Goal: Information Seeking & Learning: Learn about a topic

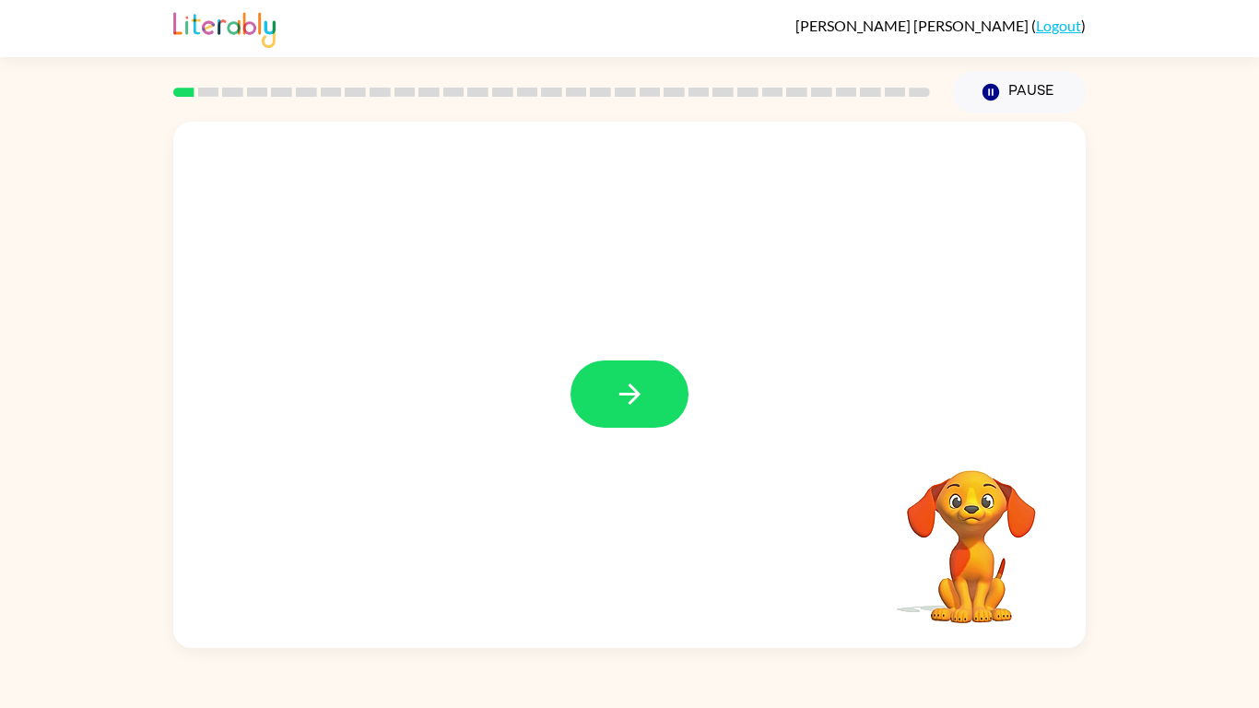
click at [740, 514] on div at bounding box center [629, 385] width 912 height 526
click at [571, 360] on button "button" at bounding box center [630, 393] width 118 height 67
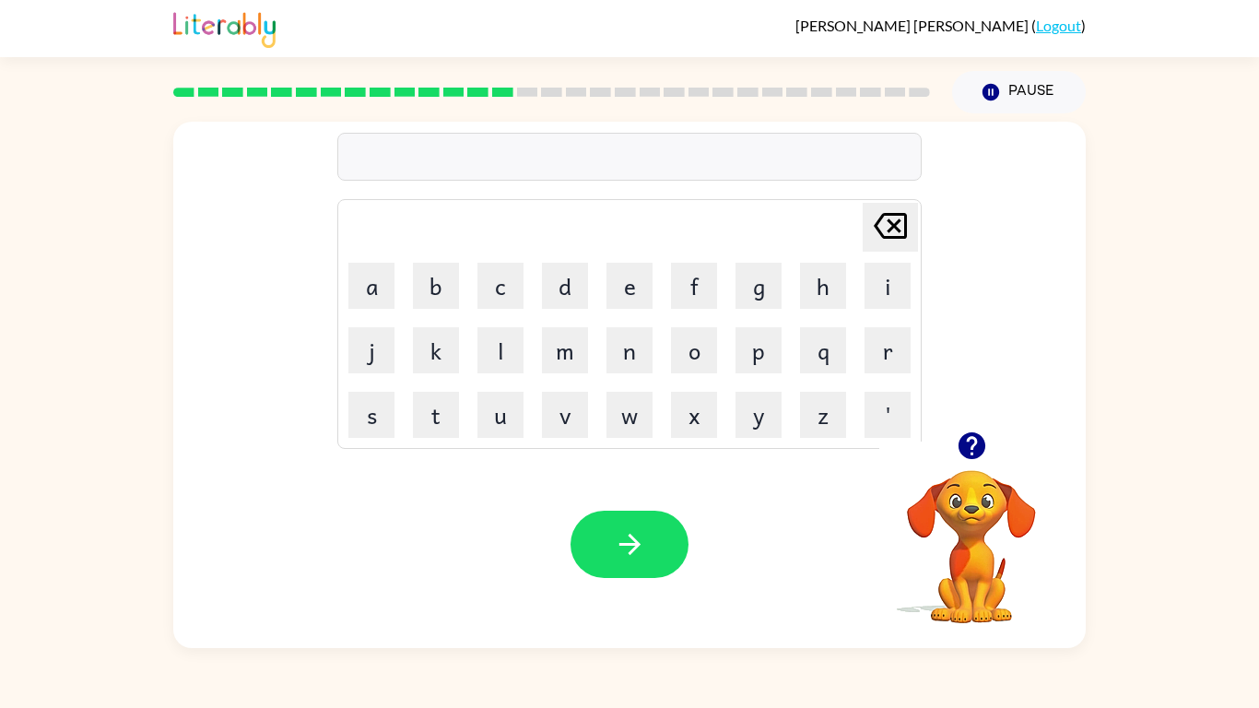
click at [983, 446] on icon "button" at bounding box center [971, 445] width 27 height 27
click at [977, 448] on icon "button" at bounding box center [971, 445] width 27 height 27
click at [973, 455] on icon "button" at bounding box center [971, 445] width 27 height 27
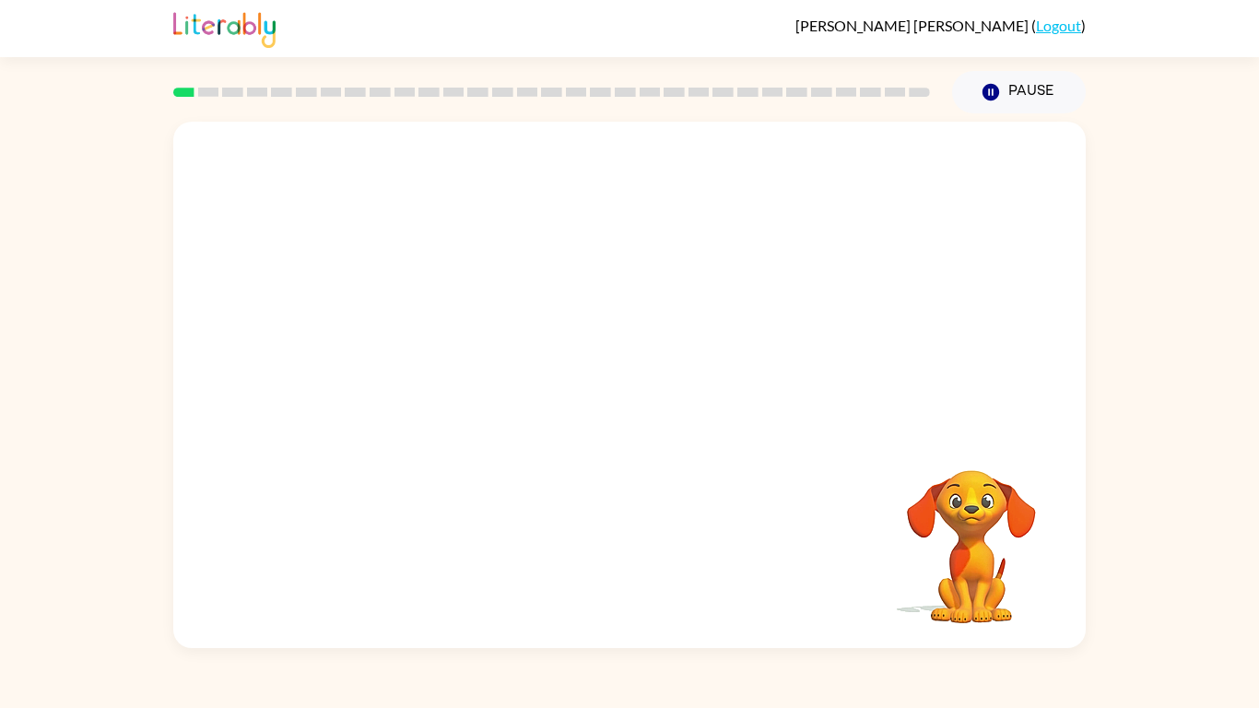
click at [977, 215] on video "Your browser must support playing .mp4 files to use Literably. Please try using…" at bounding box center [629, 277] width 912 height 310
click at [571, 360] on button "button" at bounding box center [630, 393] width 118 height 67
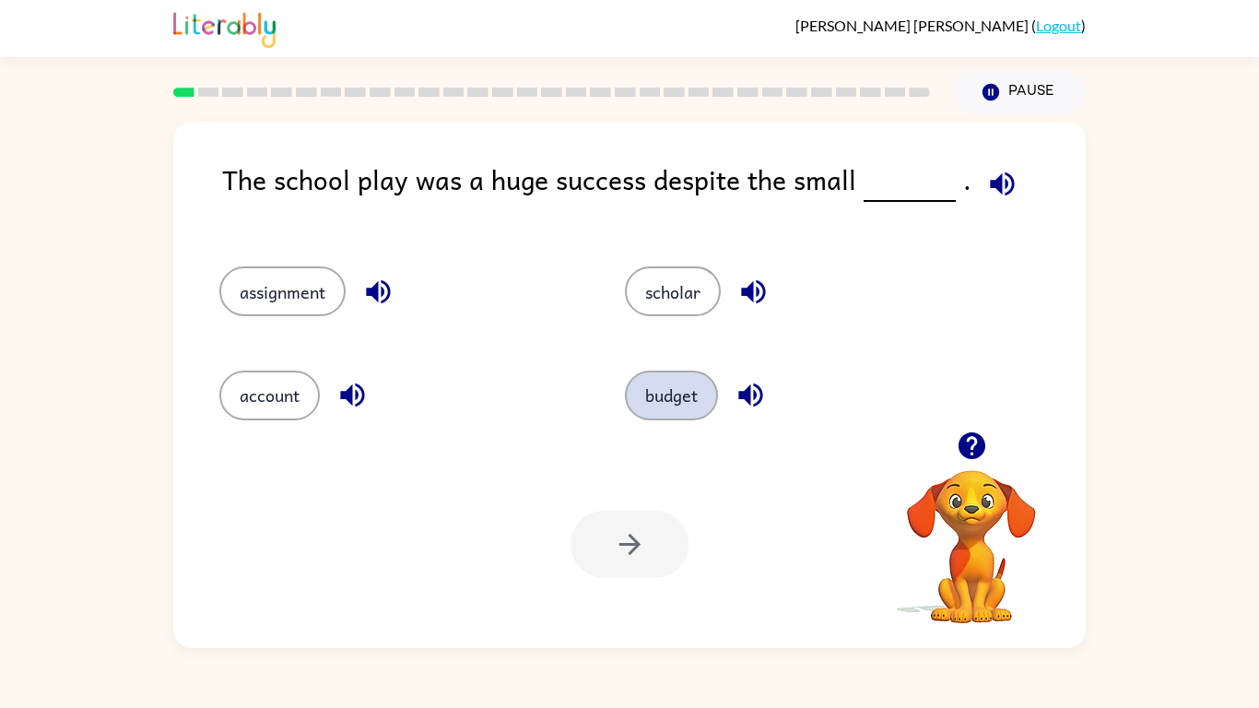
click at [663, 394] on button "budget" at bounding box center [671, 396] width 93 height 50
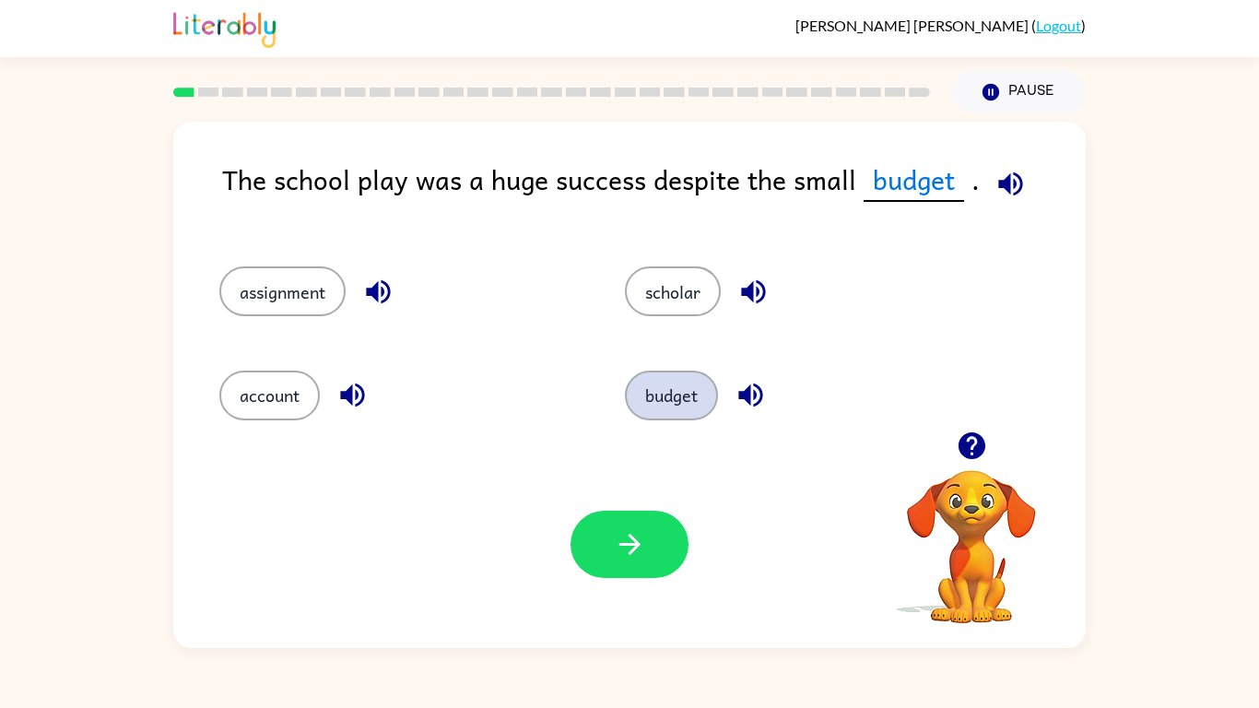
click at [625, 371] on button "budget" at bounding box center [671, 396] width 93 height 50
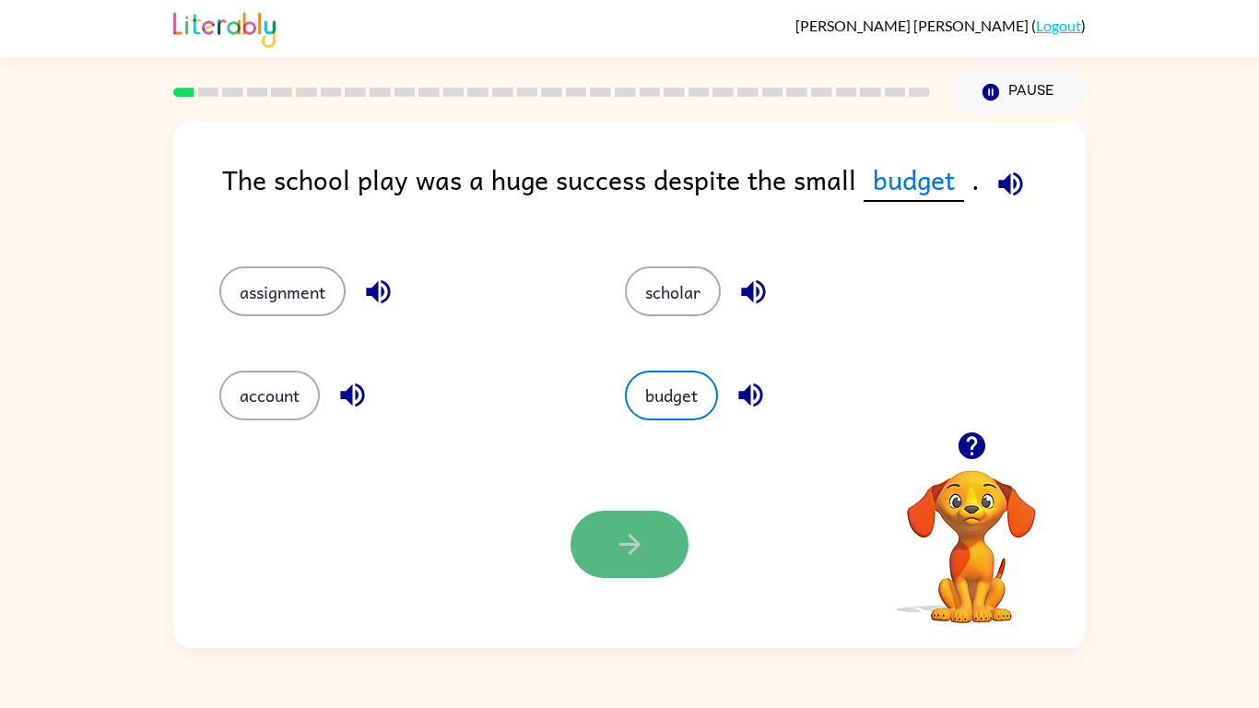
click at [630, 566] on button "button" at bounding box center [630, 544] width 118 height 67
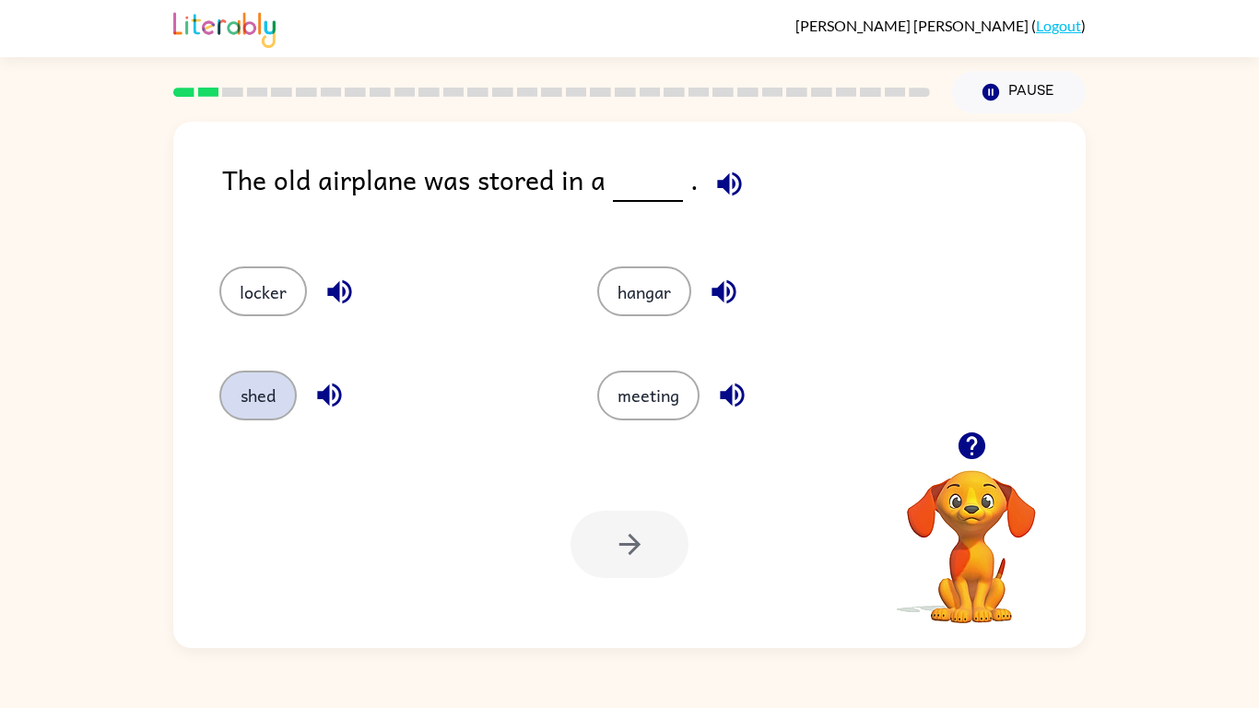
click at [254, 402] on button "shed" at bounding box center [257, 396] width 77 height 50
click at [219, 371] on button "shed" at bounding box center [257, 396] width 77 height 50
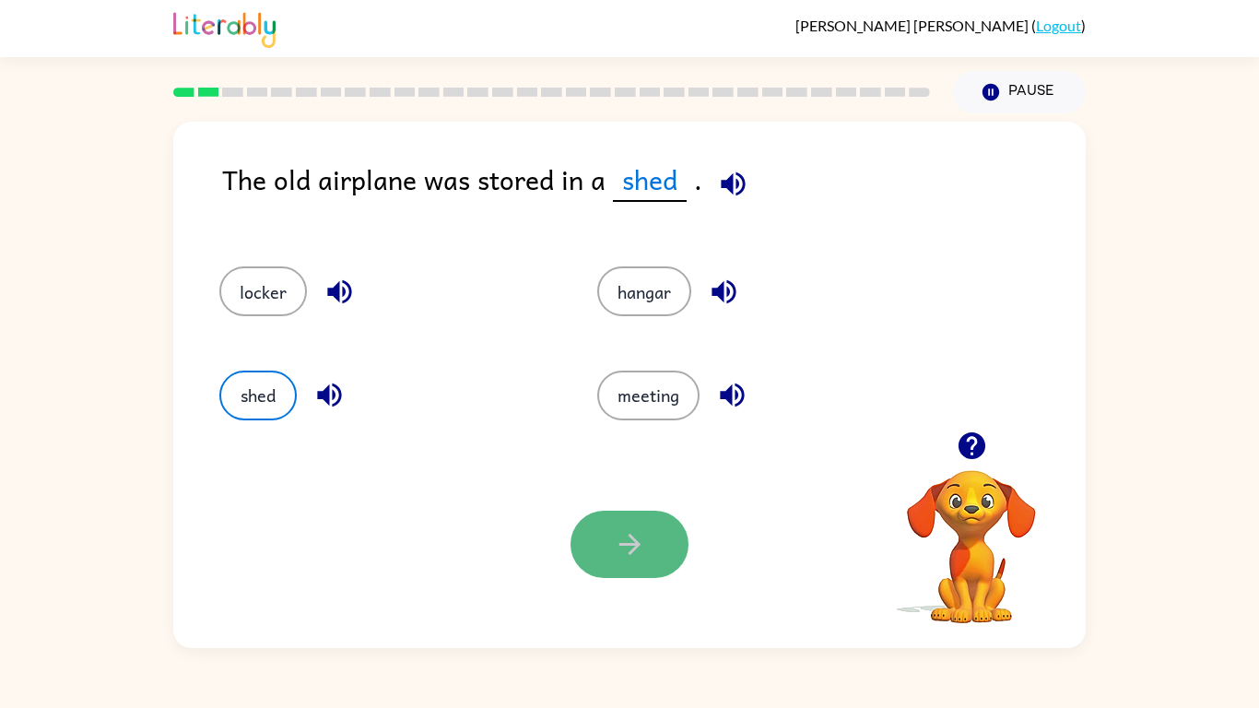
click at [635, 565] on button "button" at bounding box center [630, 544] width 118 height 67
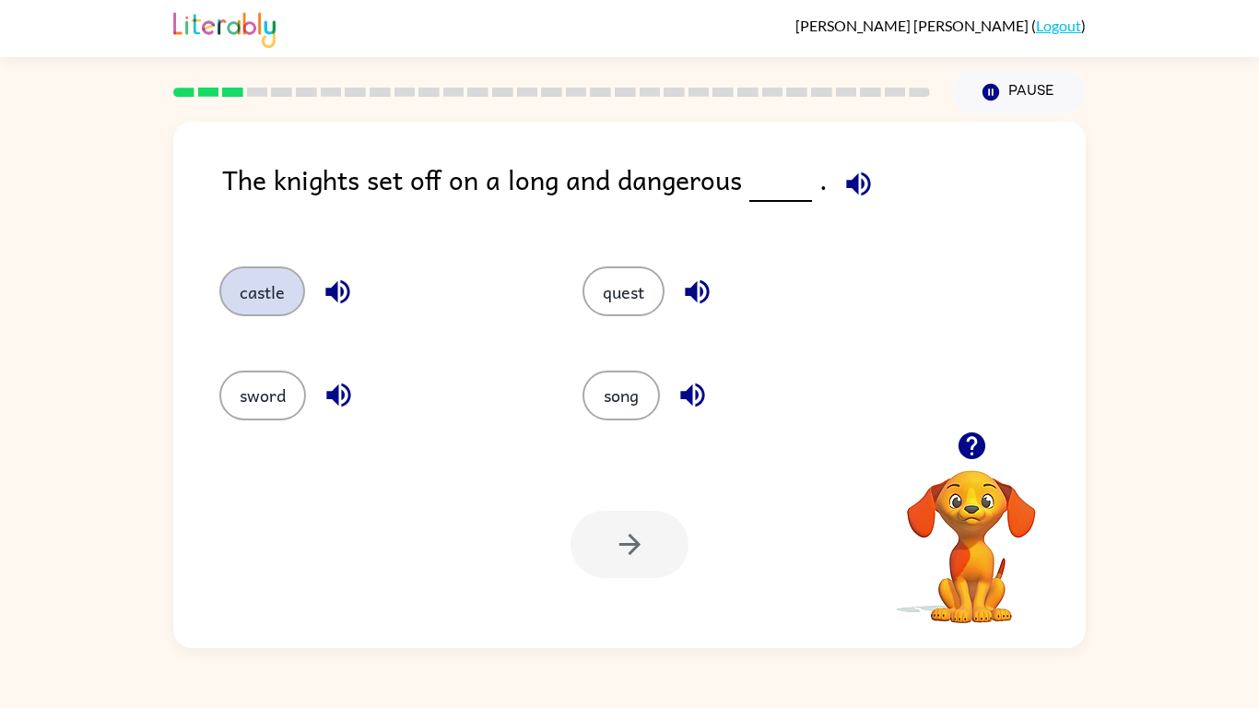
click at [232, 307] on button "castle" at bounding box center [262, 291] width 86 height 50
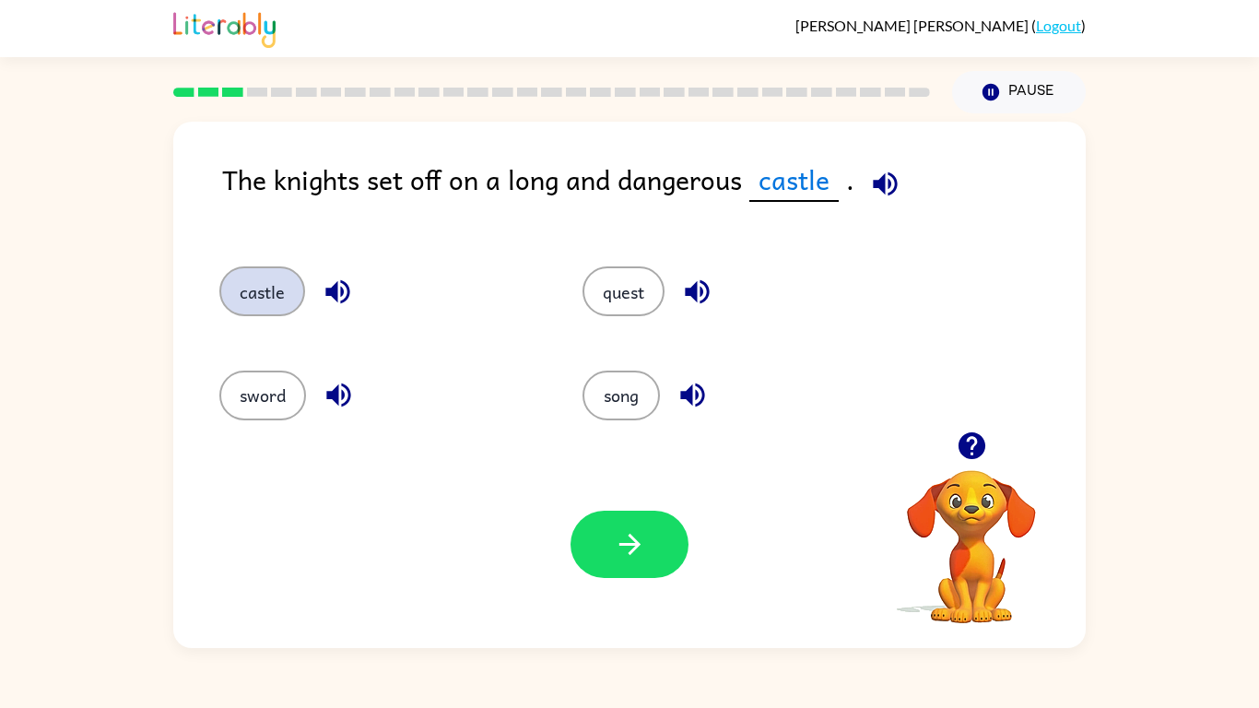
click at [635, 565] on button "button" at bounding box center [630, 544] width 118 height 67
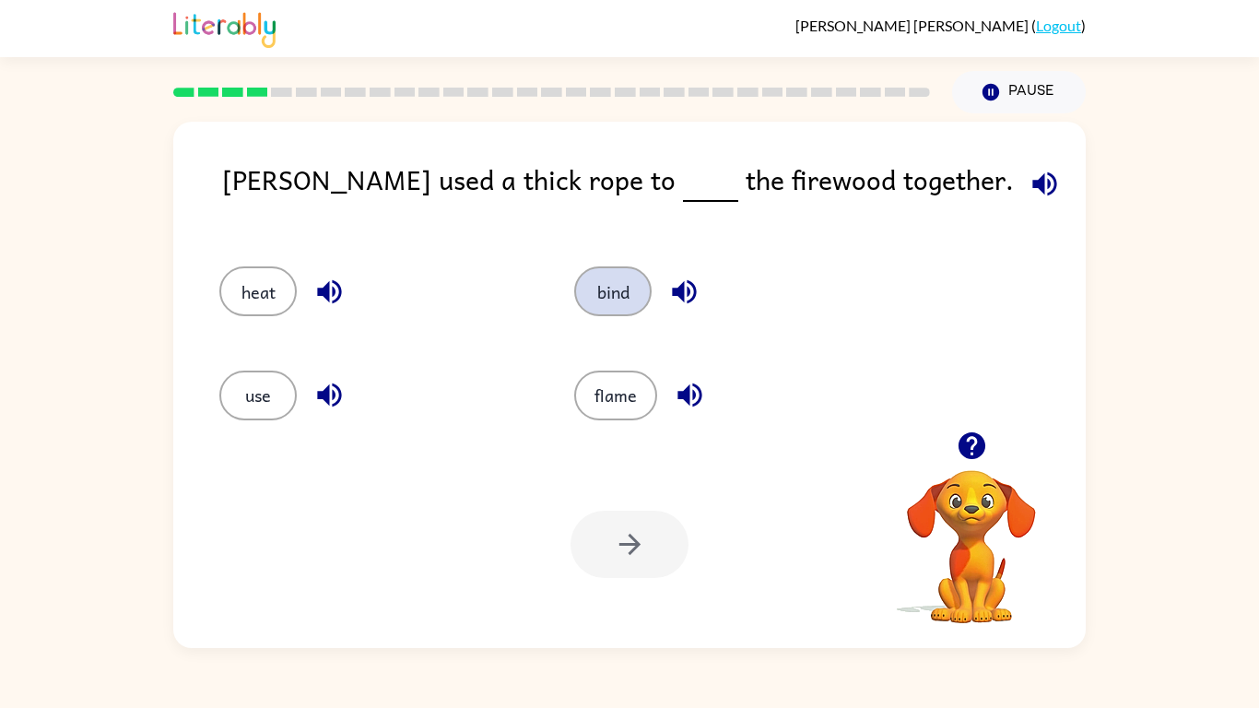
click at [590, 299] on button "bind" at bounding box center [612, 291] width 77 height 50
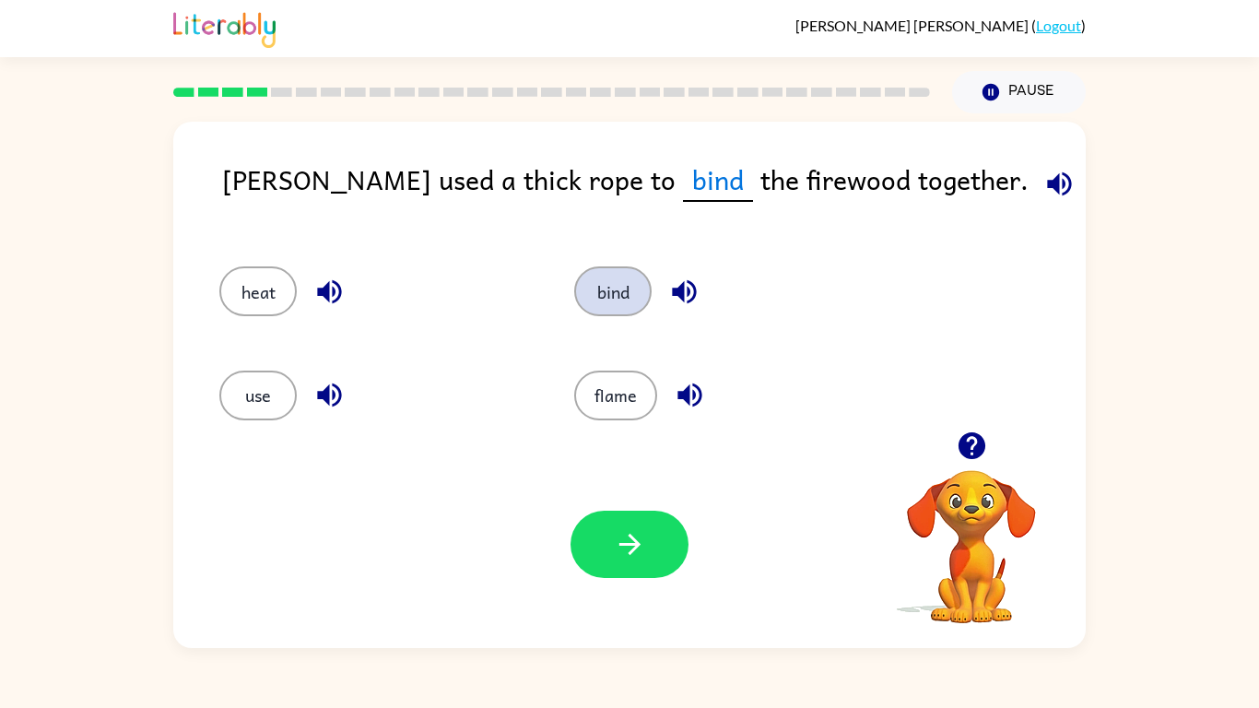
click at [635, 565] on button "button" at bounding box center [630, 544] width 118 height 67
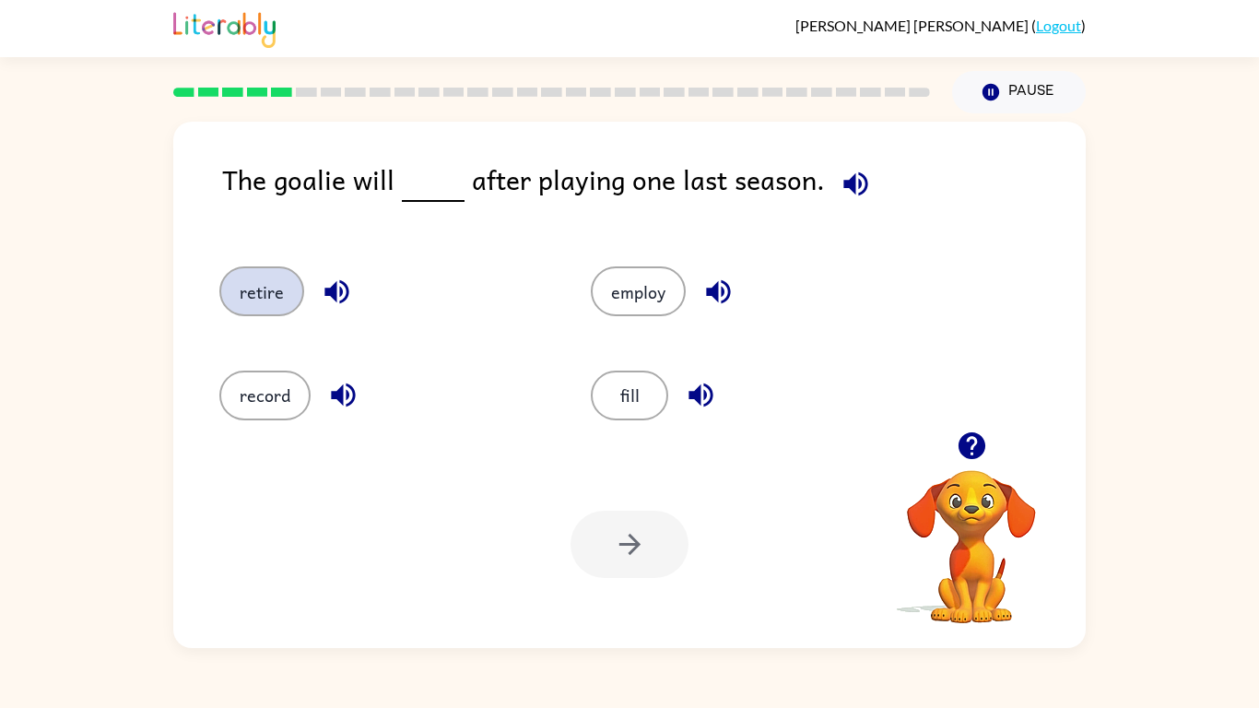
click at [235, 294] on button "retire" at bounding box center [261, 291] width 85 height 50
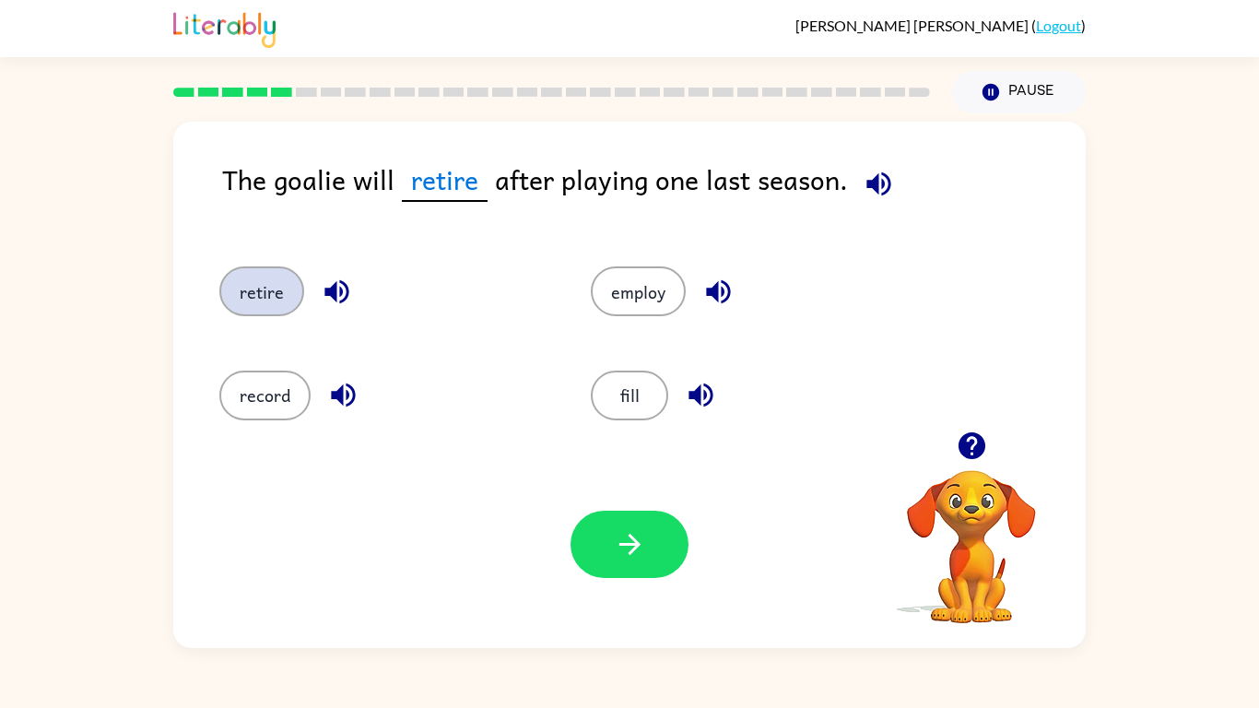
click at [635, 565] on button "button" at bounding box center [630, 544] width 118 height 67
click at [635, 565] on div at bounding box center [630, 544] width 118 height 67
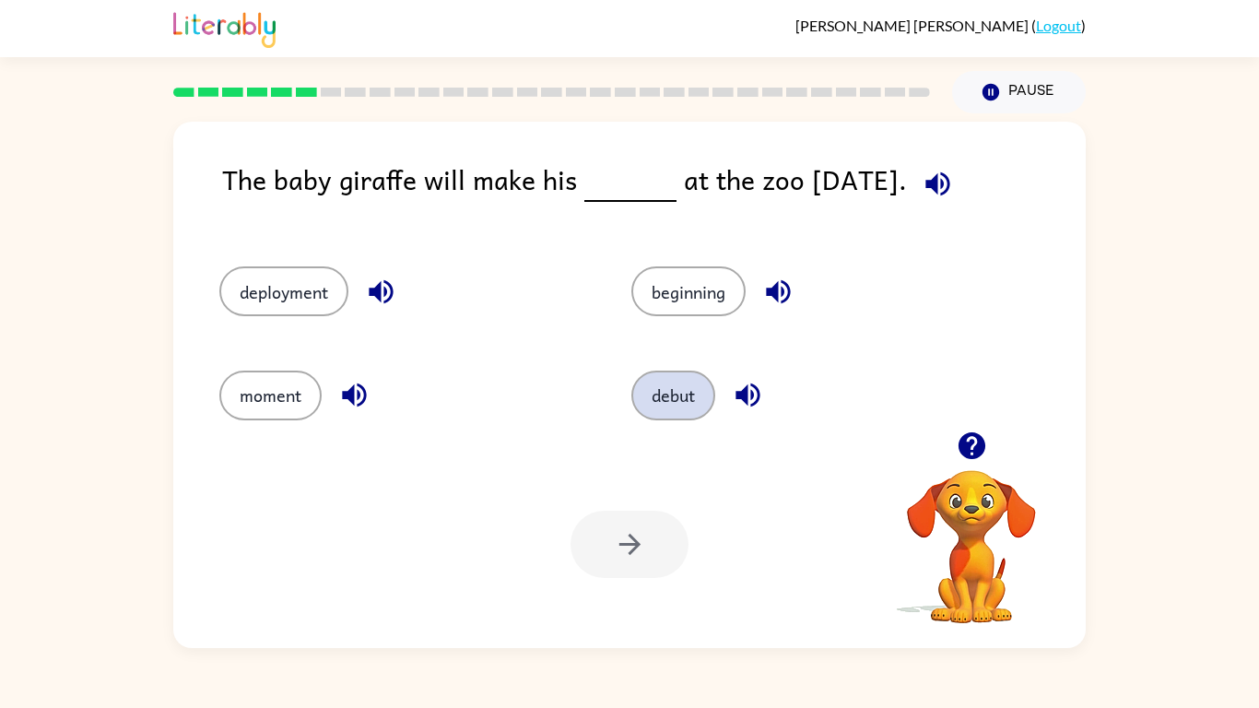
click at [659, 390] on button "debut" at bounding box center [673, 396] width 84 height 50
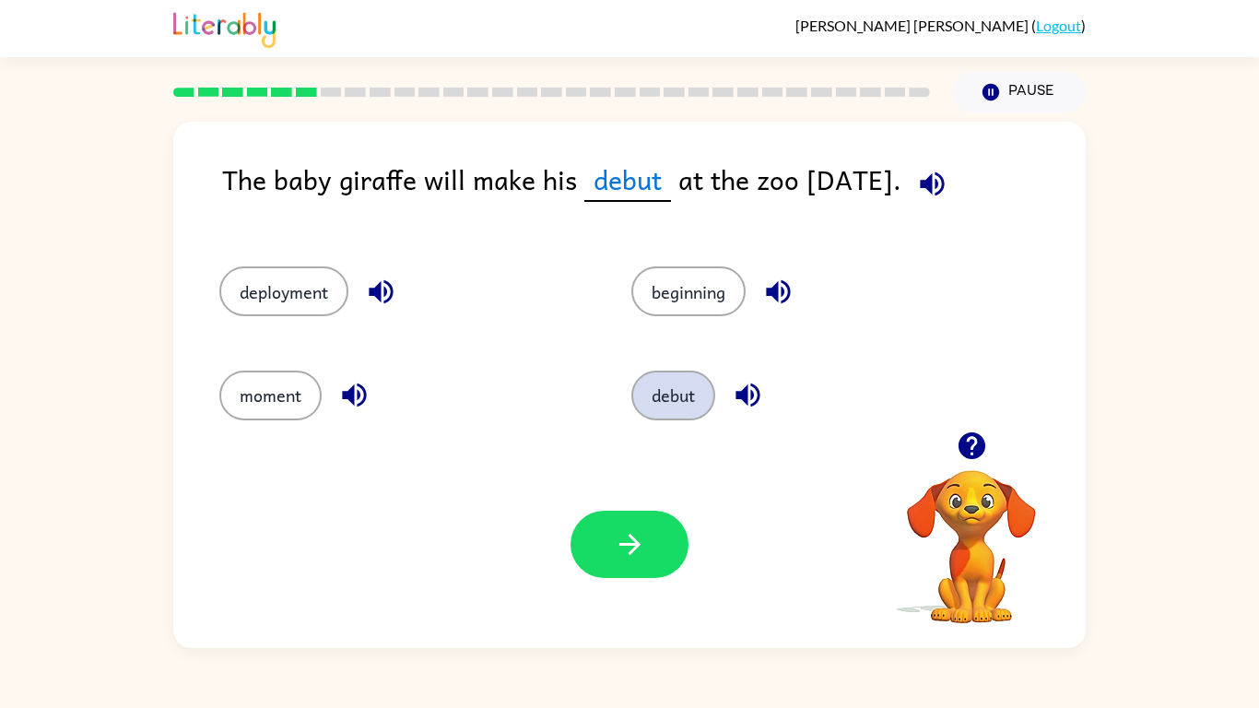
click at [635, 565] on button "button" at bounding box center [630, 544] width 118 height 67
click at [635, 565] on div at bounding box center [630, 544] width 118 height 67
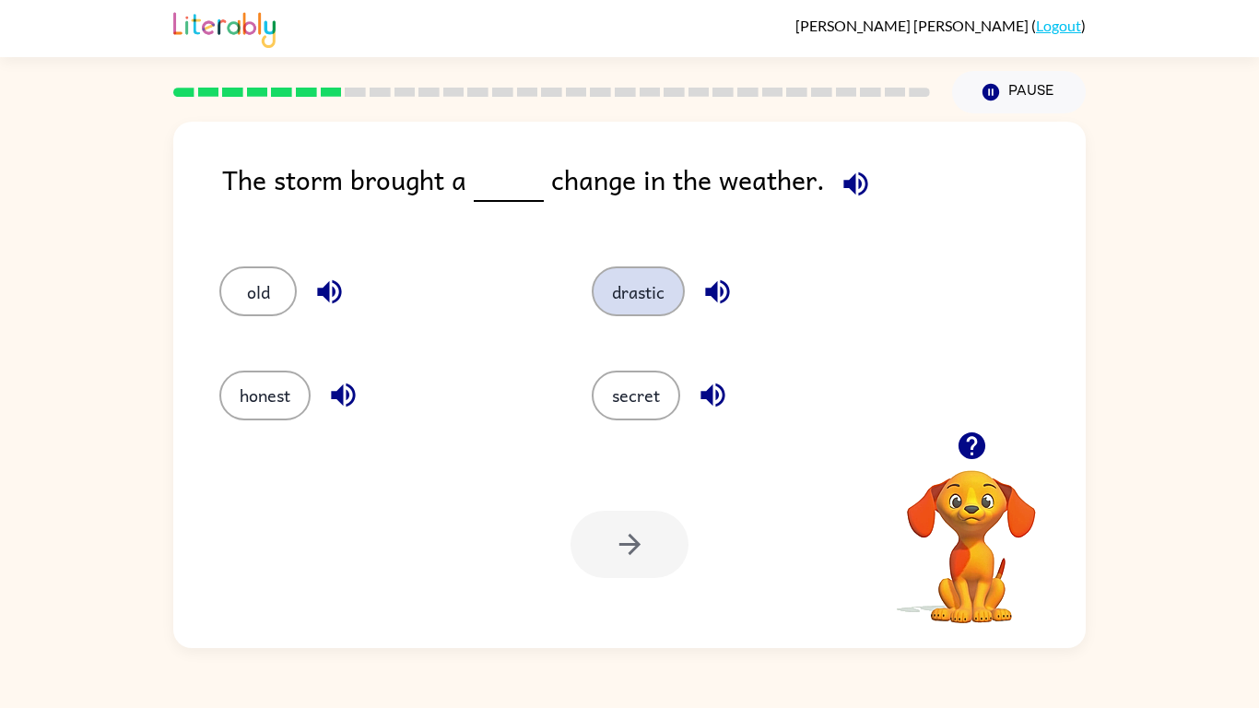
click at [610, 284] on button "drastic" at bounding box center [638, 291] width 93 height 50
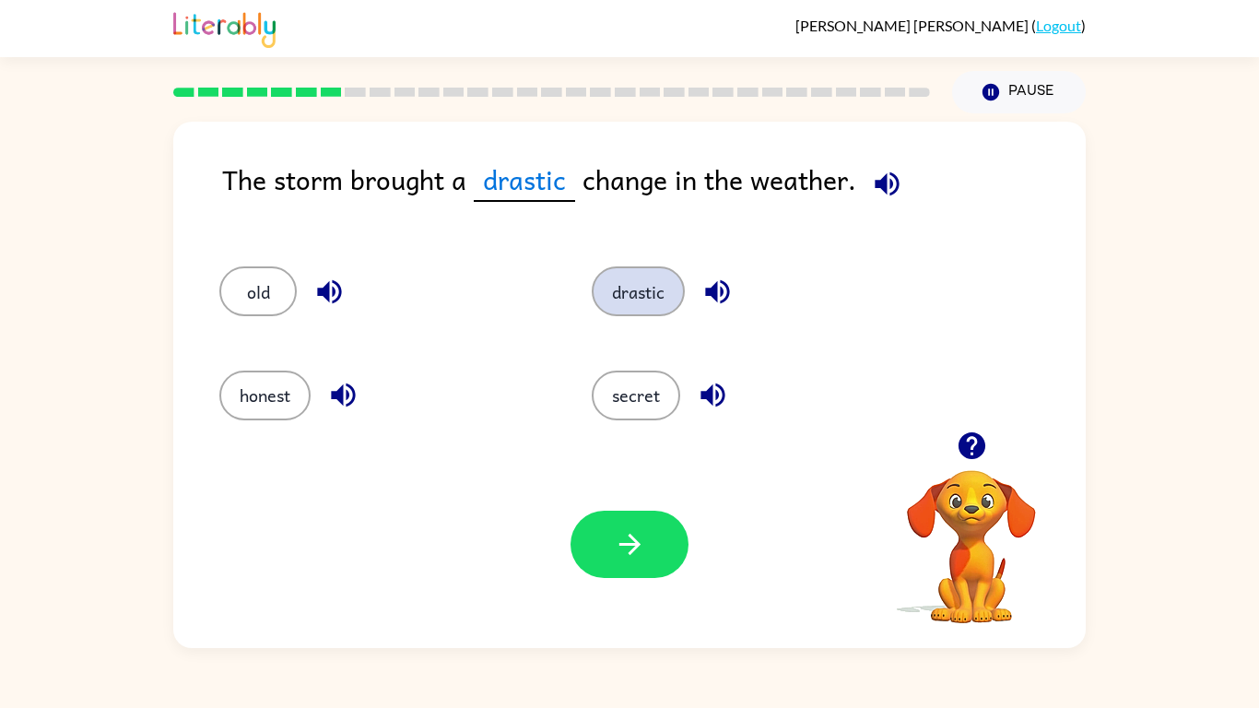
click at [635, 565] on button "button" at bounding box center [630, 544] width 118 height 67
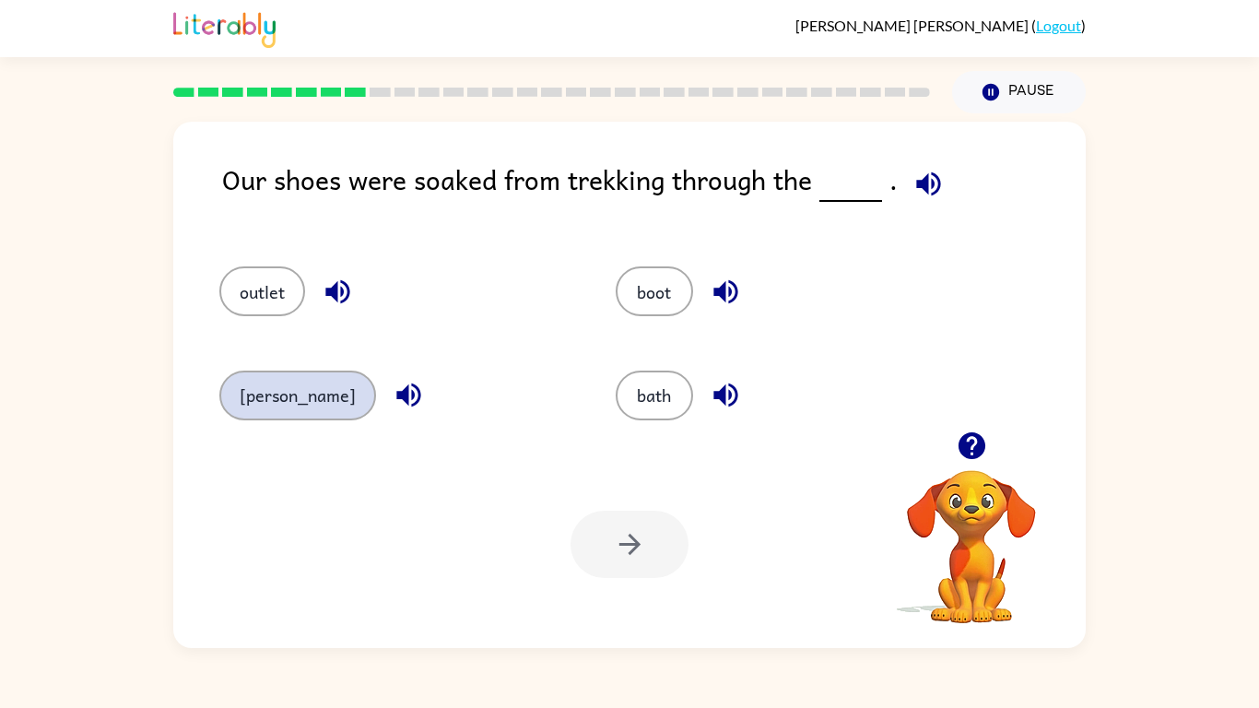
click at [236, 408] on button "[PERSON_NAME]" at bounding box center [297, 396] width 157 height 50
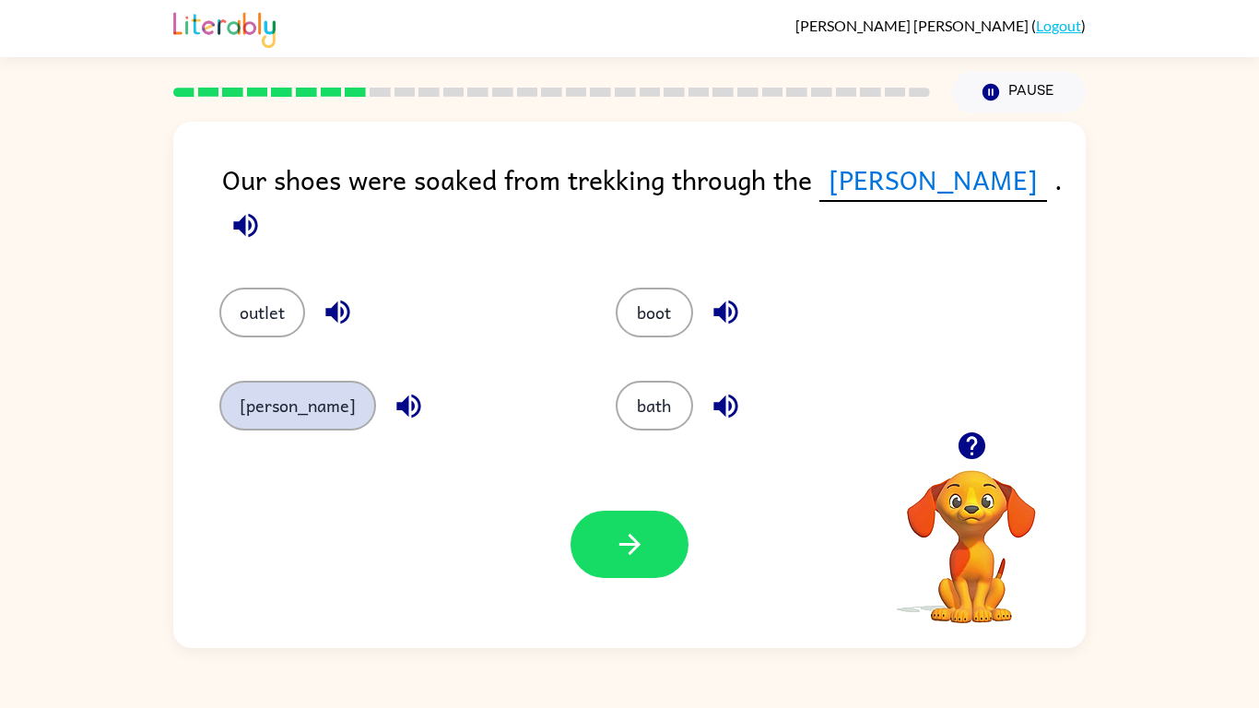
click at [635, 565] on button "button" at bounding box center [630, 544] width 118 height 67
click at [635, 565] on div at bounding box center [630, 544] width 118 height 67
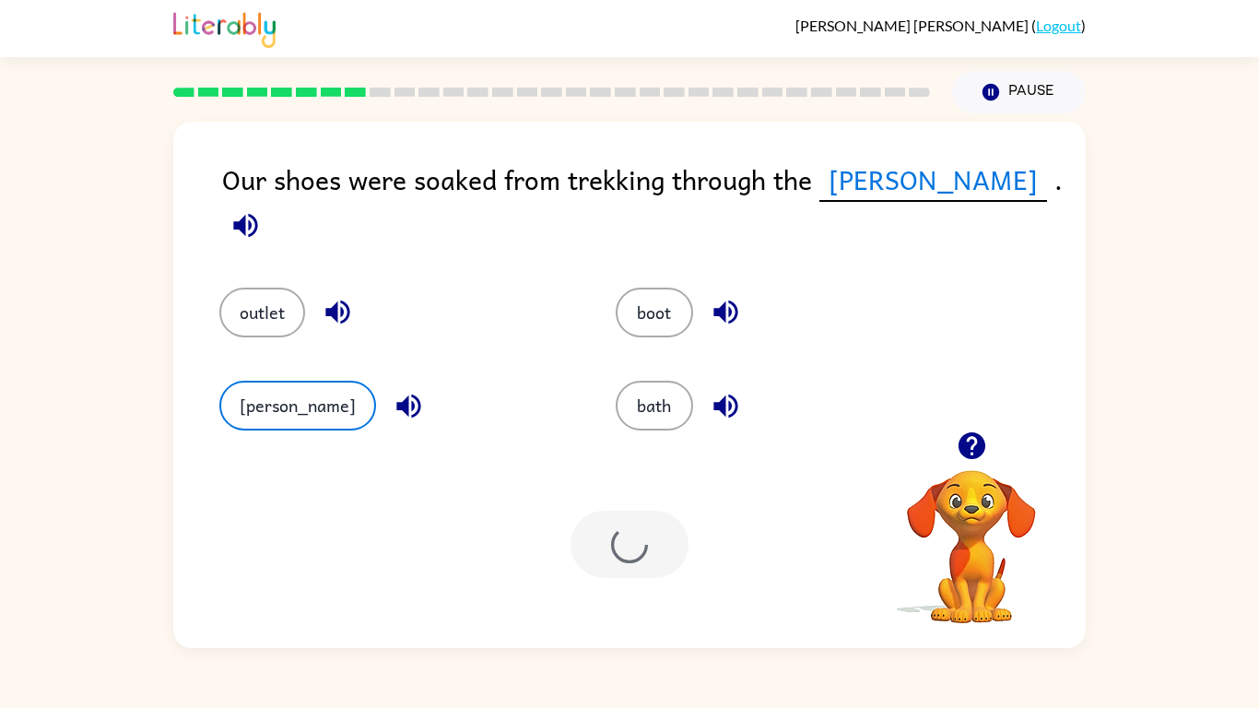
click at [632, 563] on div at bounding box center [630, 544] width 118 height 67
click at [976, 454] on icon "button" at bounding box center [971, 445] width 27 height 27
click at [275, 394] on button "[PERSON_NAME]" at bounding box center [297, 406] width 157 height 50
click at [275, 303] on button "outlet" at bounding box center [262, 313] width 86 height 50
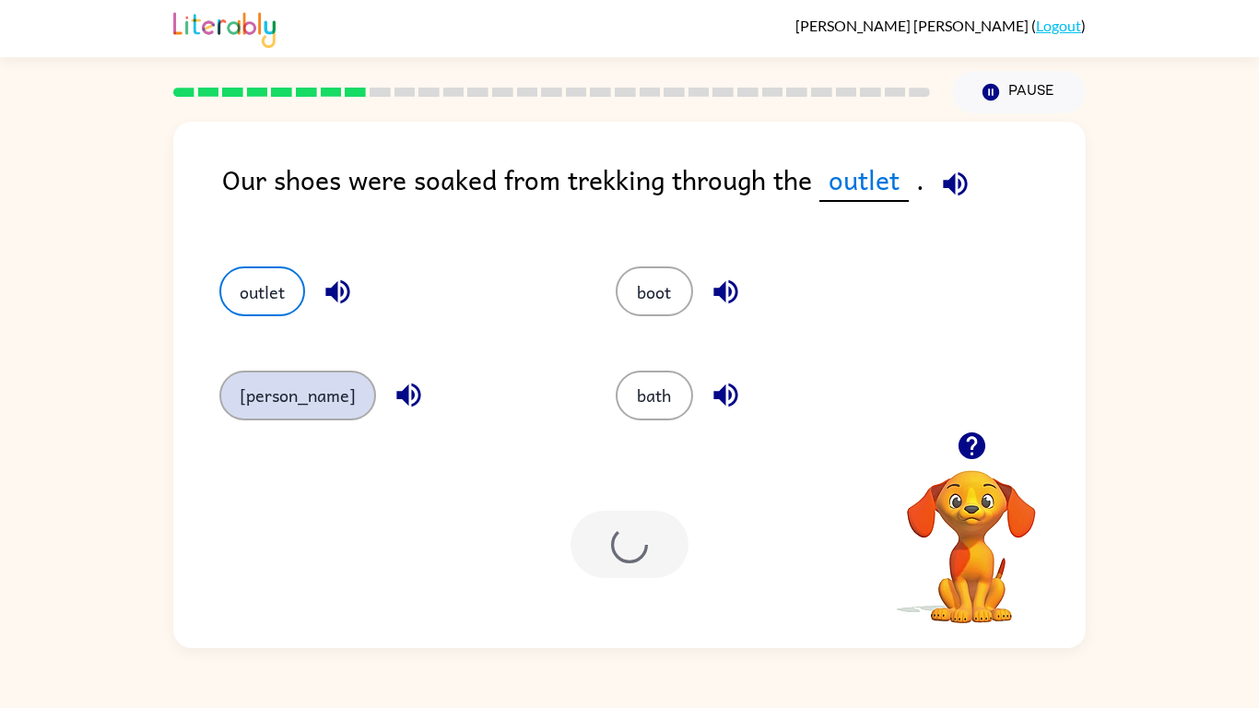
click at [276, 398] on button "[PERSON_NAME]" at bounding box center [297, 396] width 157 height 50
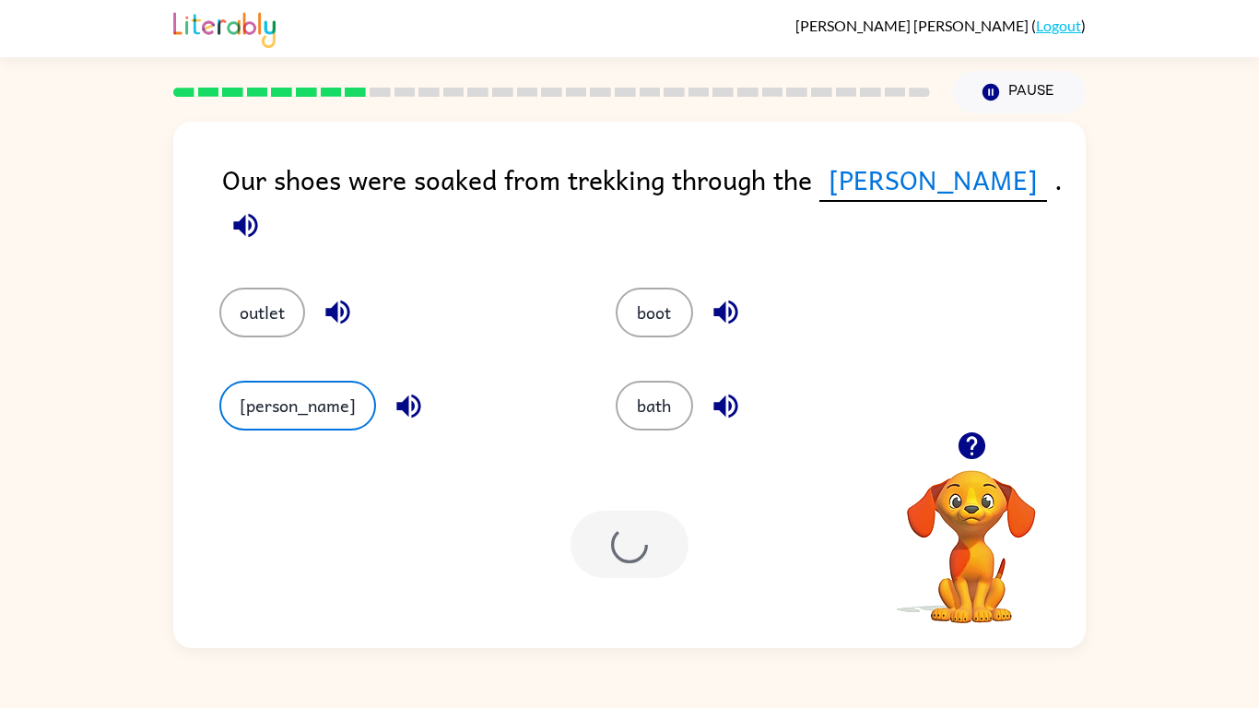
click at [219, 381] on button "[PERSON_NAME]" at bounding box center [297, 406] width 157 height 50
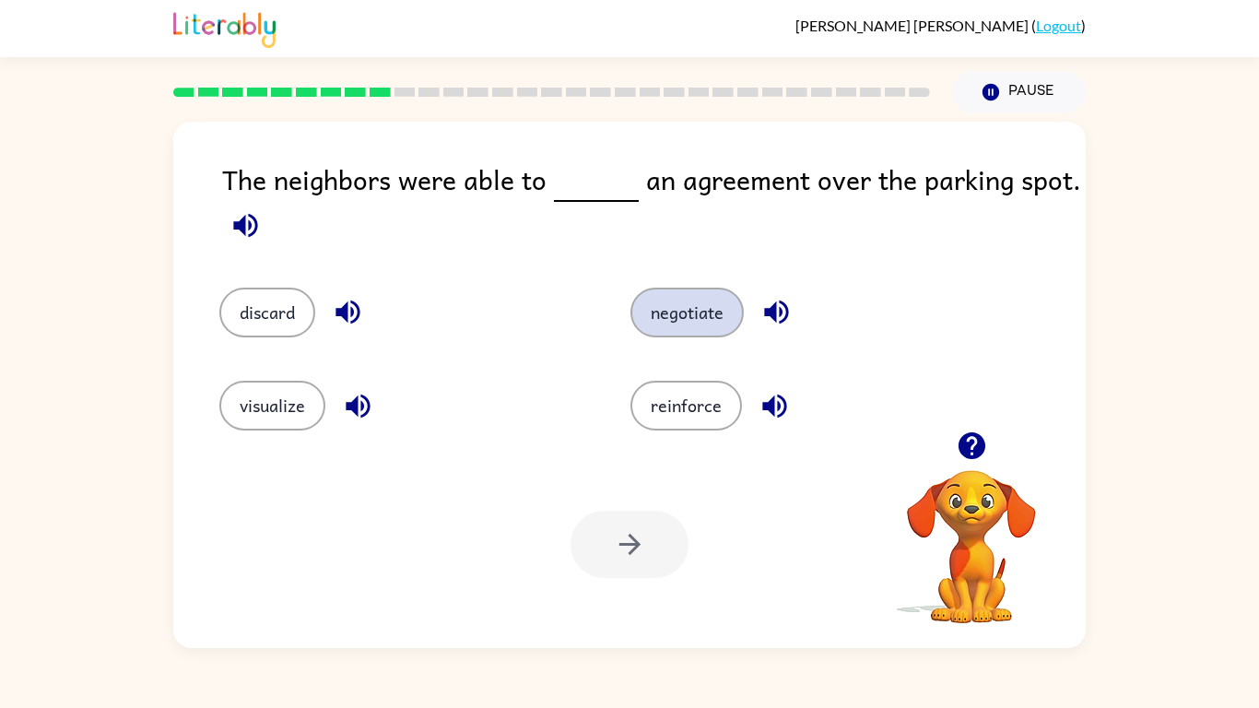
click at [681, 325] on button "negotiate" at bounding box center [686, 313] width 113 height 50
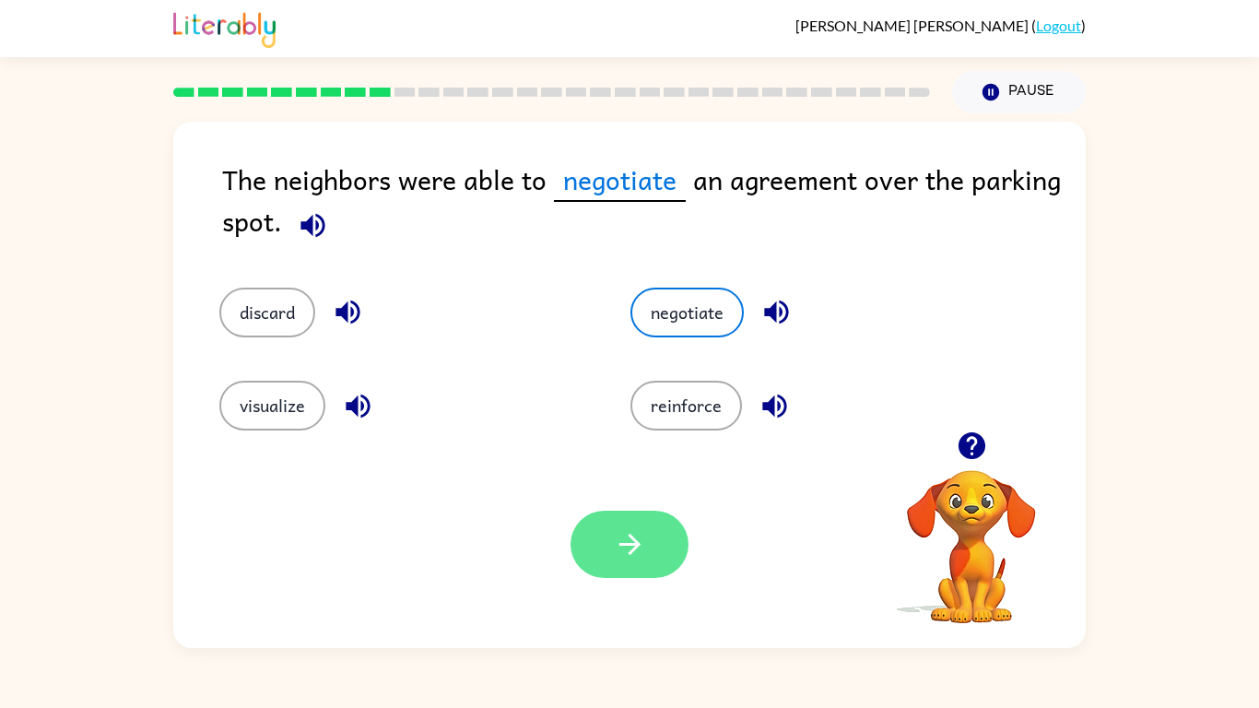
click at [613, 521] on button "button" at bounding box center [630, 544] width 118 height 67
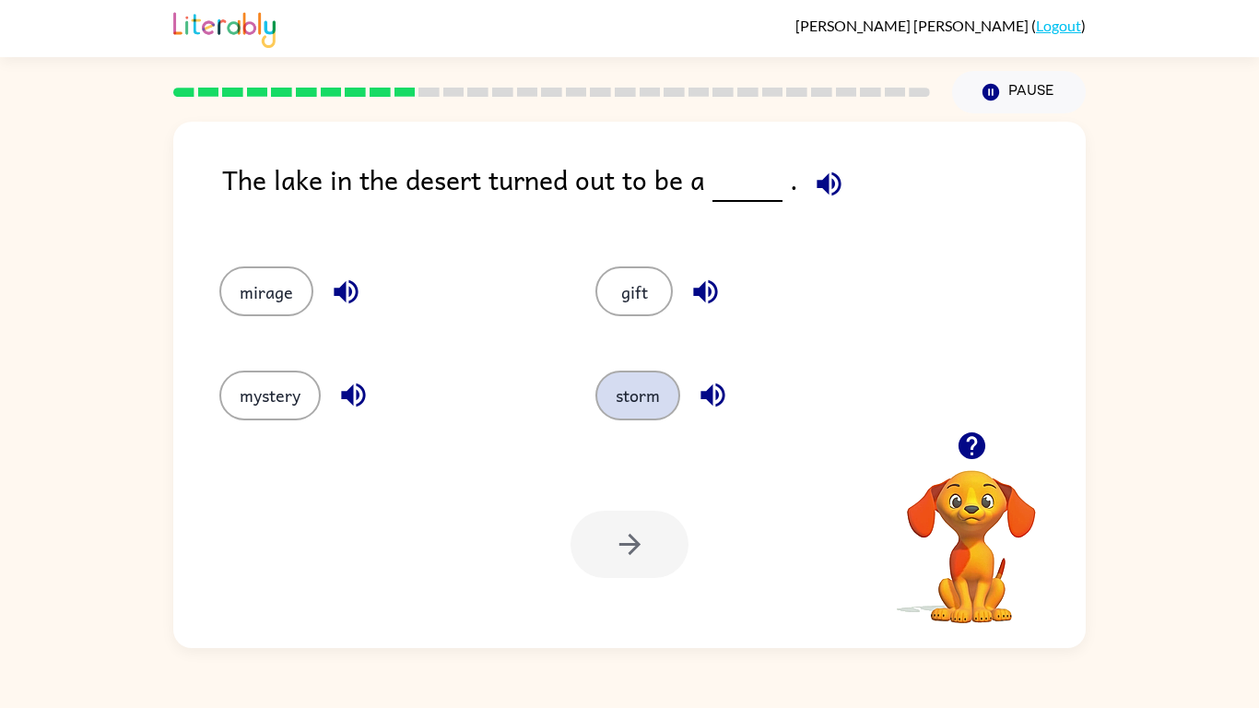
click at [610, 397] on button "storm" at bounding box center [637, 396] width 85 height 50
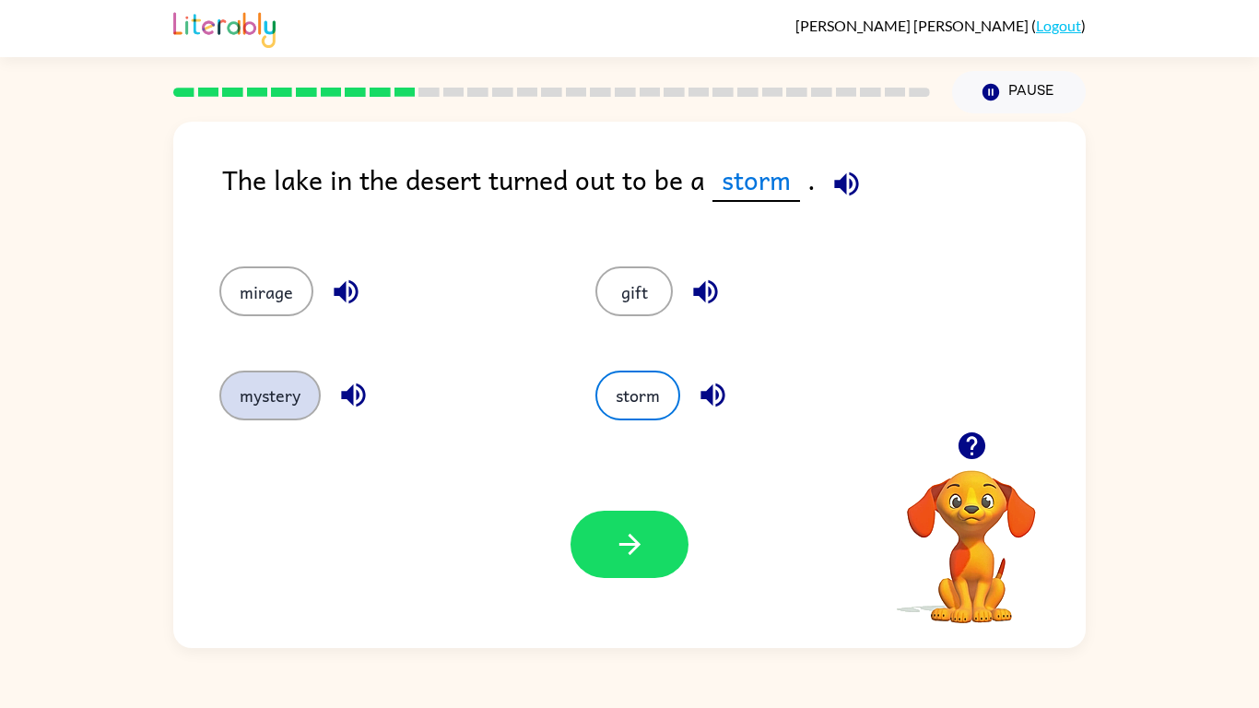
click at [260, 402] on button "mystery" at bounding box center [269, 396] width 101 height 50
click at [613, 521] on button "button" at bounding box center [630, 544] width 118 height 67
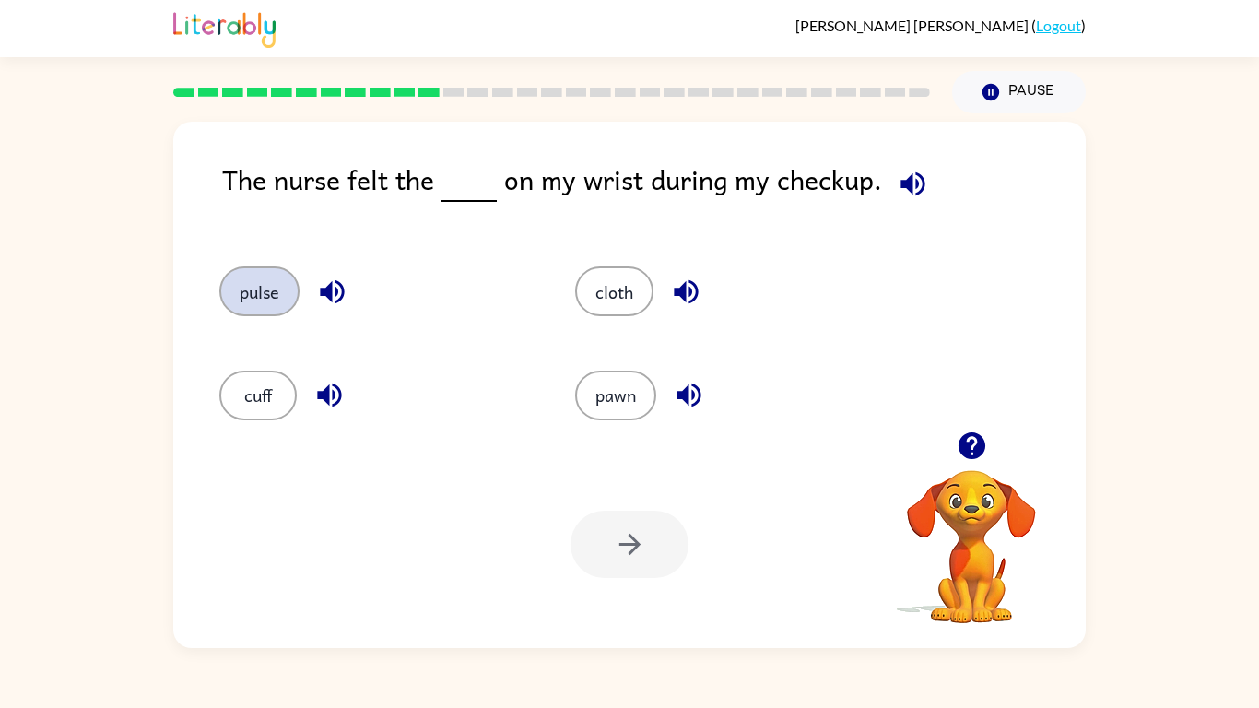
click at [233, 310] on button "pulse" at bounding box center [259, 291] width 80 height 50
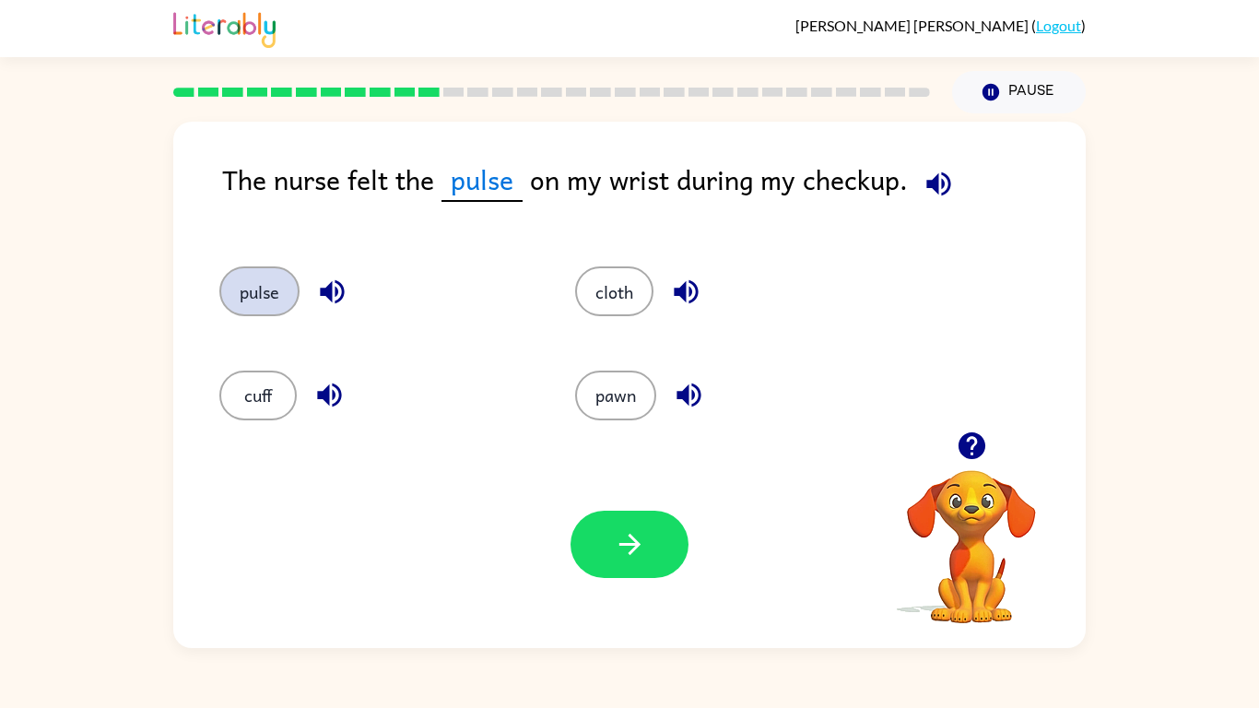
click at [613, 521] on button "button" at bounding box center [630, 544] width 118 height 67
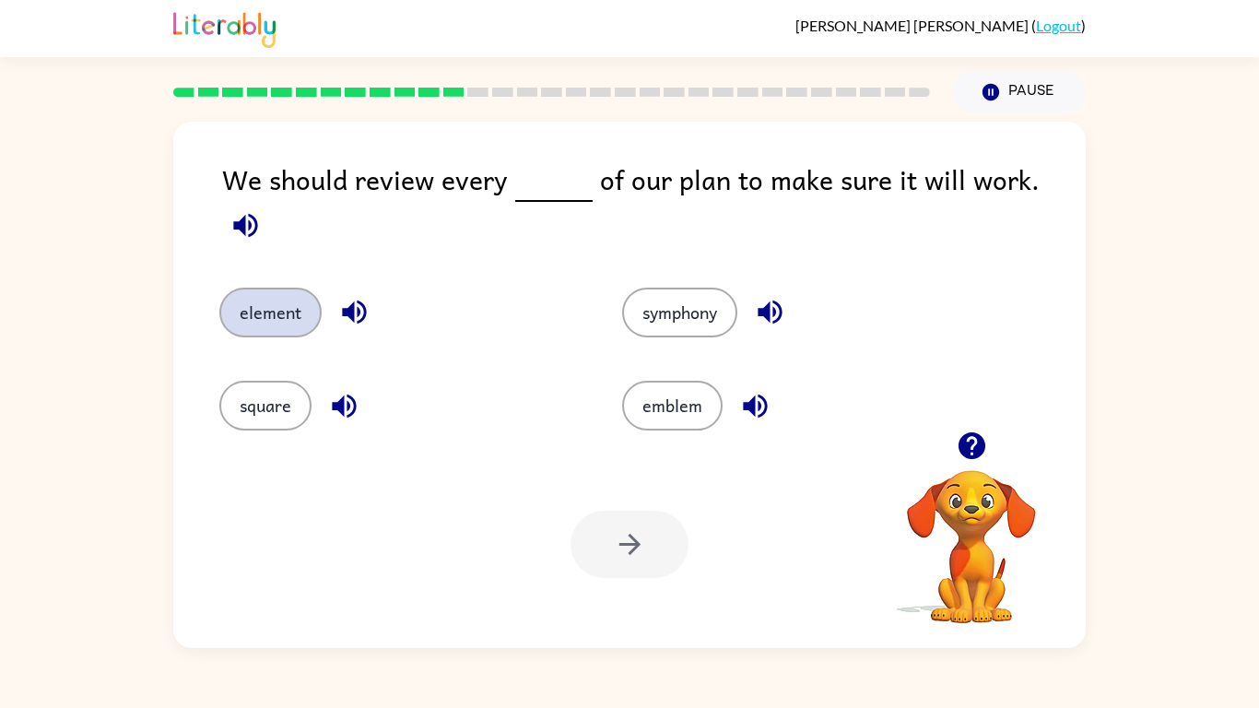
click at [235, 296] on button "element" at bounding box center [270, 313] width 102 height 50
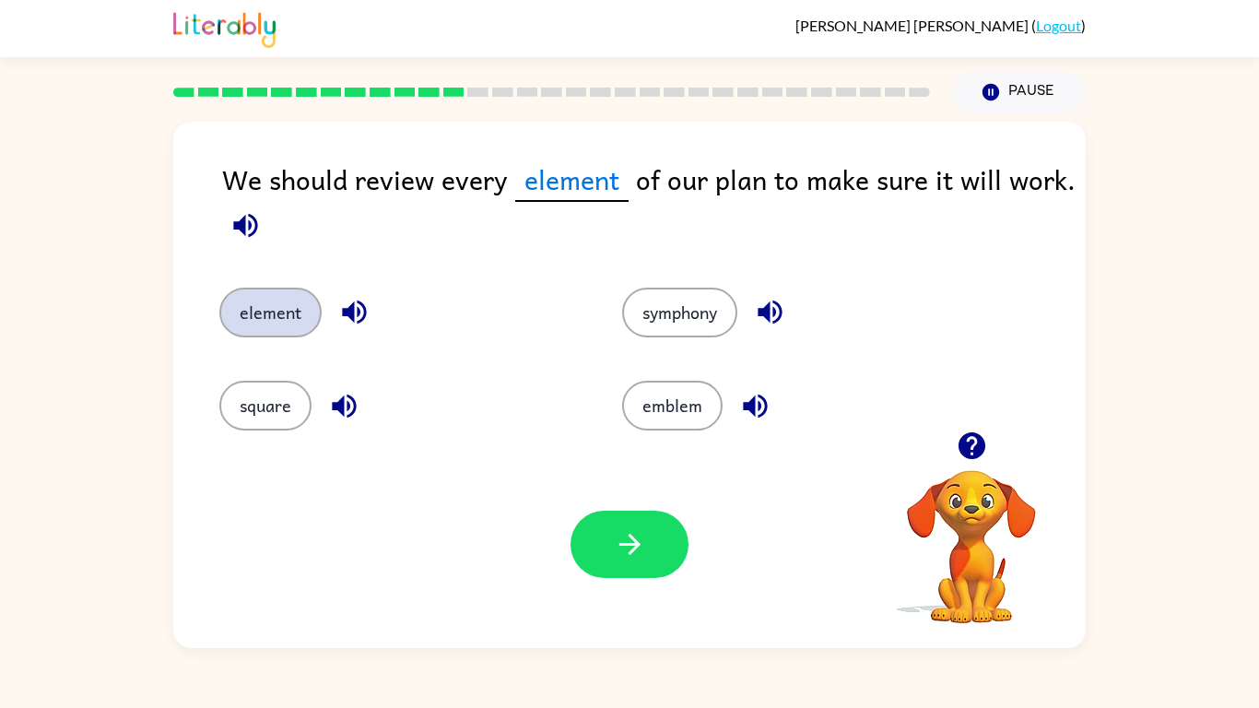
click at [613, 521] on button "button" at bounding box center [630, 544] width 118 height 67
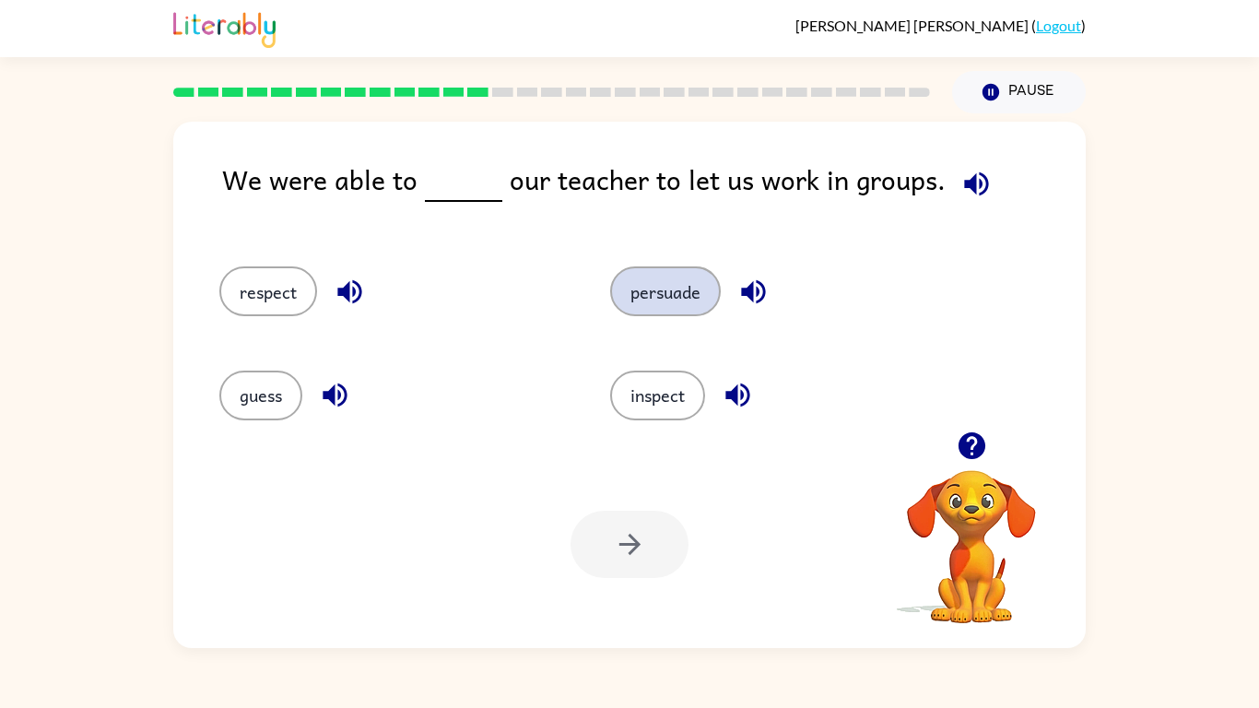
click at [636, 297] on button "persuade" at bounding box center [665, 291] width 111 height 50
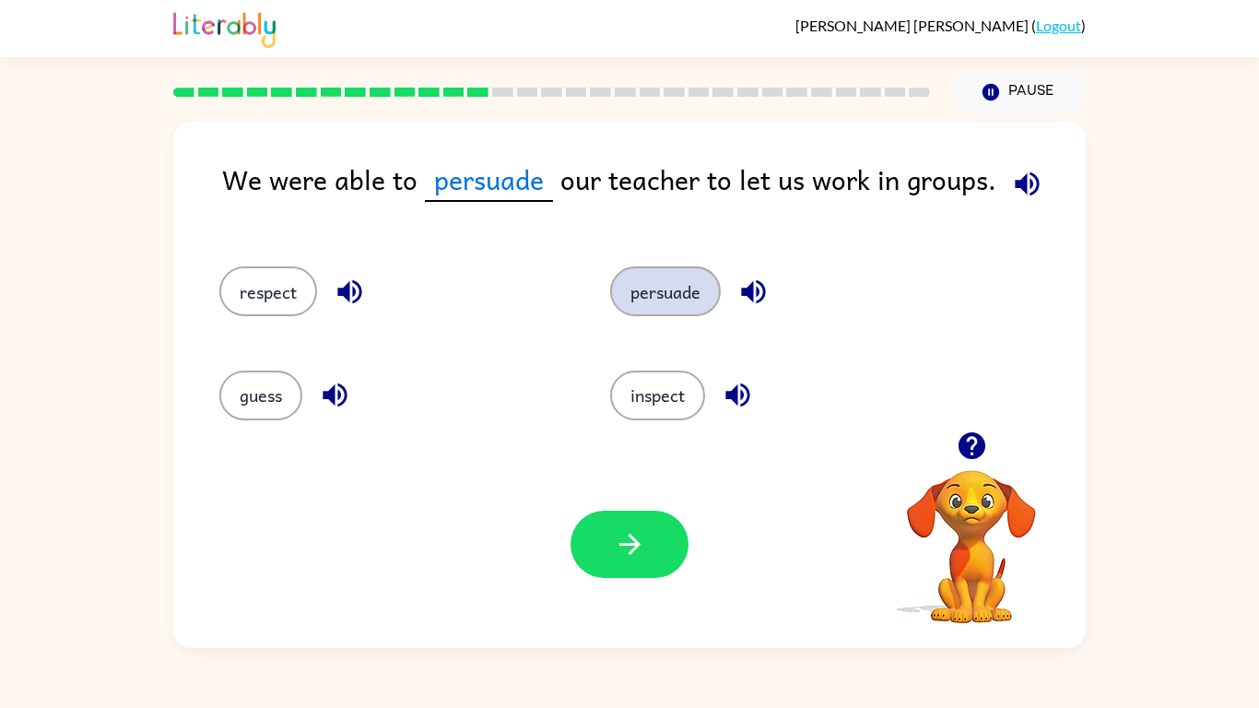
click at [613, 521] on button "button" at bounding box center [630, 544] width 118 height 67
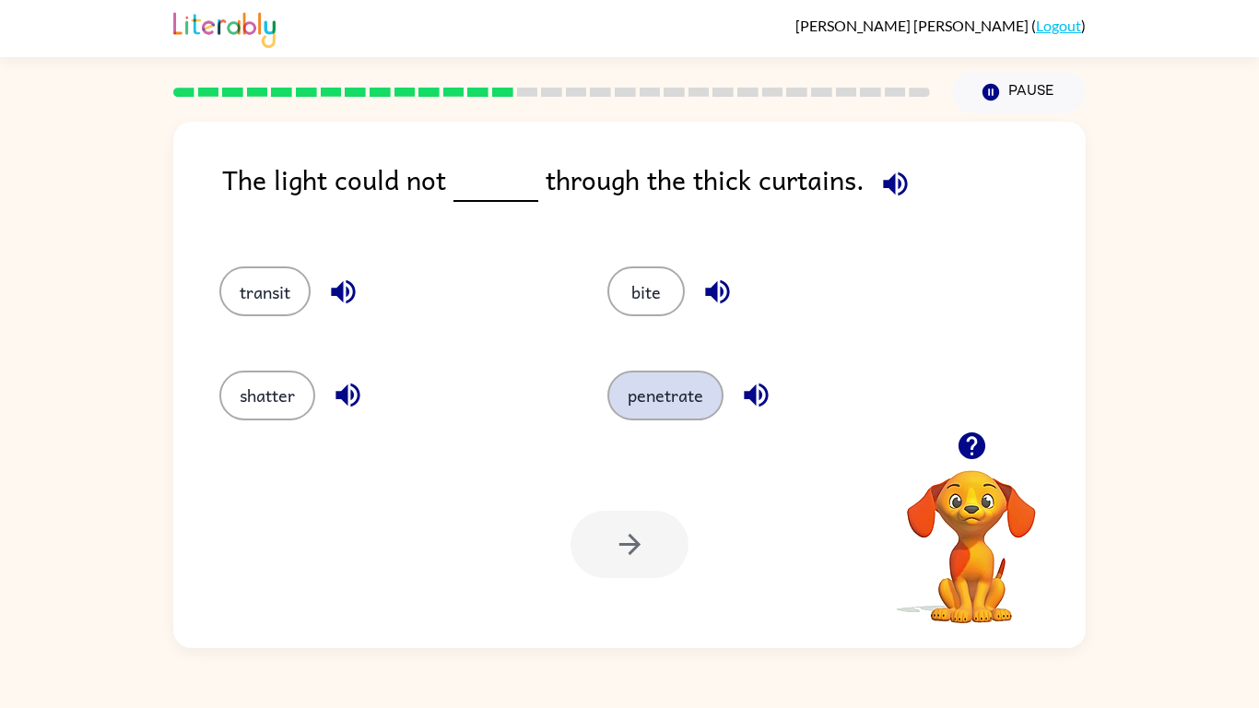
click at [645, 373] on button "penetrate" at bounding box center [665, 396] width 116 height 50
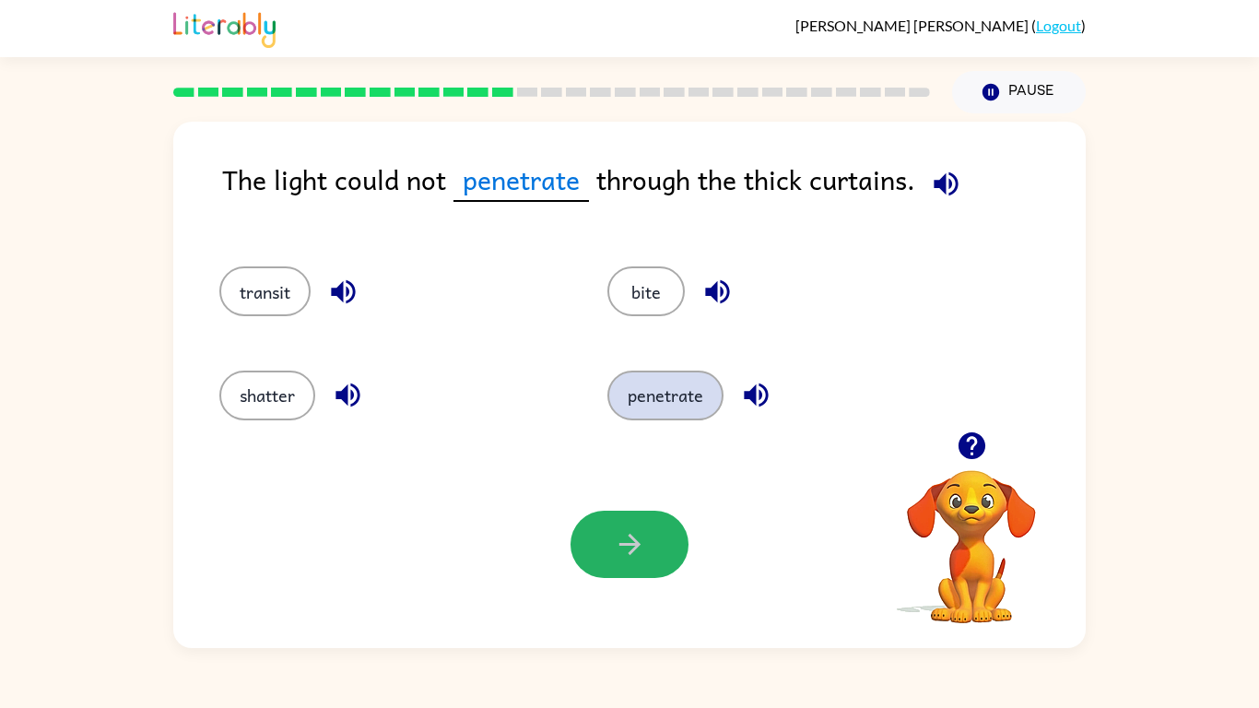
click at [613, 521] on button "button" at bounding box center [630, 544] width 118 height 67
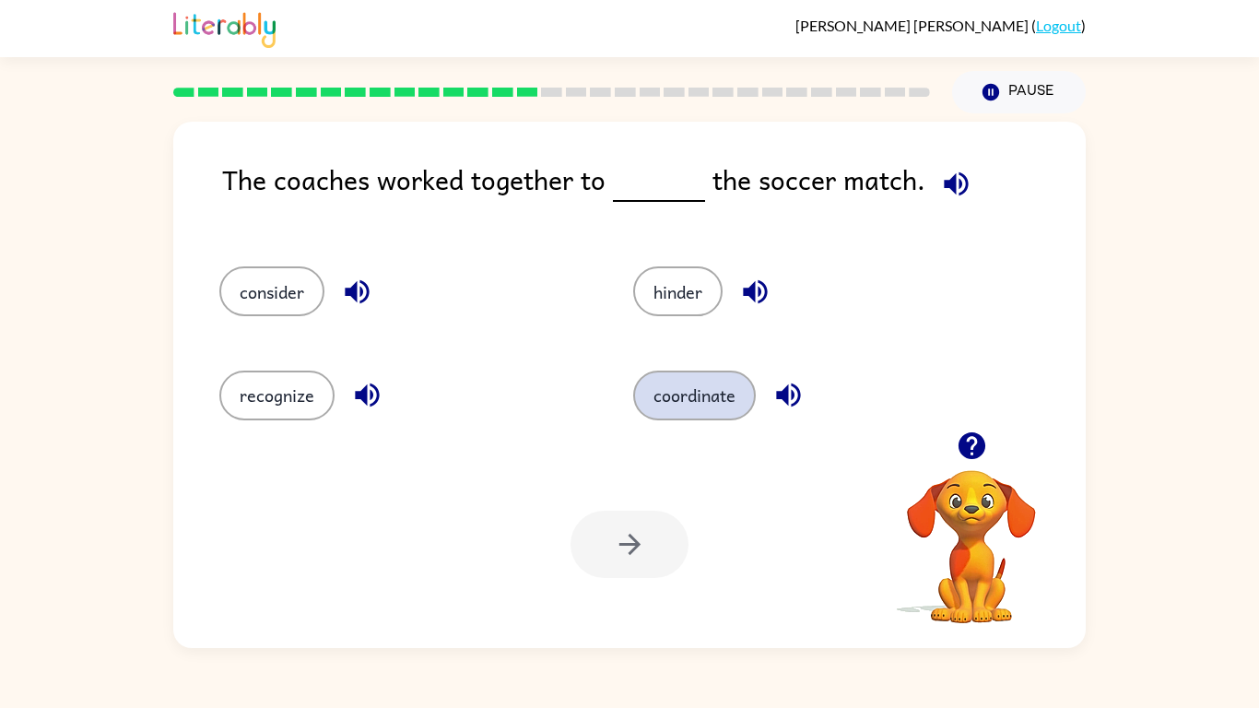
click at [675, 414] on button "coordinate" at bounding box center [694, 396] width 123 height 50
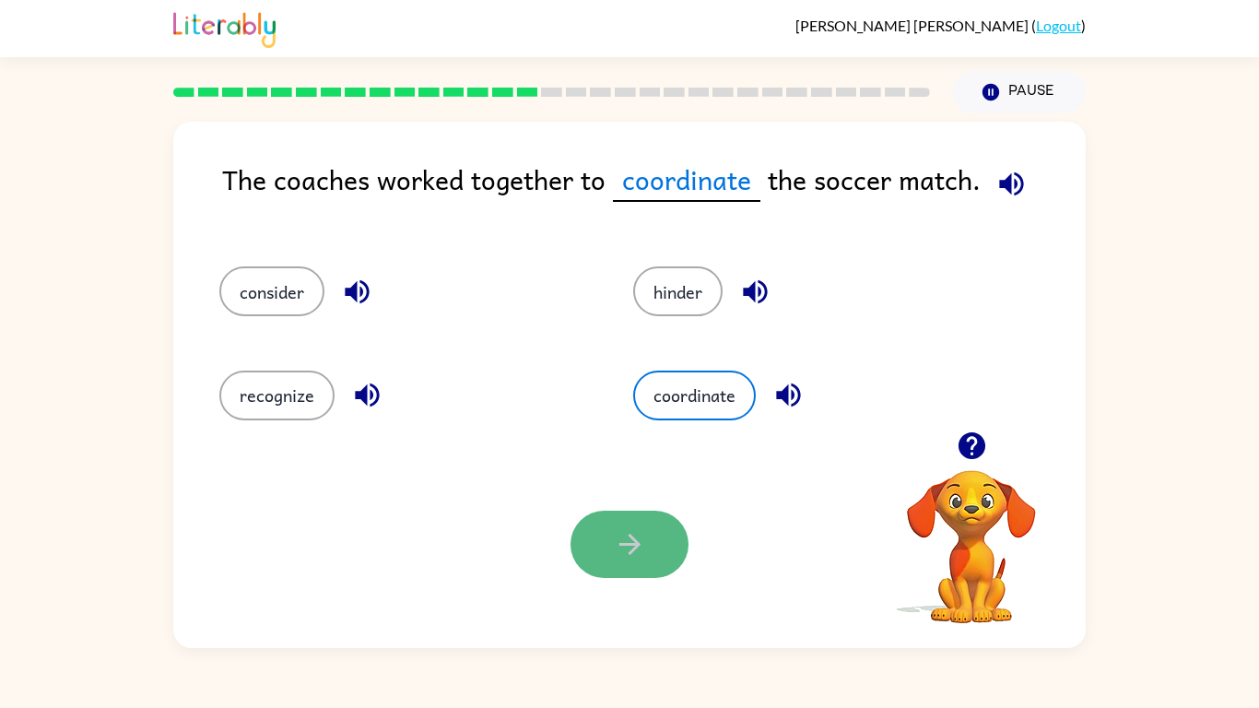
click at [616, 551] on icon "button" at bounding box center [630, 544] width 32 height 32
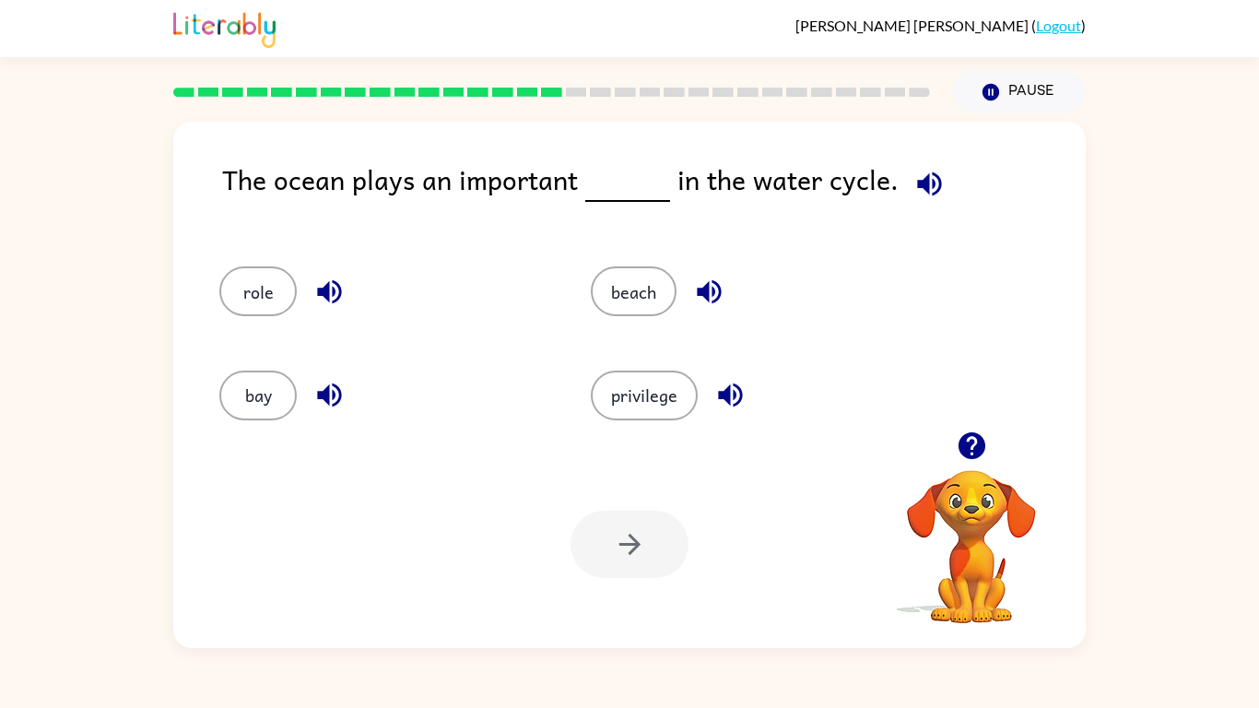
click at [616, 551] on div at bounding box center [630, 544] width 118 height 67
click at [246, 300] on button "role" at bounding box center [257, 291] width 77 height 50
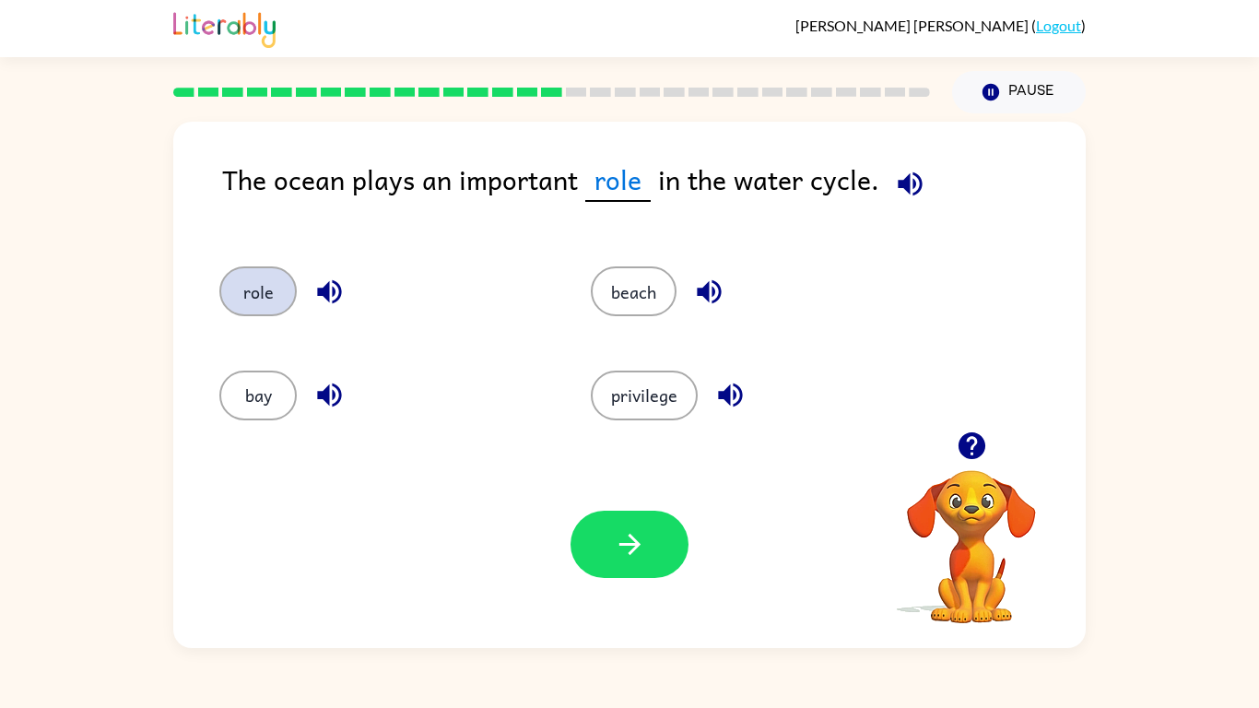
click at [616, 551] on icon "button" at bounding box center [630, 544] width 32 height 32
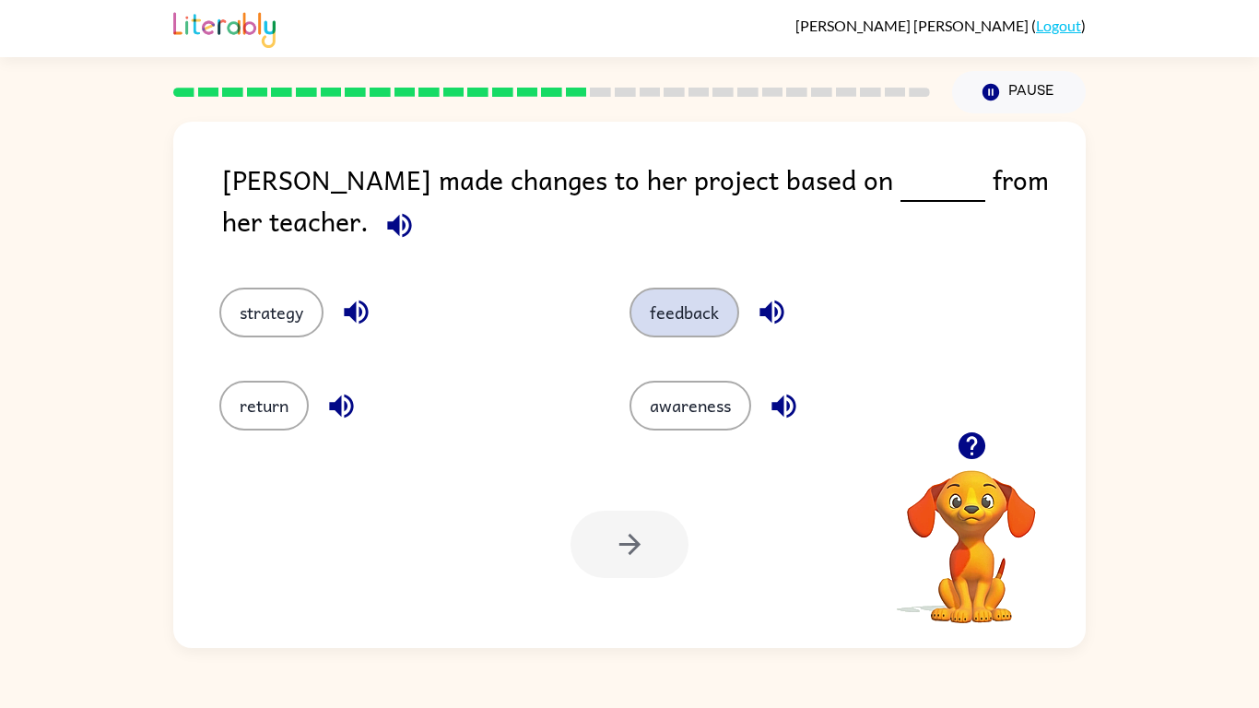
click at [663, 292] on button "feedback" at bounding box center [684, 313] width 110 height 50
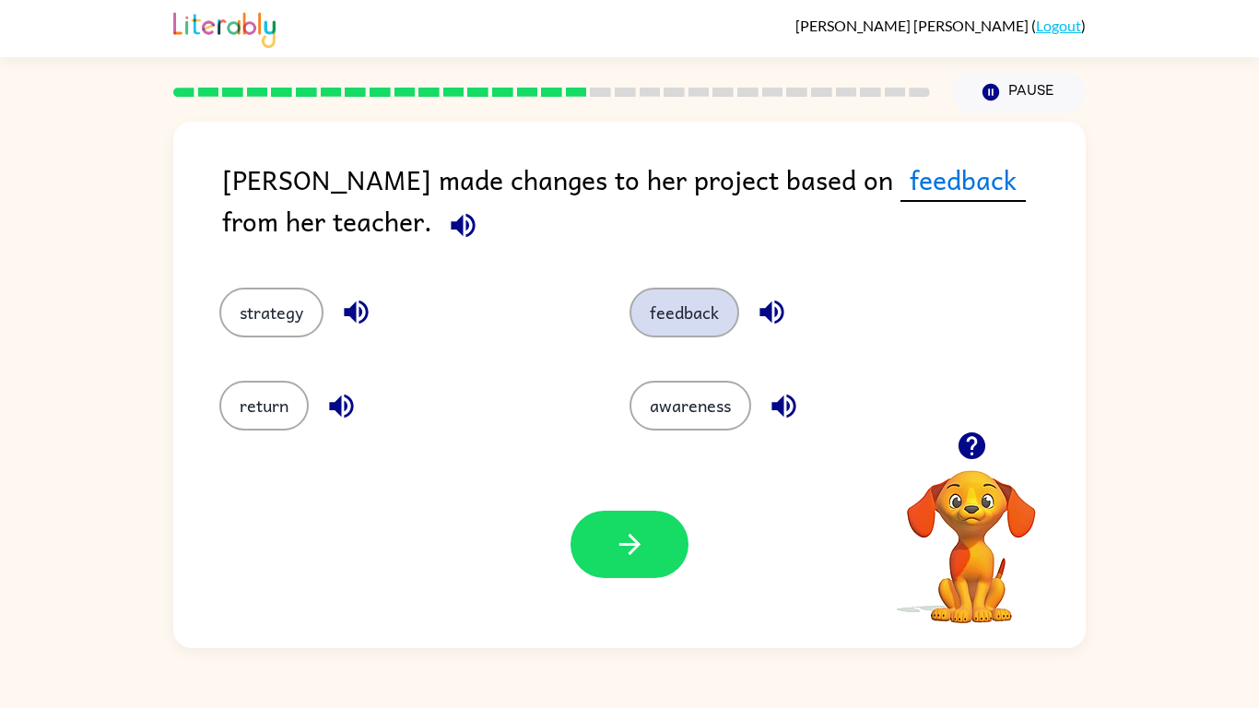
click at [616, 551] on icon "button" at bounding box center [630, 544] width 32 height 32
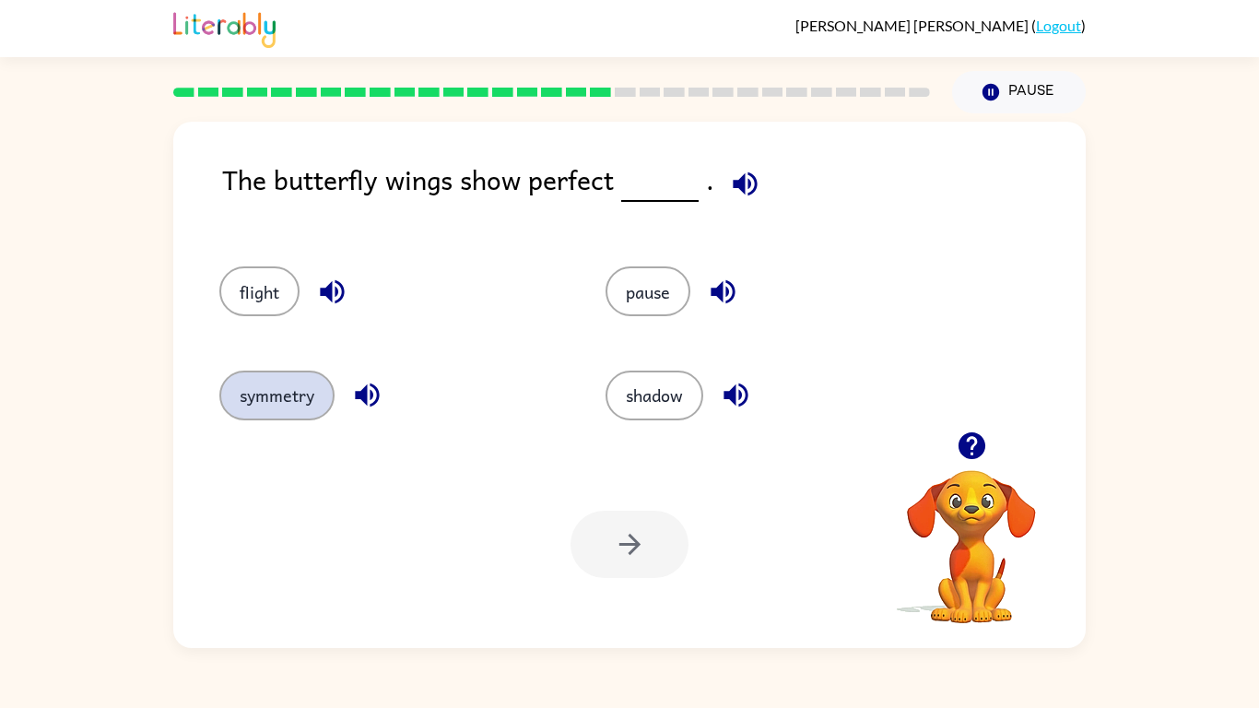
click at [235, 381] on button "symmetry" at bounding box center [276, 396] width 115 height 50
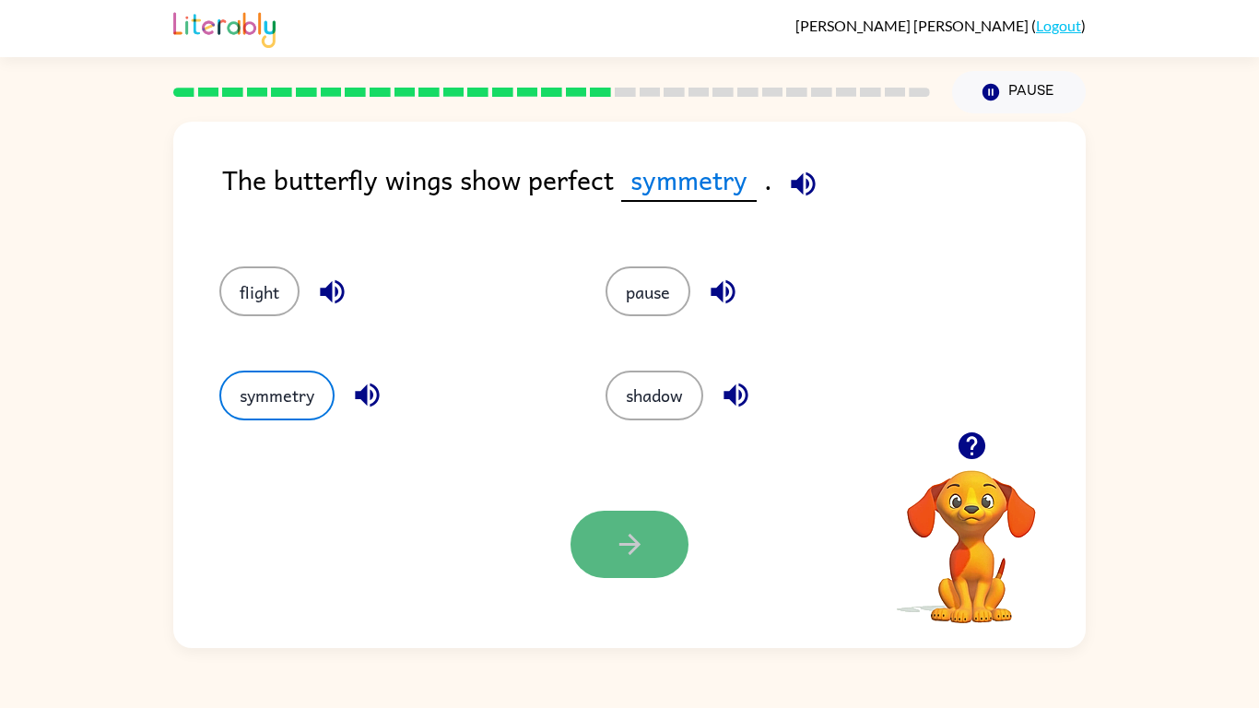
click at [616, 551] on icon "button" at bounding box center [630, 544] width 32 height 32
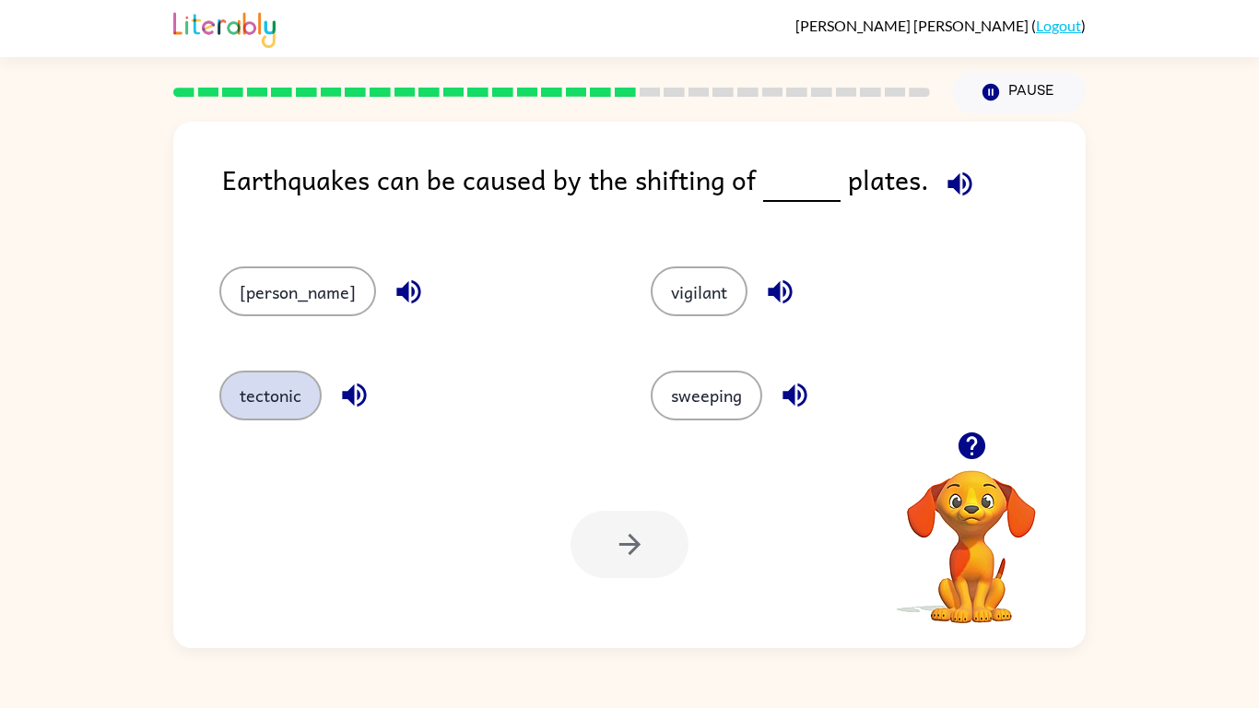
click at [254, 402] on button "tectonic" at bounding box center [270, 396] width 102 height 50
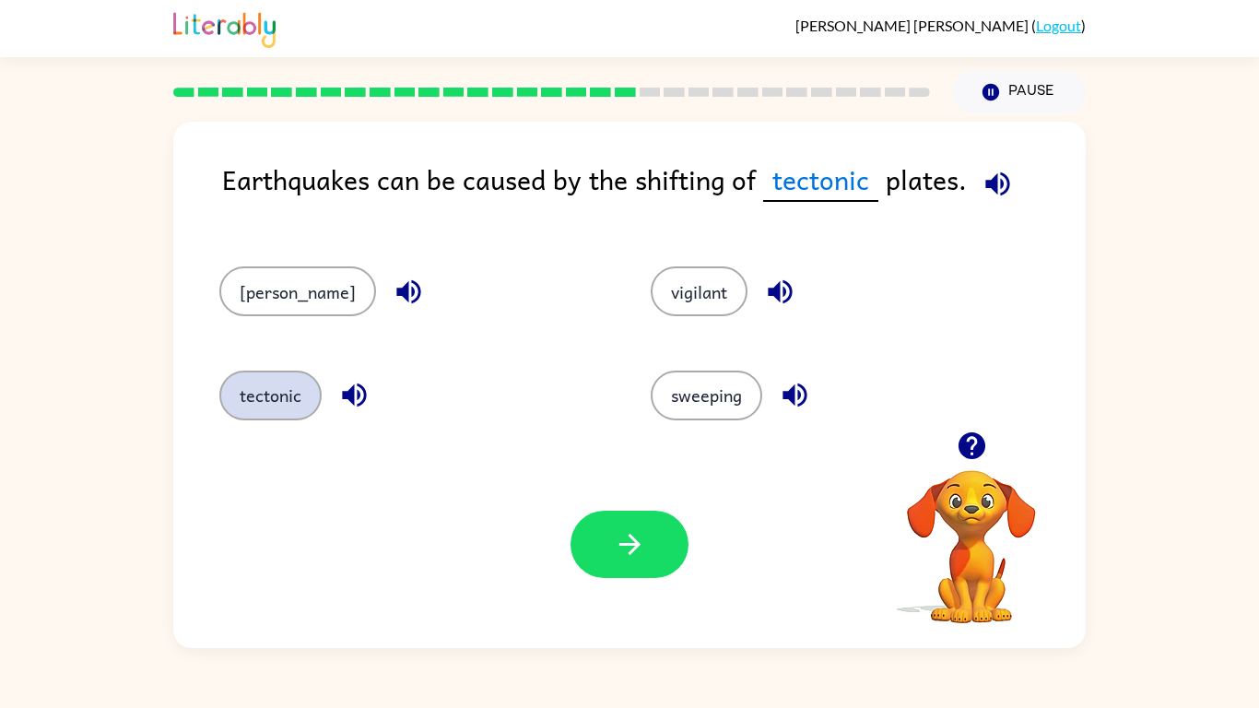
click at [616, 535] on icon "button" at bounding box center [630, 544] width 32 height 32
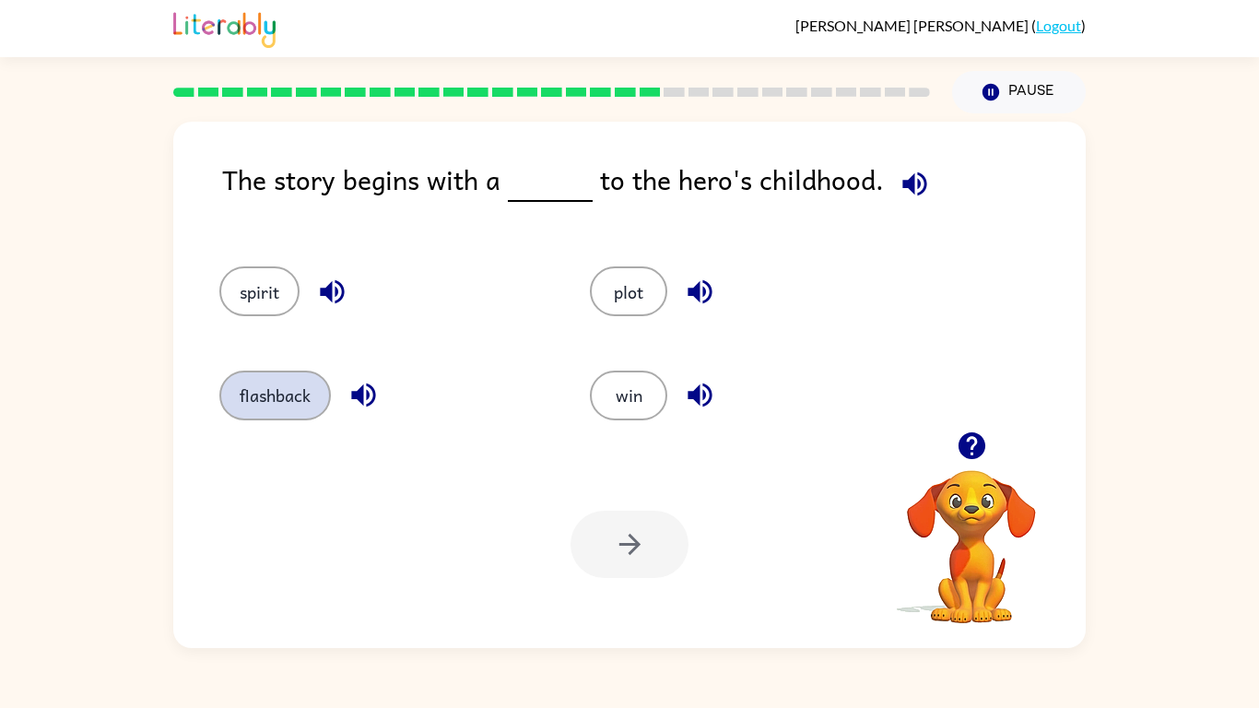
click at [265, 399] on button "flashback" at bounding box center [275, 396] width 112 height 50
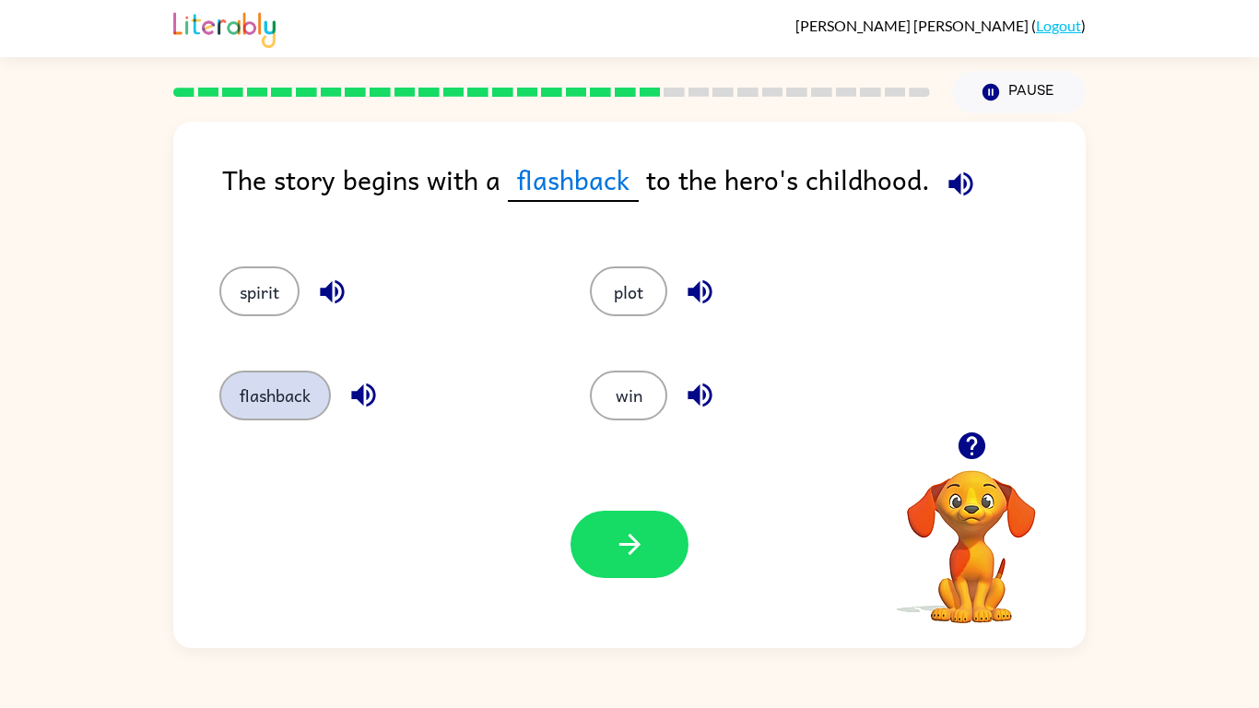
click at [616, 535] on icon "button" at bounding box center [630, 544] width 32 height 32
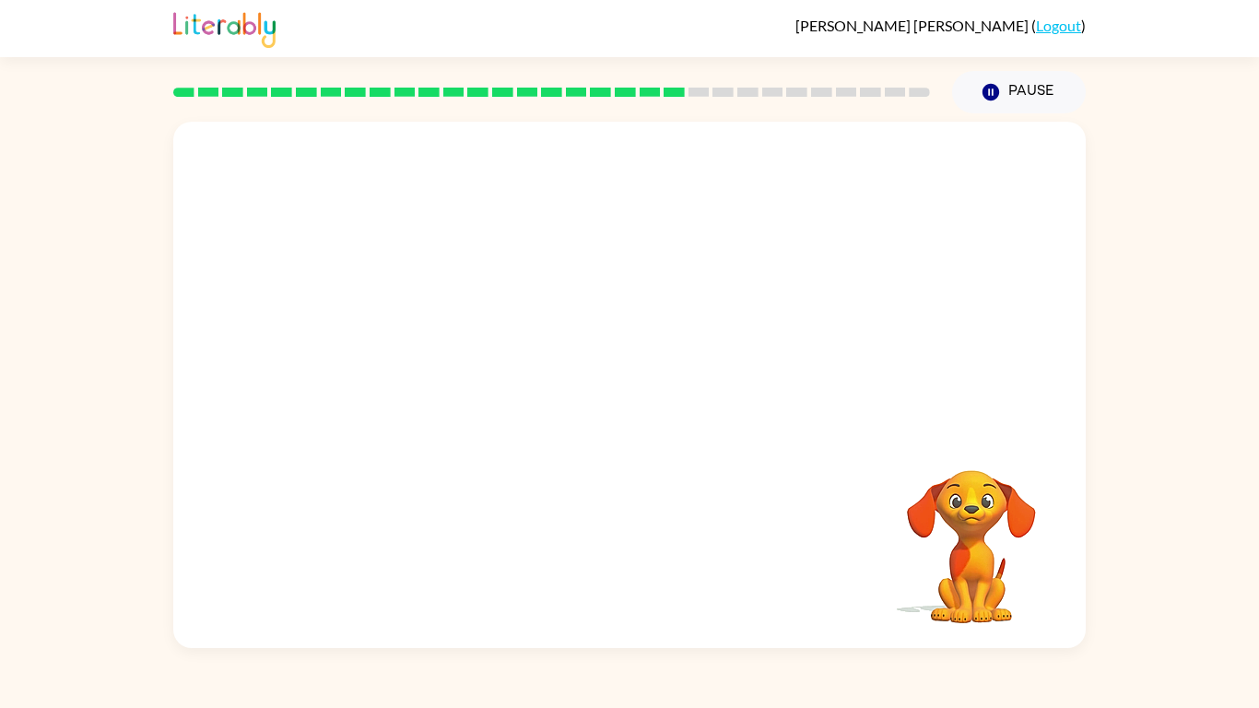
drag, startPoint x: 465, startPoint y: 377, endPoint x: 537, endPoint y: 240, distance: 155.4
click at [537, 240] on video "Your browser must support playing .mp4 files to use Literably. Please try using…" at bounding box center [629, 277] width 912 height 310
click at [571, 360] on button "button" at bounding box center [630, 393] width 118 height 67
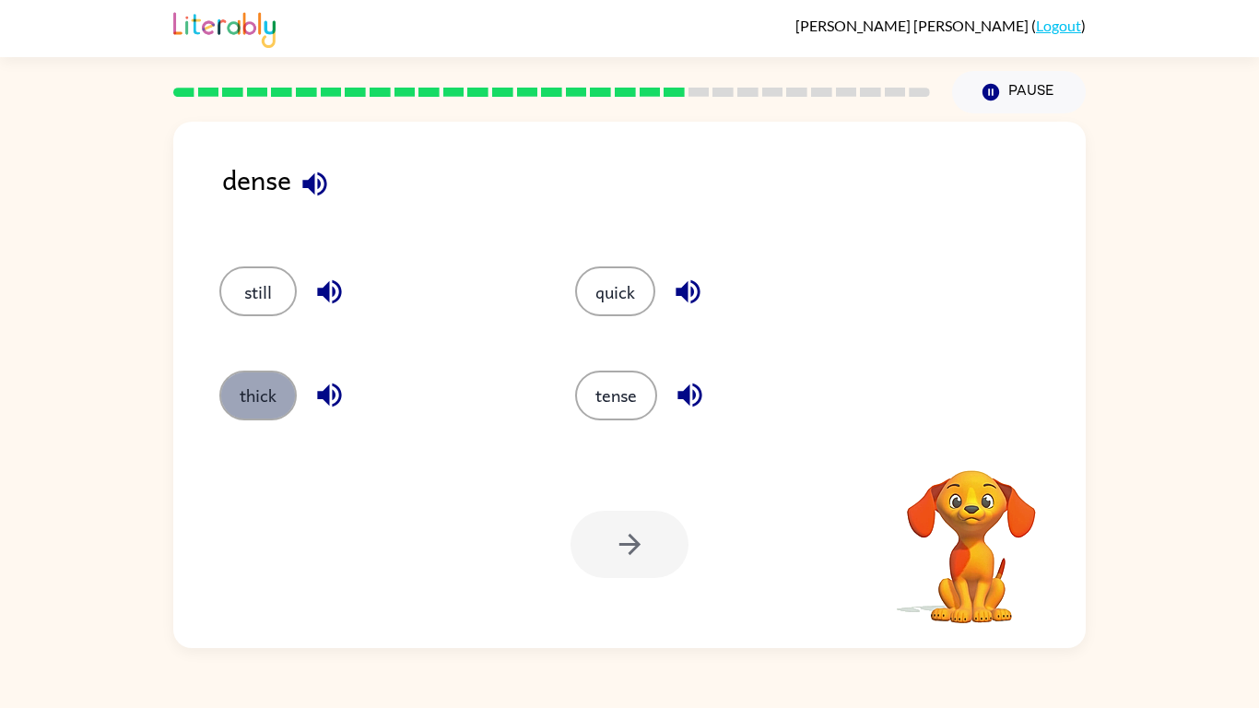
click at [255, 407] on button "thick" at bounding box center [257, 396] width 77 height 50
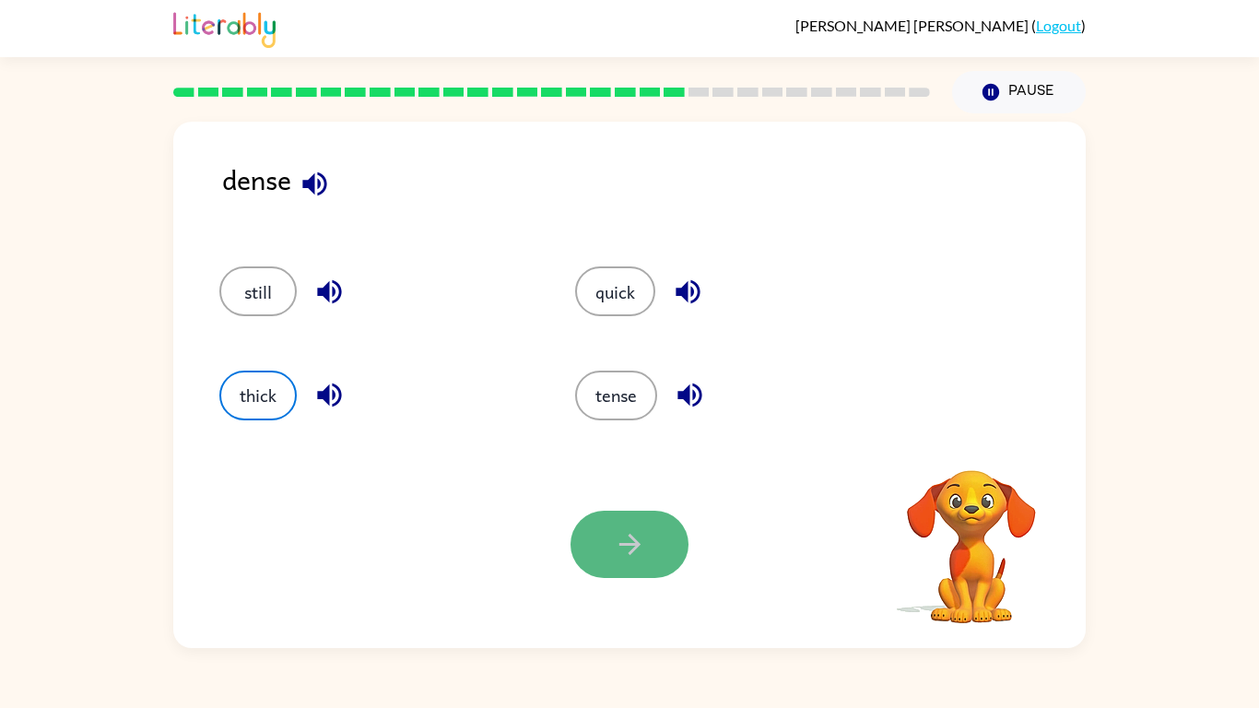
click at [641, 540] on icon "button" at bounding box center [630, 544] width 32 height 32
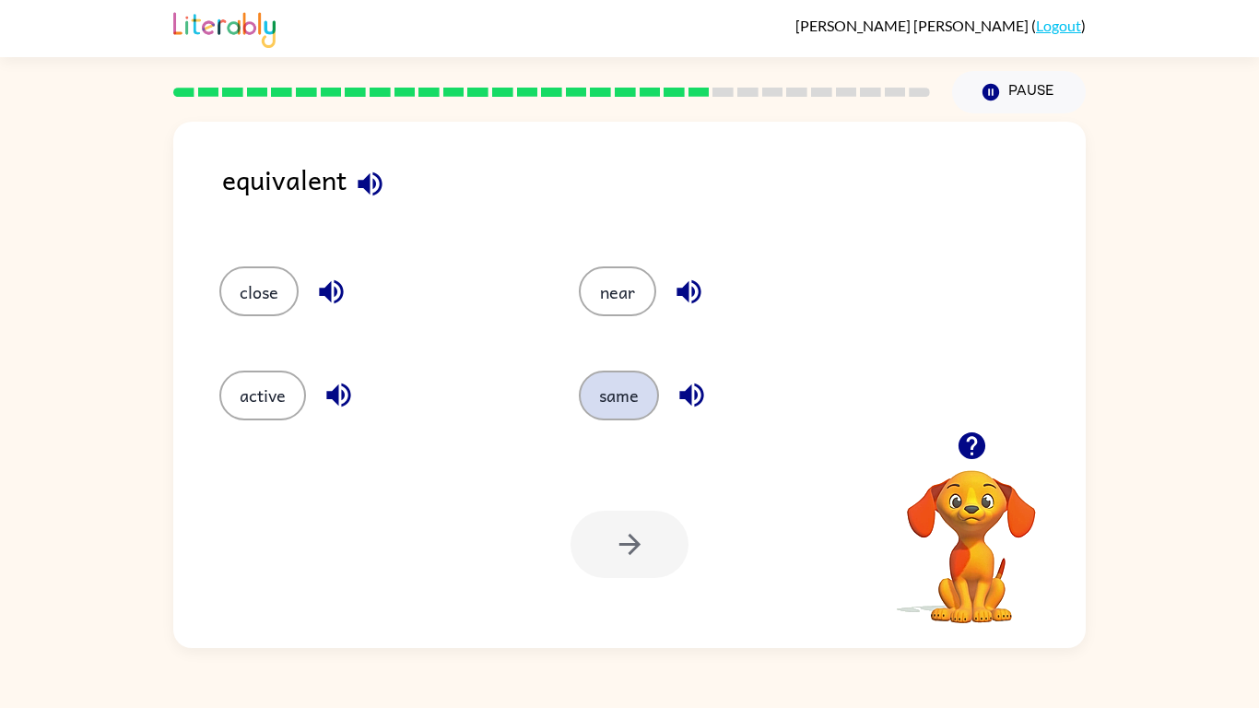
click at [611, 398] on button "same" at bounding box center [619, 396] width 80 height 50
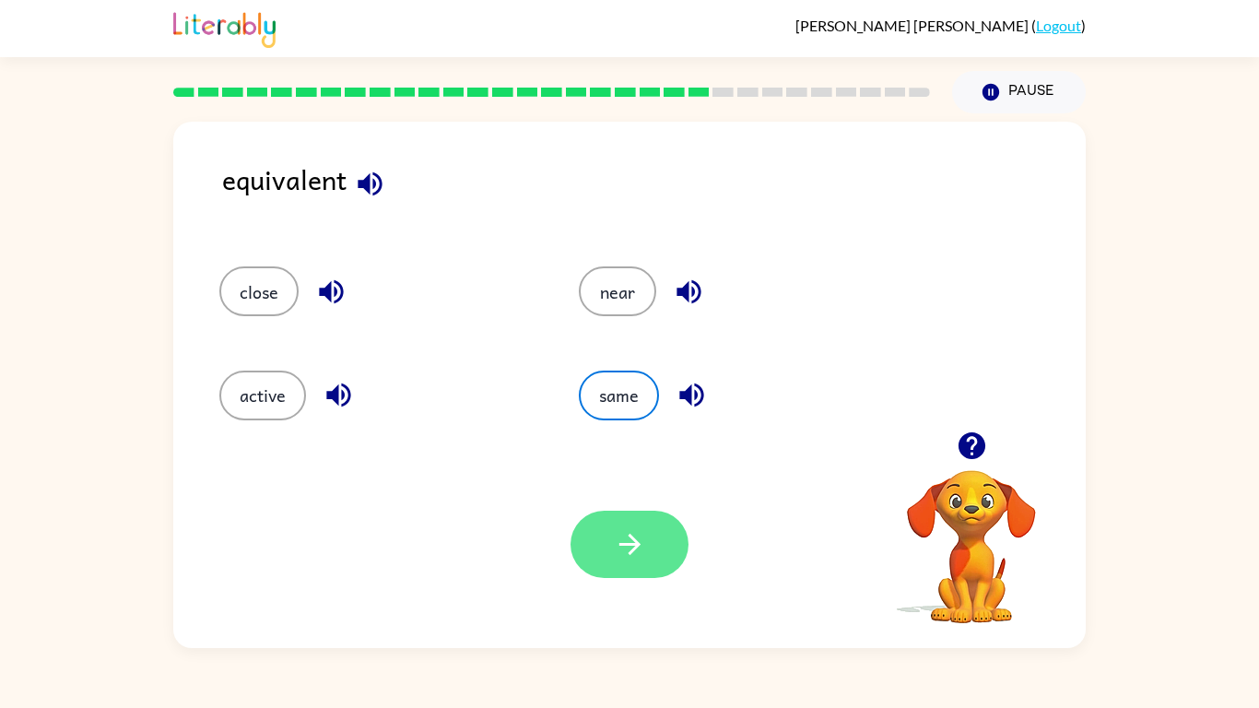
click at [619, 571] on button "button" at bounding box center [630, 544] width 118 height 67
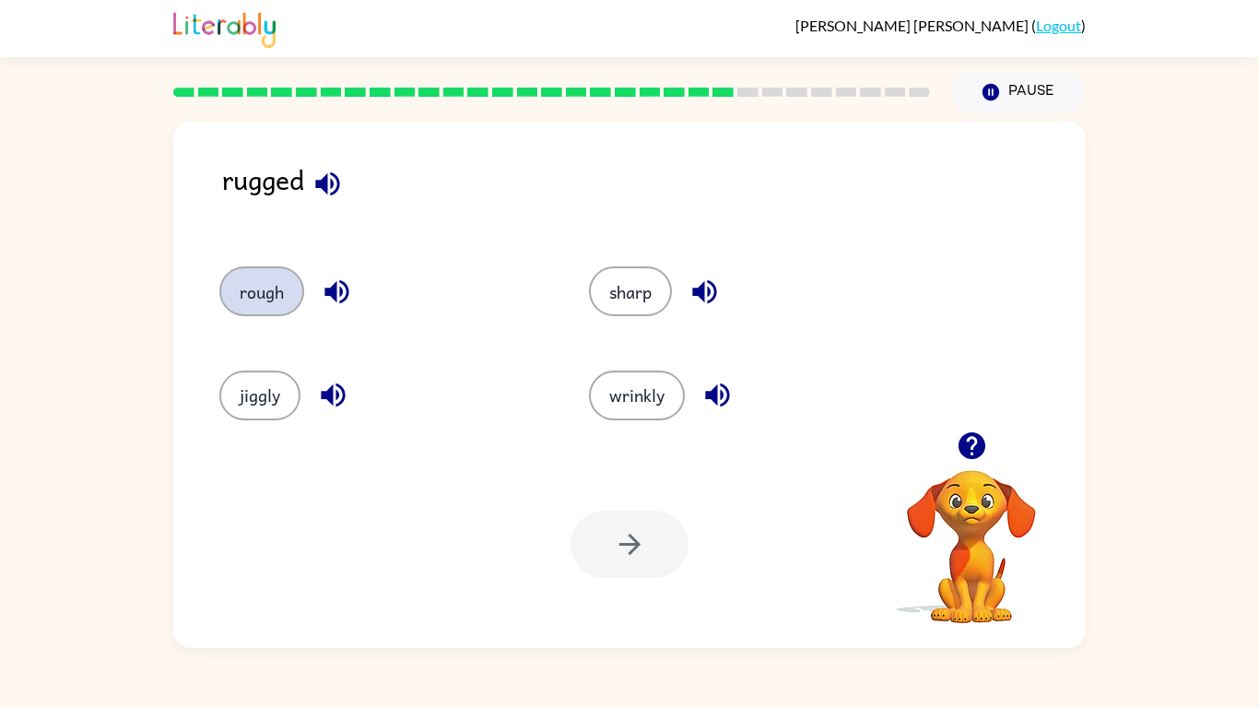
click at [265, 300] on button "rough" at bounding box center [261, 291] width 85 height 50
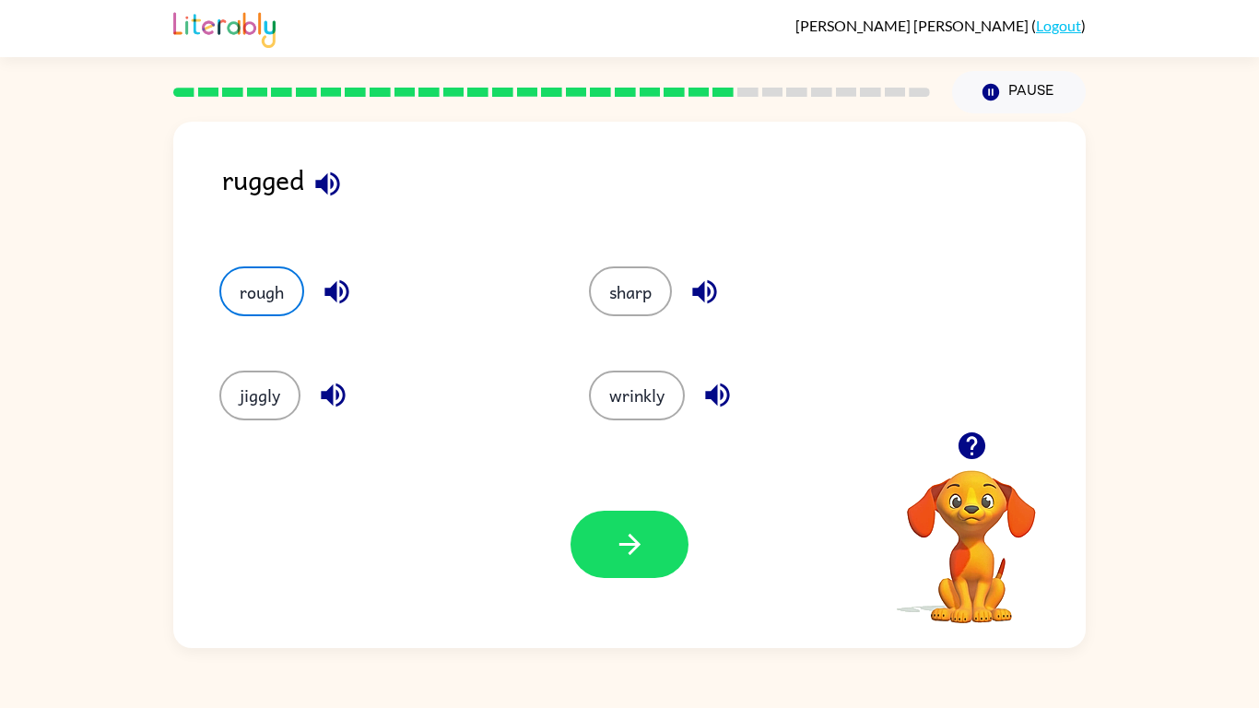
click at [610, 594] on div "Your browser must support playing .mp4 files to use Literably. Please try using…" at bounding box center [629, 544] width 912 height 207
click at [627, 248] on div "sharp" at bounding box center [739, 282] width 370 height 103
click at [624, 294] on button "sharp" at bounding box center [630, 291] width 83 height 50
click at [643, 299] on button "sharp" at bounding box center [630, 291] width 83 height 50
click at [630, 287] on button "sharp" at bounding box center [630, 291] width 83 height 50
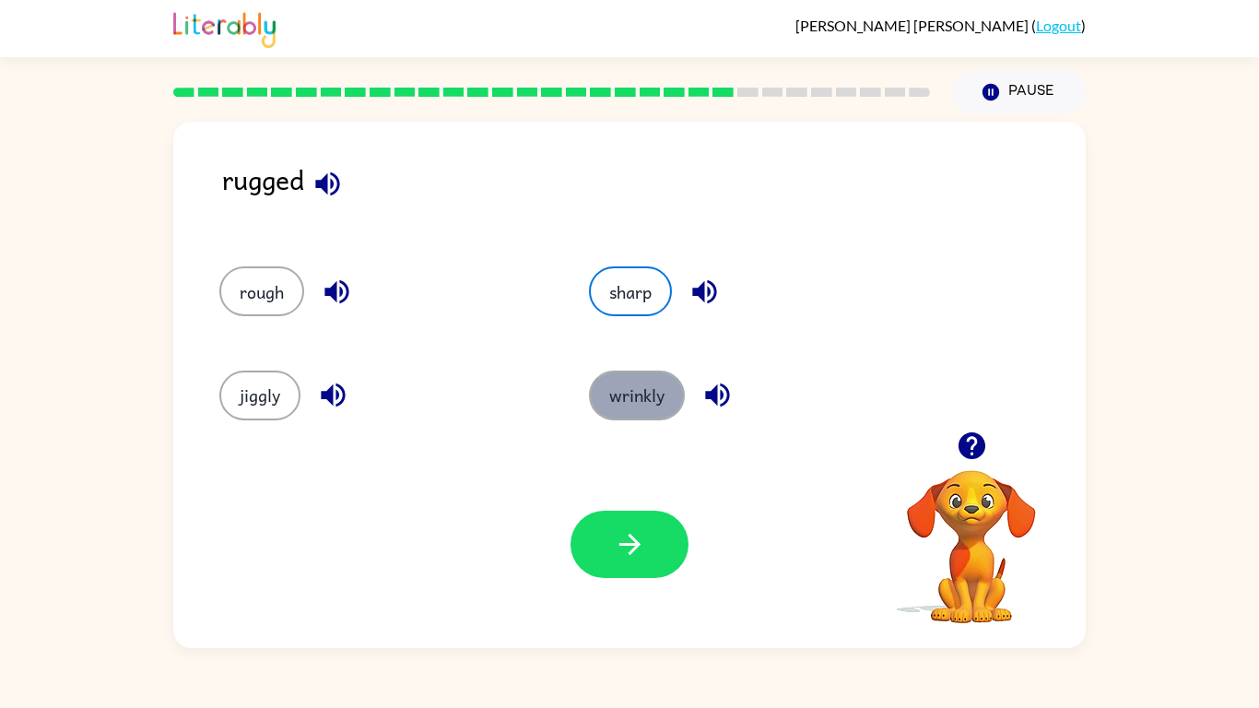
click at [648, 379] on button "wrinkly" at bounding box center [637, 396] width 96 height 50
click at [644, 305] on button "sharp" at bounding box center [630, 291] width 83 height 50
click at [615, 291] on button "sharp" at bounding box center [630, 291] width 83 height 50
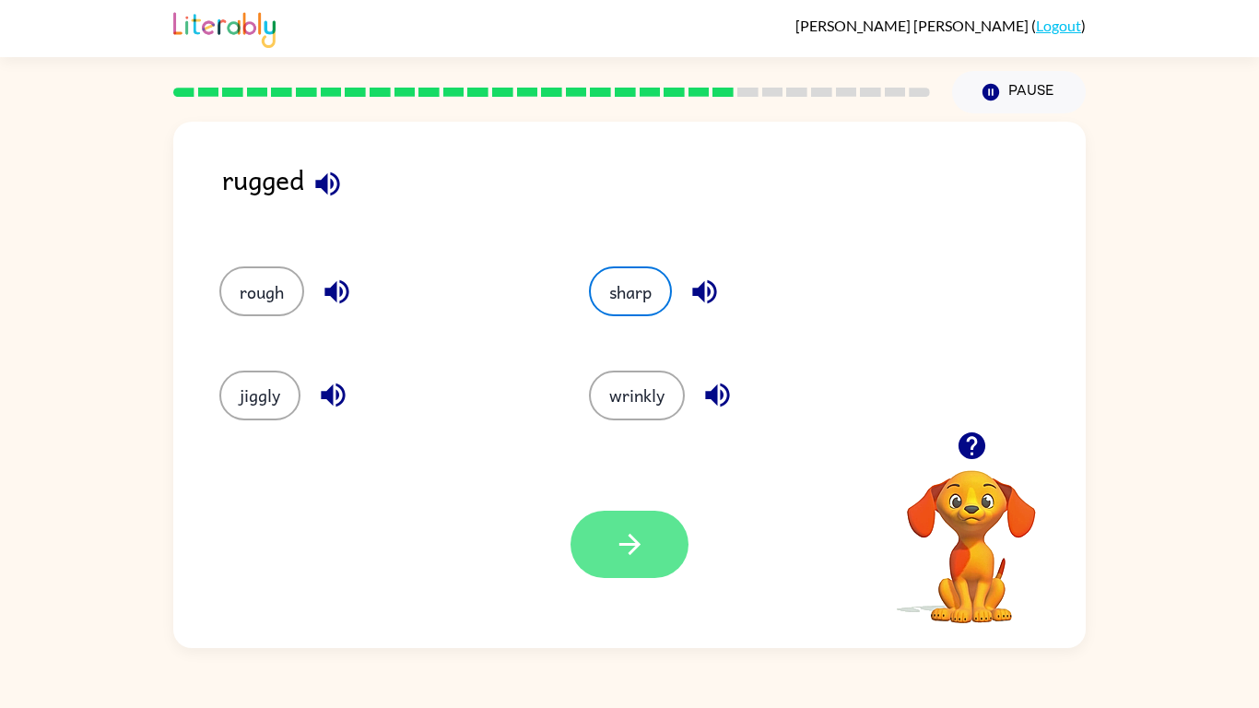
click at [641, 545] on icon "button" at bounding box center [630, 544] width 32 height 32
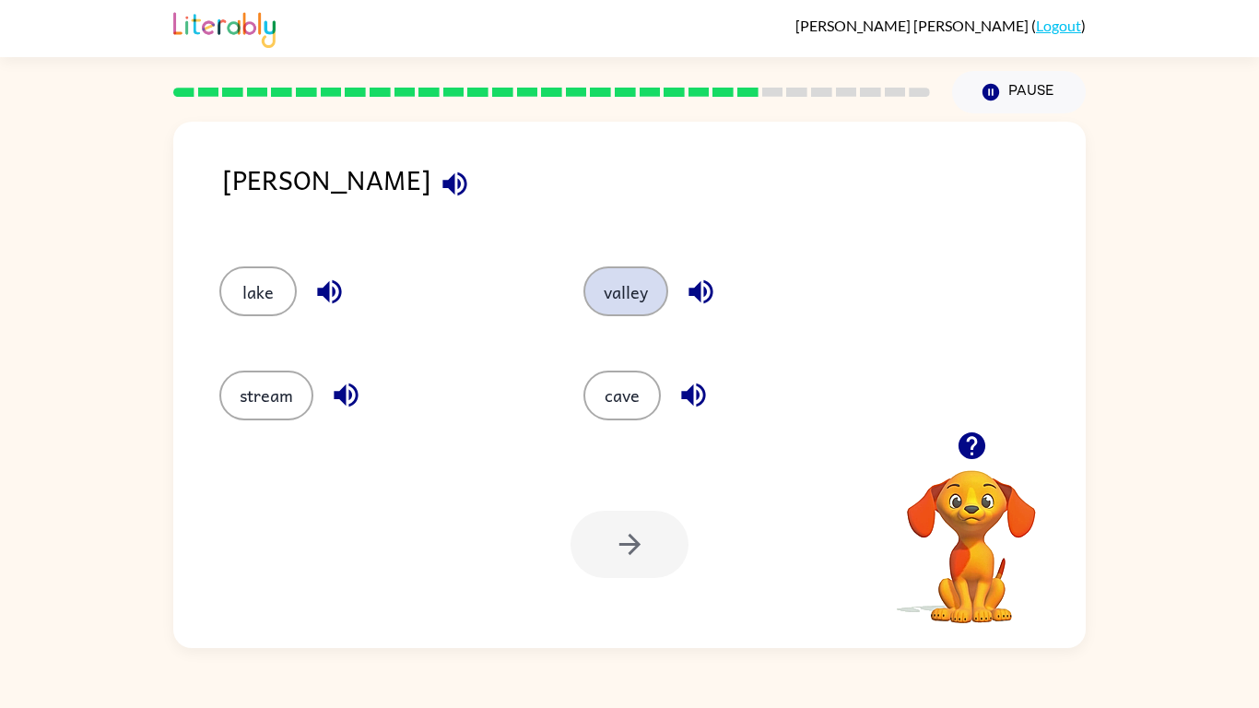
click at [595, 304] on button "valley" at bounding box center [625, 291] width 85 height 50
click at [641, 545] on icon "button" at bounding box center [630, 544] width 32 height 32
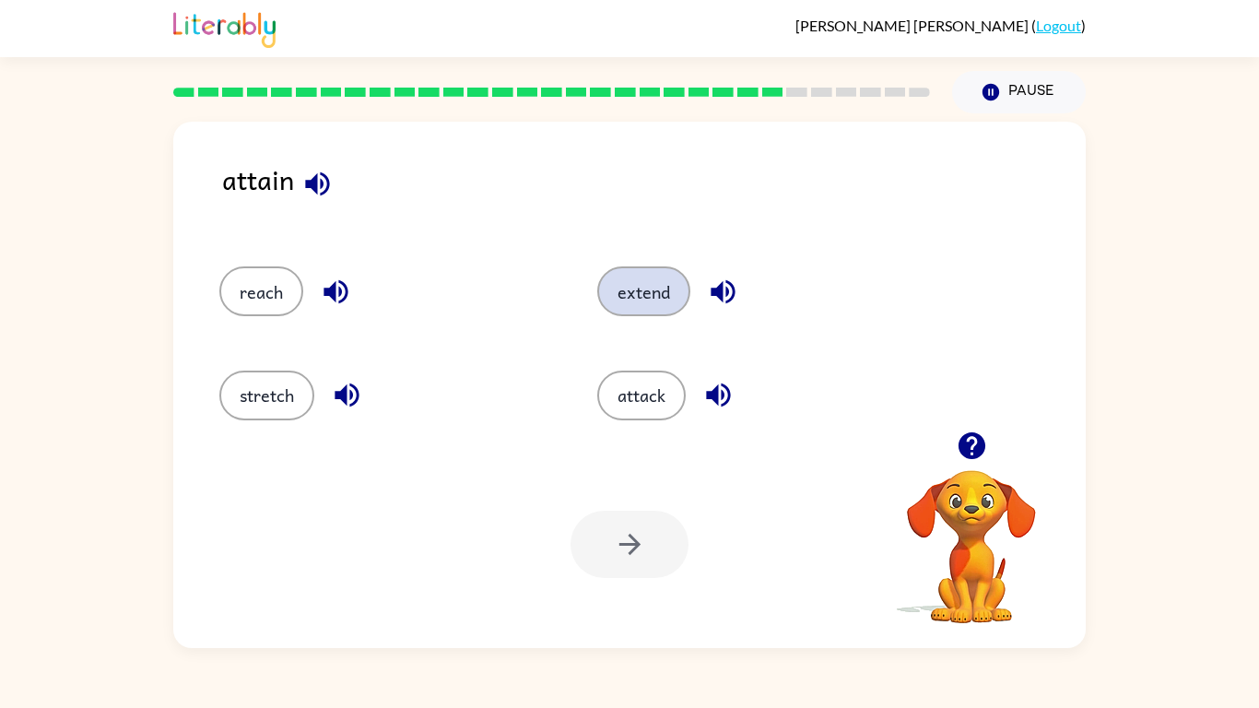
click at [635, 288] on button "extend" at bounding box center [643, 291] width 93 height 50
click at [641, 545] on icon "button" at bounding box center [630, 544] width 32 height 32
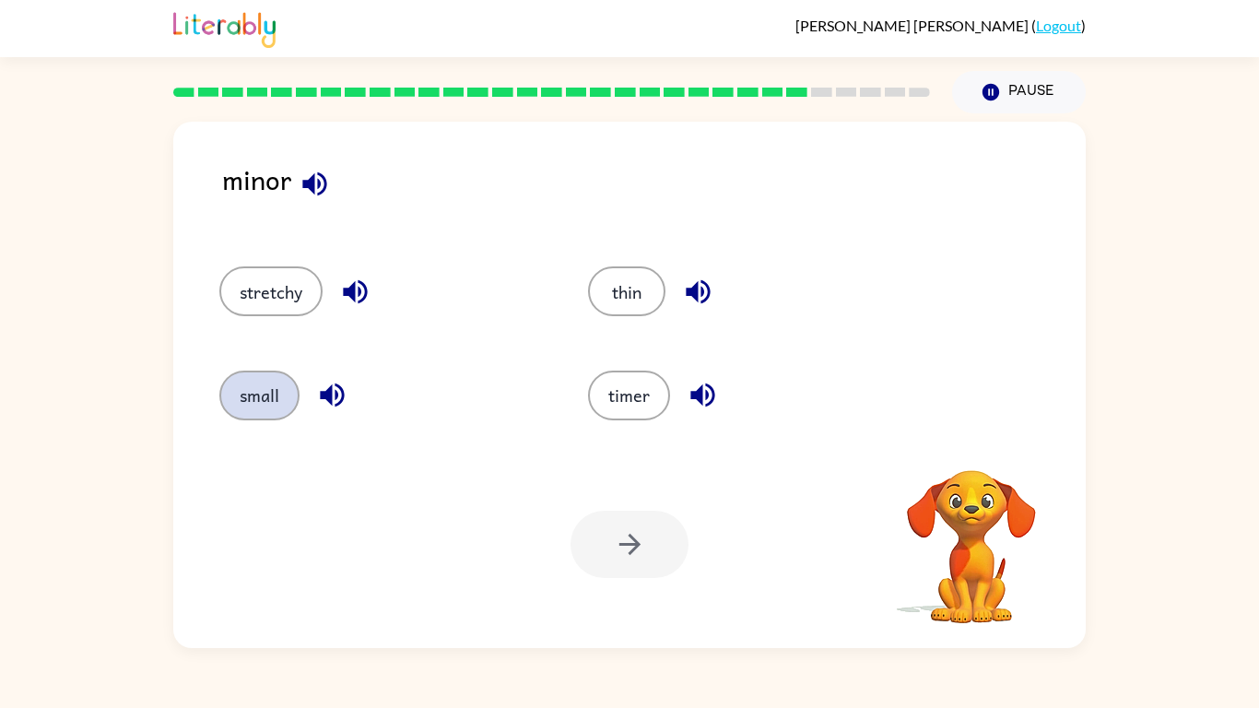
click at [236, 393] on button "small" at bounding box center [259, 396] width 80 height 50
click at [639, 543] on icon "button" at bounding box center [628, 544] width 21 height 21
click at [243, 396] on button "mix" at bounding box center [257, 396] width 77 height 50
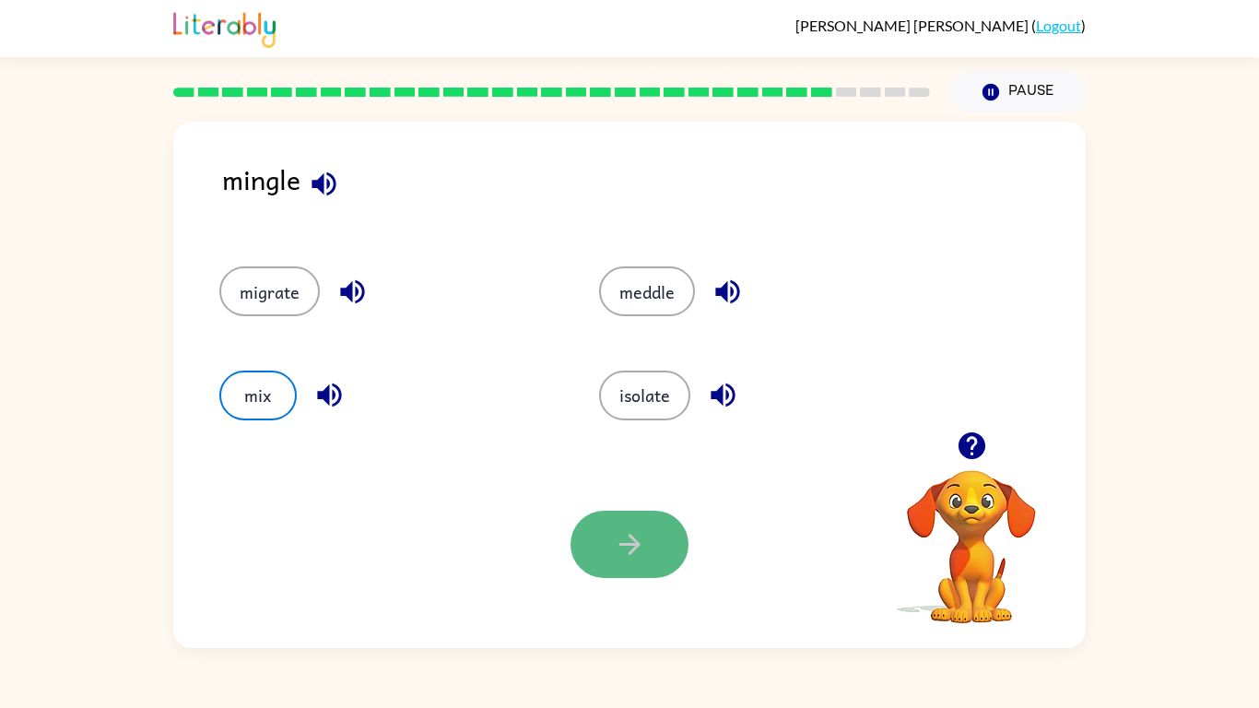
click at [640, 545] on icon "button" at bounding box center [630, 544] width 32 height 32
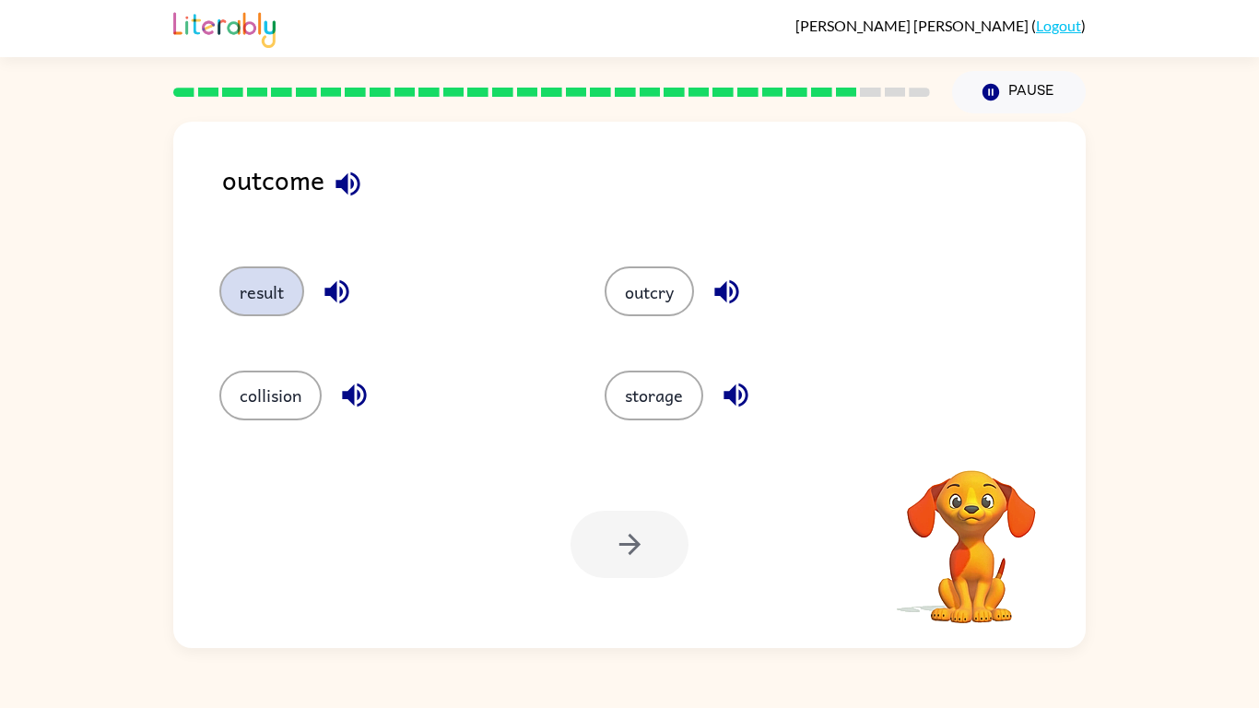
click at [235, 300] on button "result" at bounding box center [261, 291] width 85 height 50
click at [639, 545] on icon "button" at bounding box center [628, 544] width 21 height 21
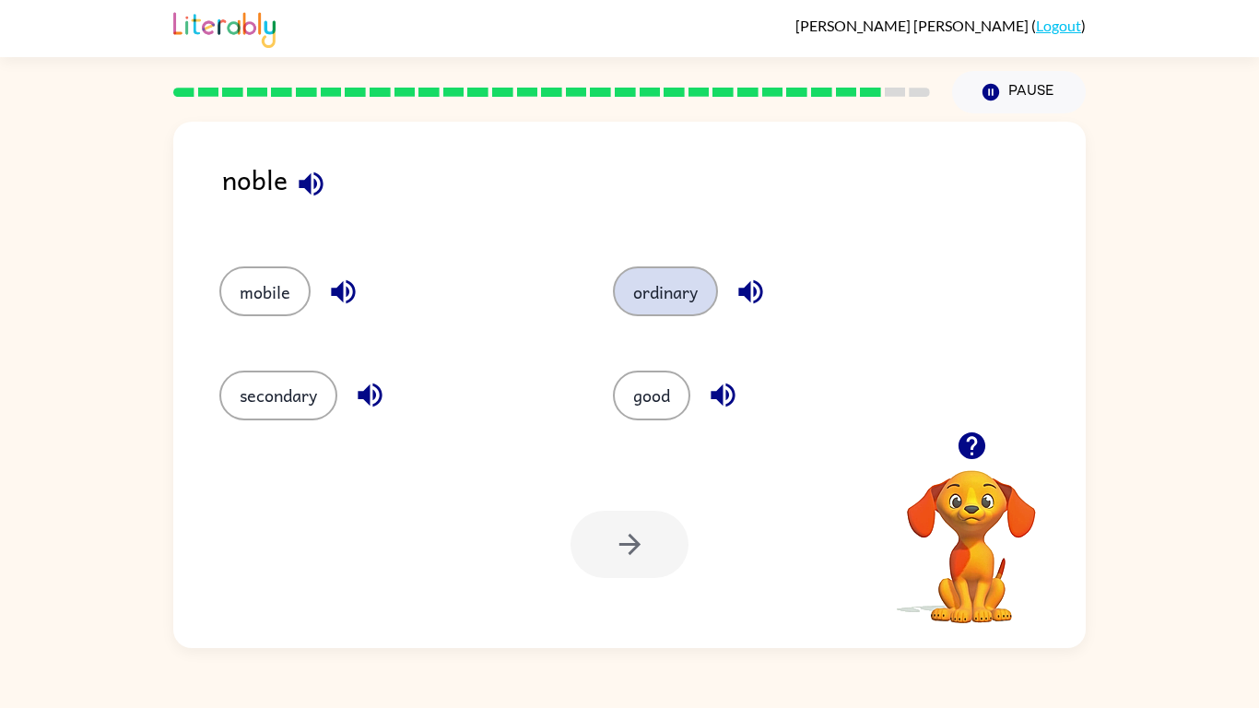
click at [654, 312] on button "ordinary" at bounding box center [665, 291] width 105 height 50
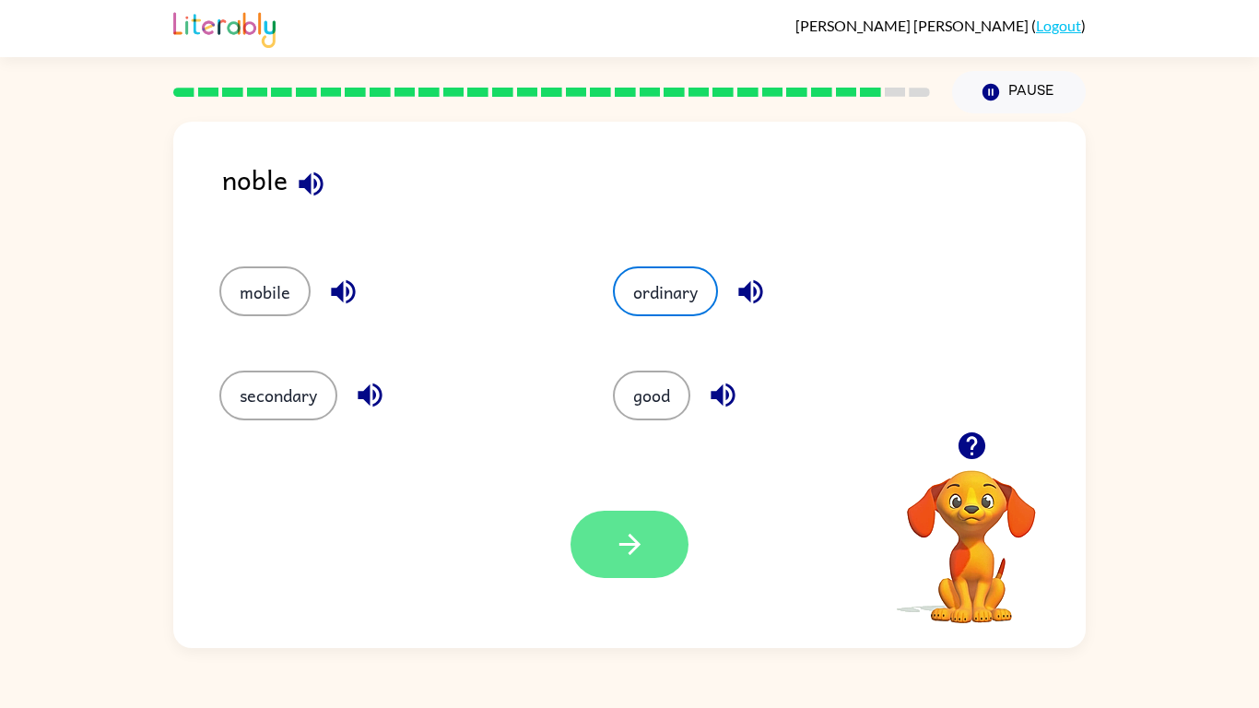
click at [639, 543] on icon "button" at bounding box center [630, 544] width 32 height 32
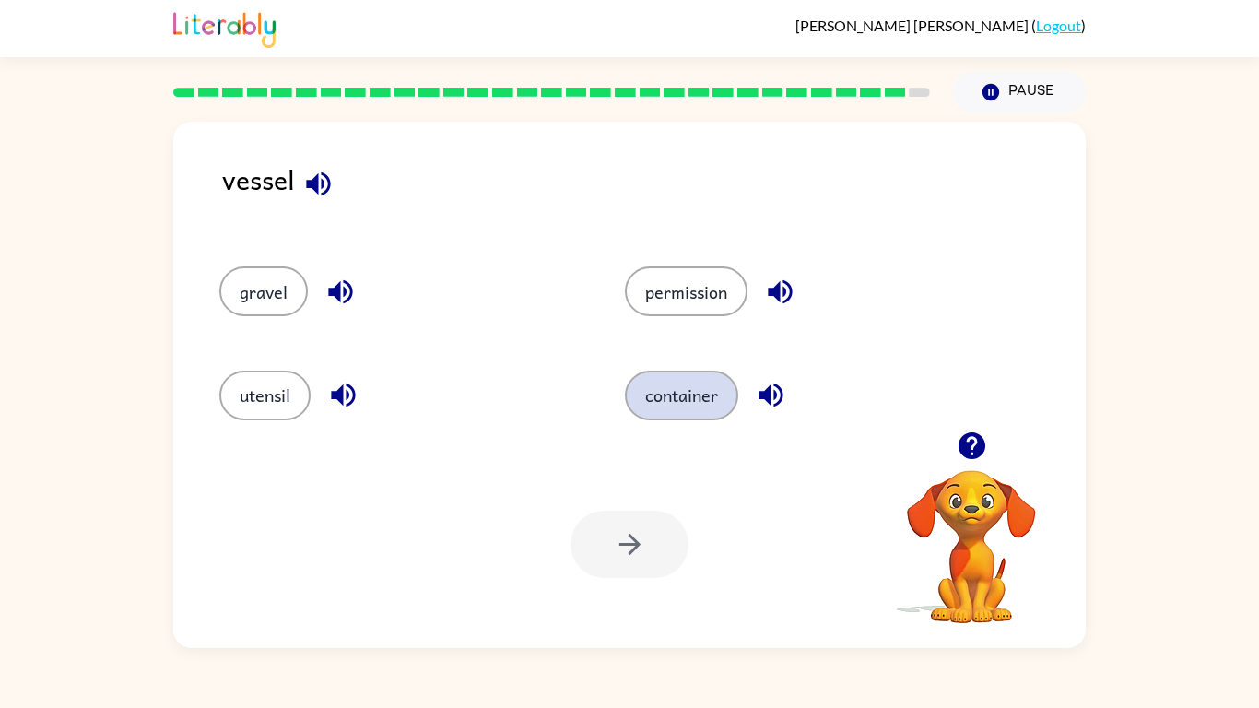
click at [676, 406] on button "container" at bounding box center [681, 396] width 113 height 50
click at [633, 552] on icon "button" at bounding box center [630, 544] width 32 height 32
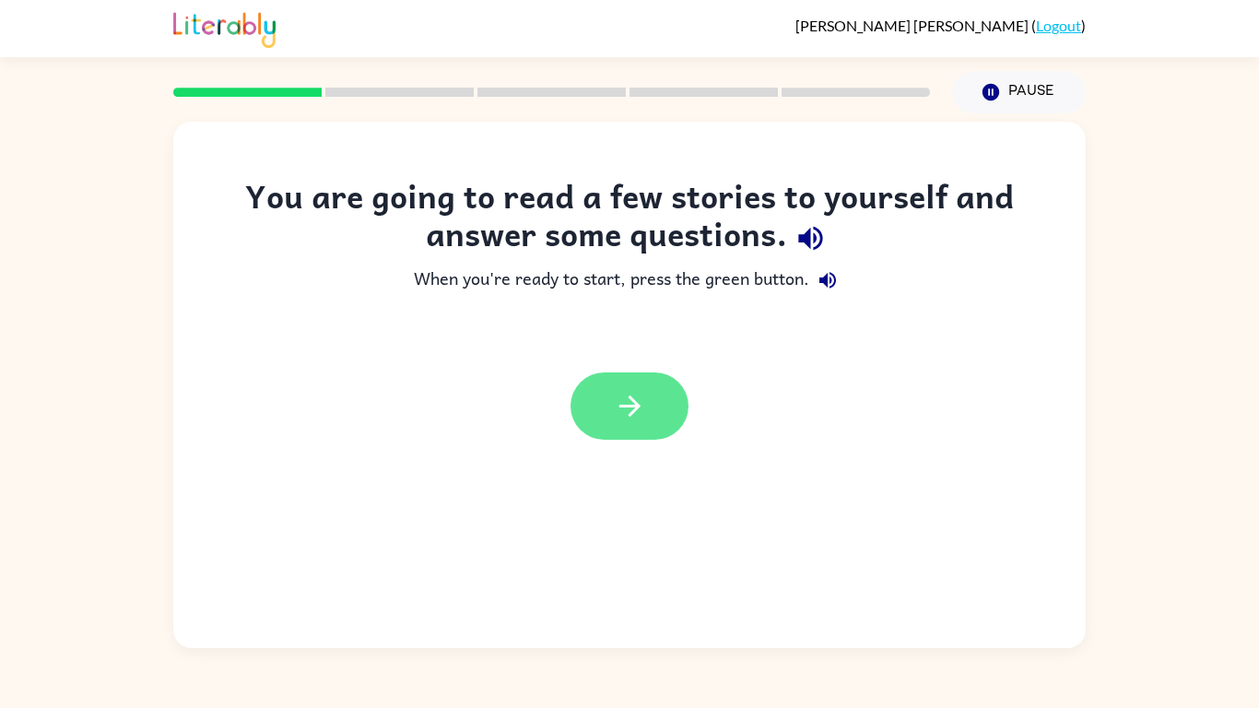
click at [654, 411] on button "button" at bounding box center [630, 405] width 118 height 67
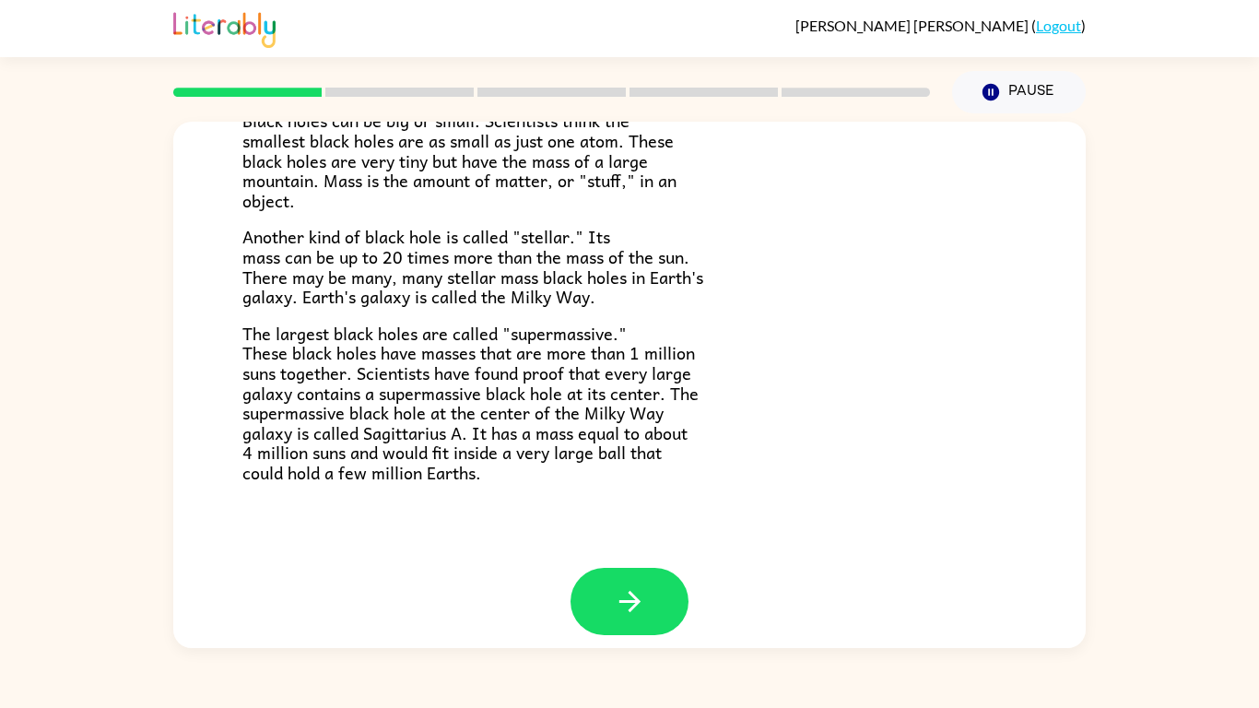
scroll to position [389, 0]
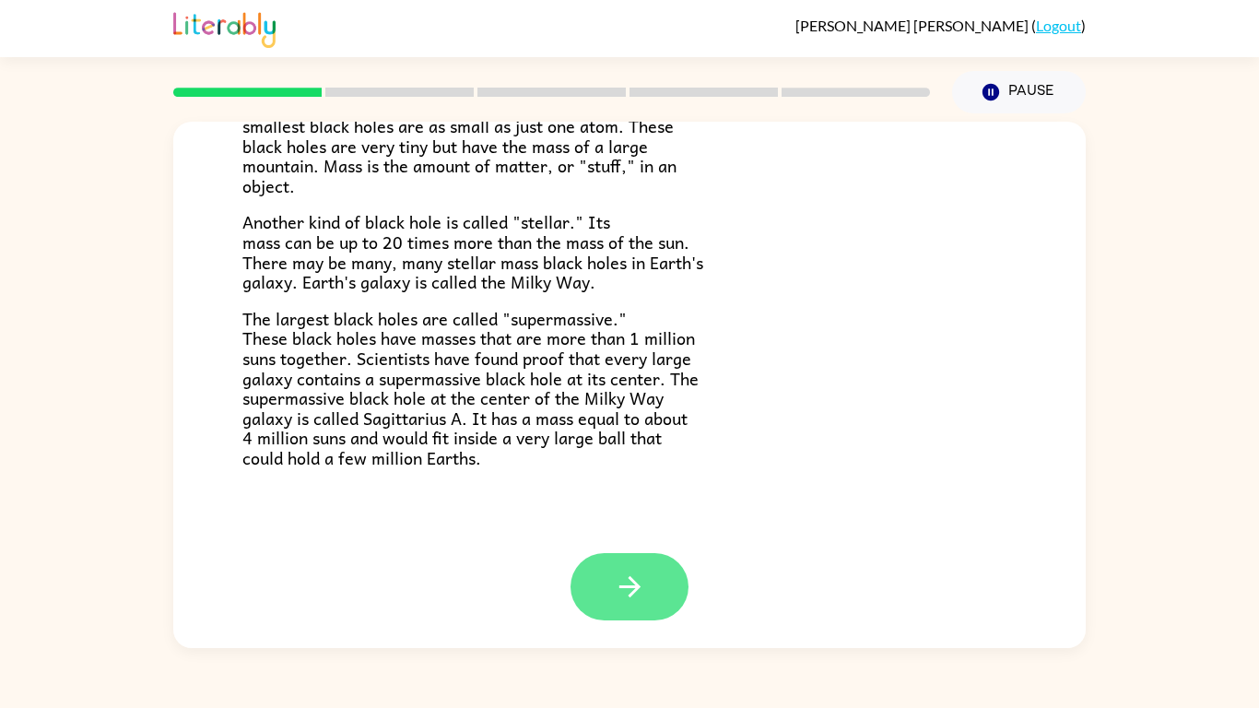
click at [626, 582] on icon "button" at bounding box center [630, 587] width 32 height 32
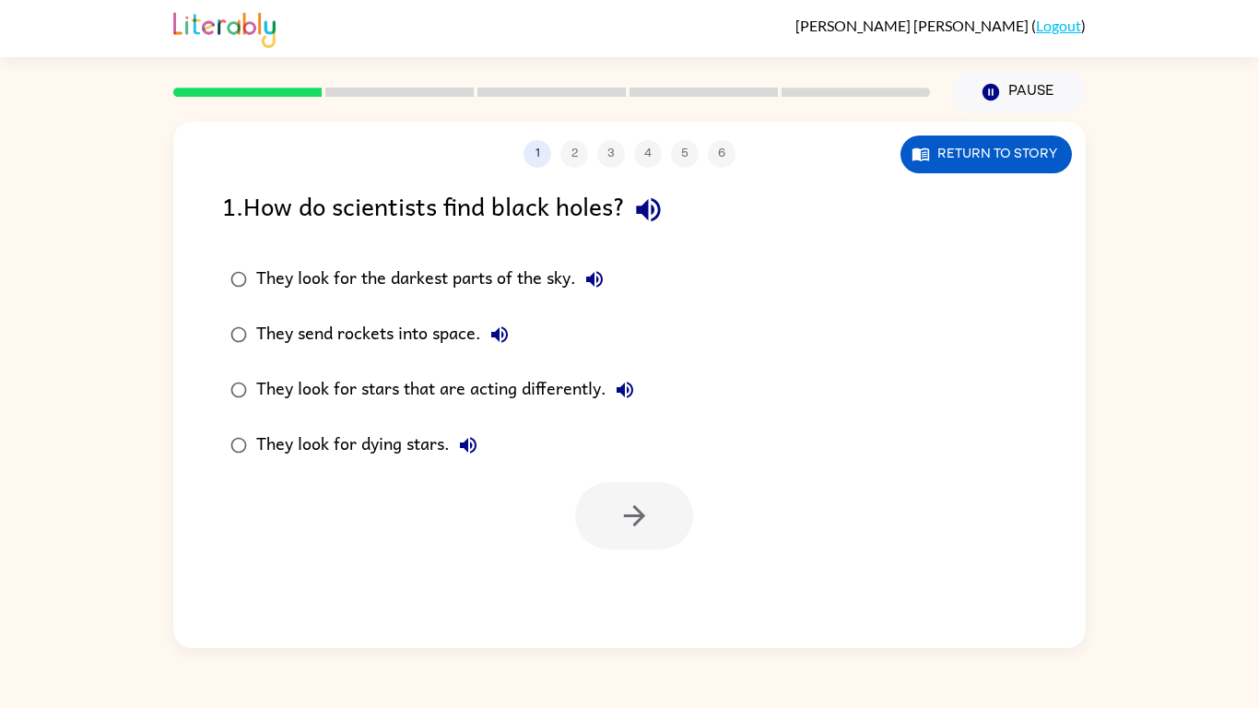
scroll to position [0, 0]
click at [611, 517] on button "button" at bounding box center [634, 515] width 118 height 67
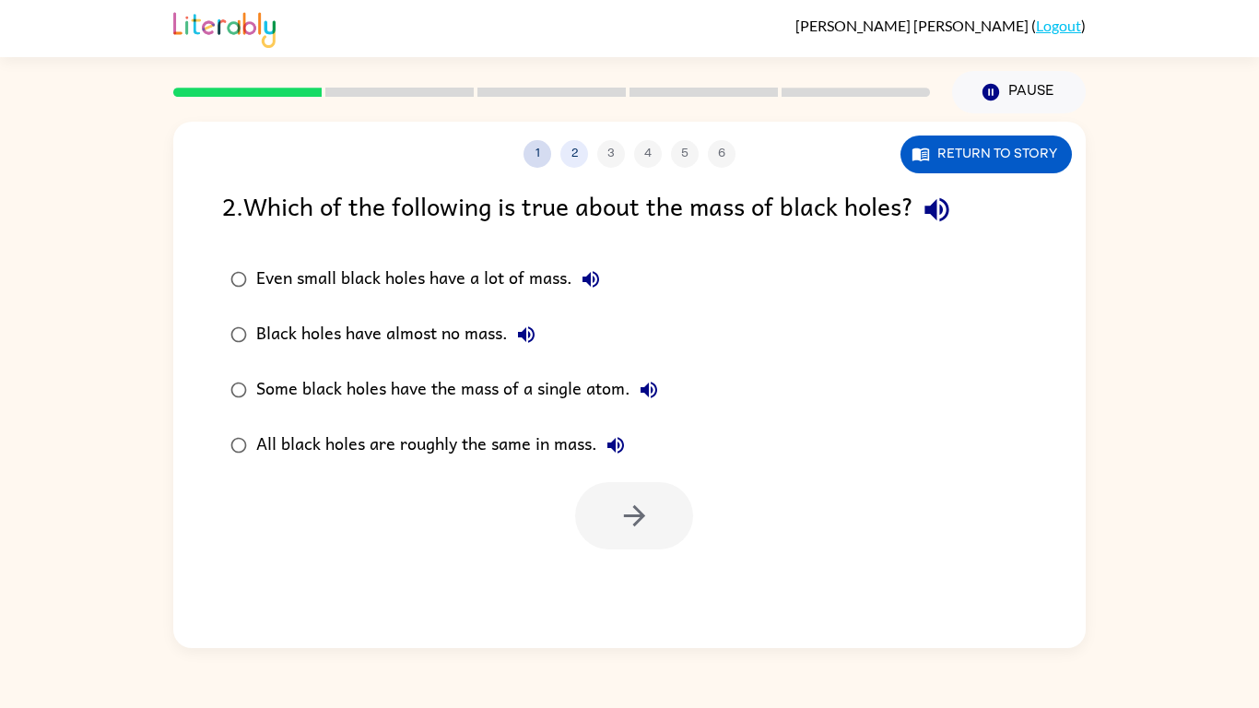
click at [533, 153] on button "1" at bounding box center [538, 154] width 28 height 28
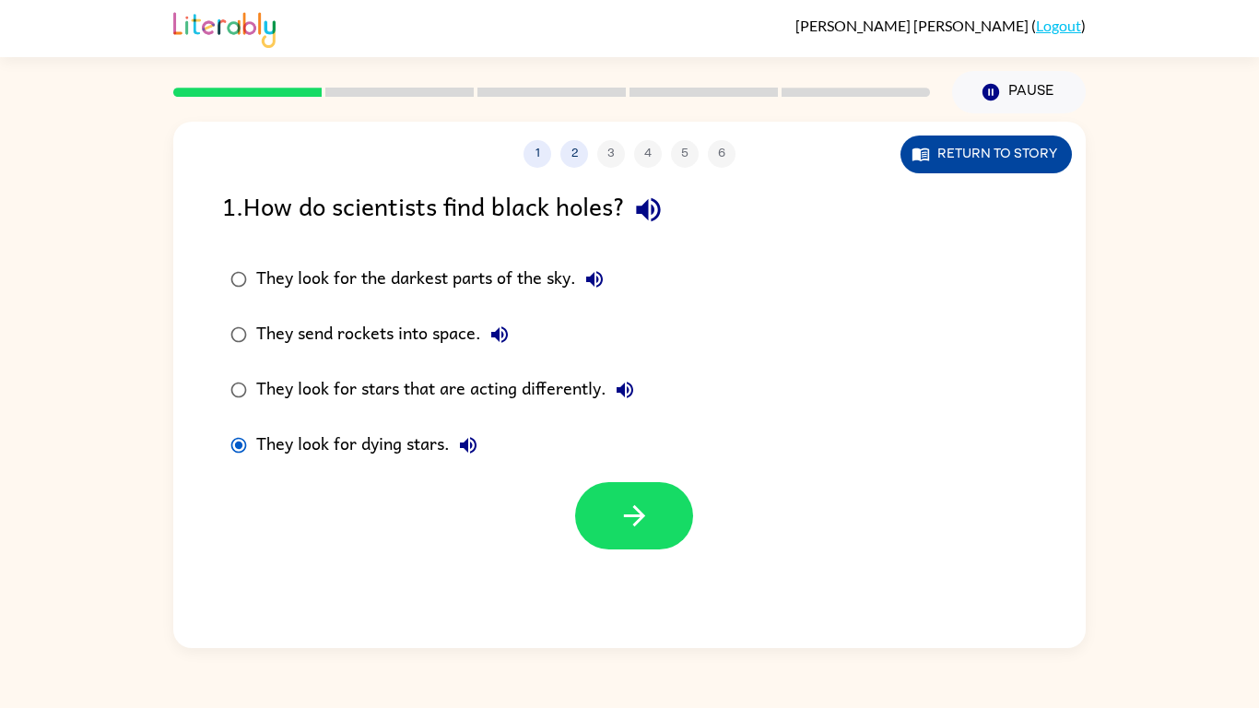
click at [1009, 146] on button "Return to story" at bounding box center [985, 154] width 171 height 38
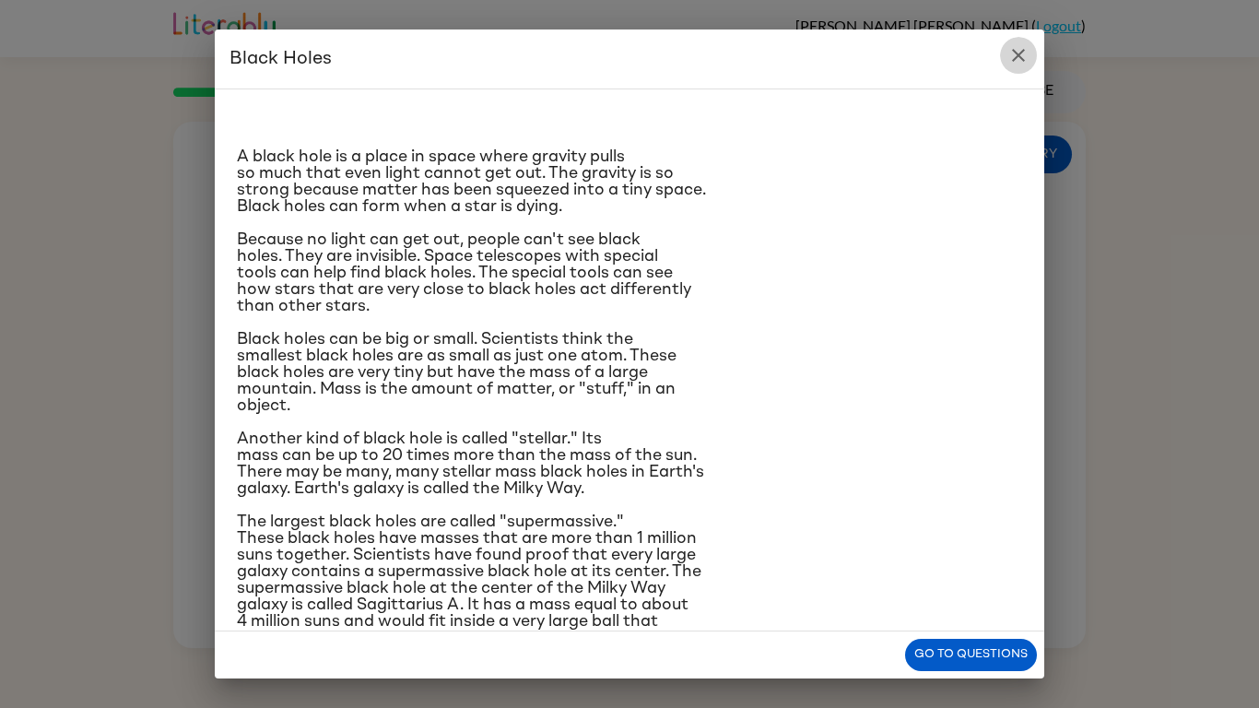
click at [1026, 45] on icon "close" at bounding box center [1018, 55] width 22 height 22
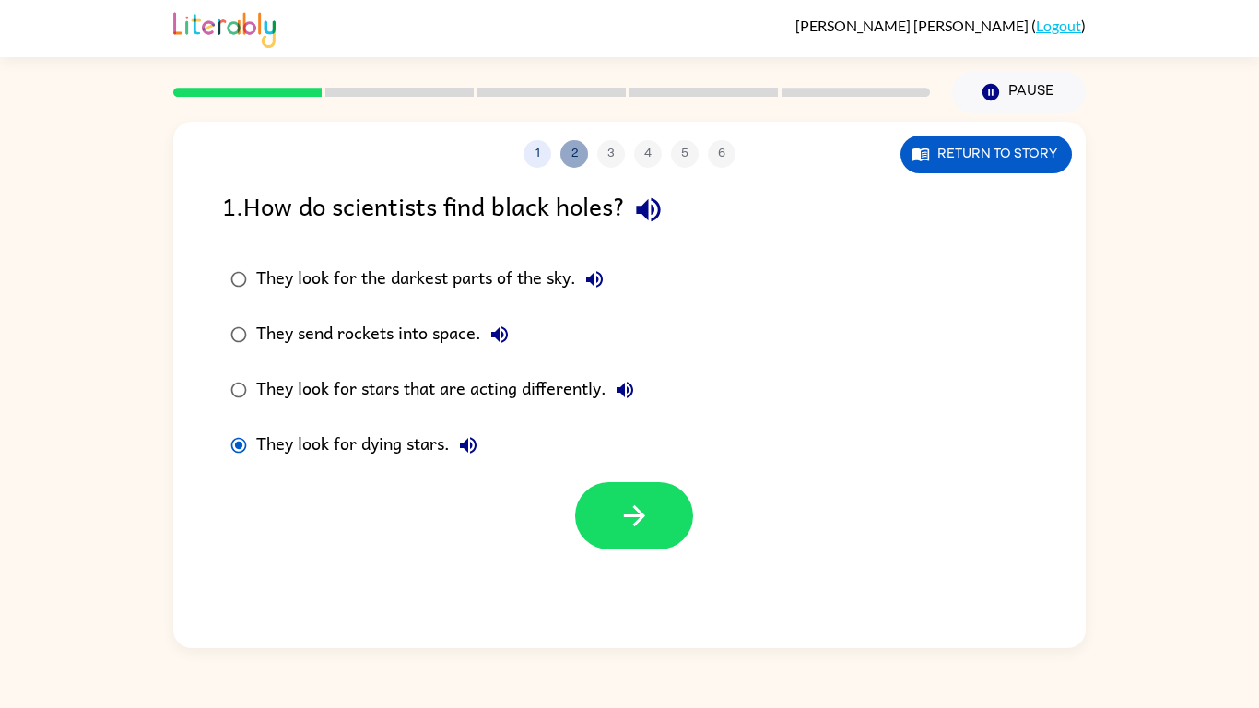
click at [576, 147] on button "2" at bounding box center [574, 154] width 28 height 28
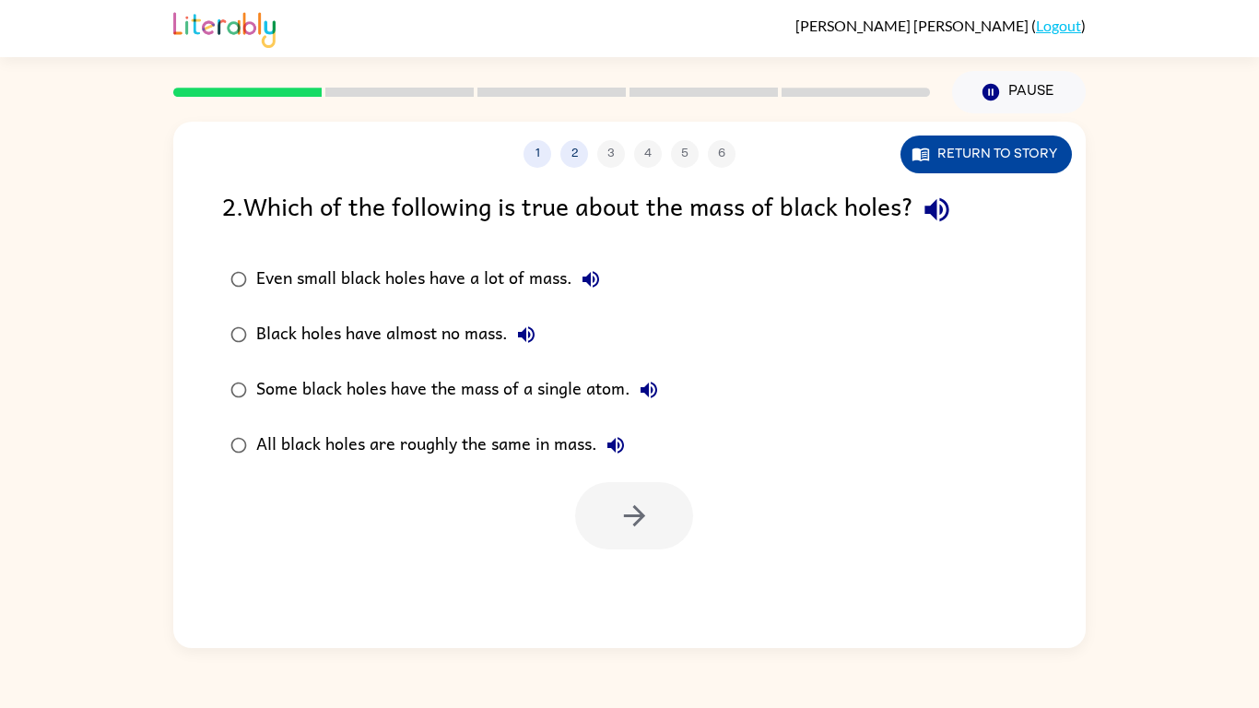
click at [972, 150] on button "Return to story" at bounding box center [985, 154] width 171 height 38
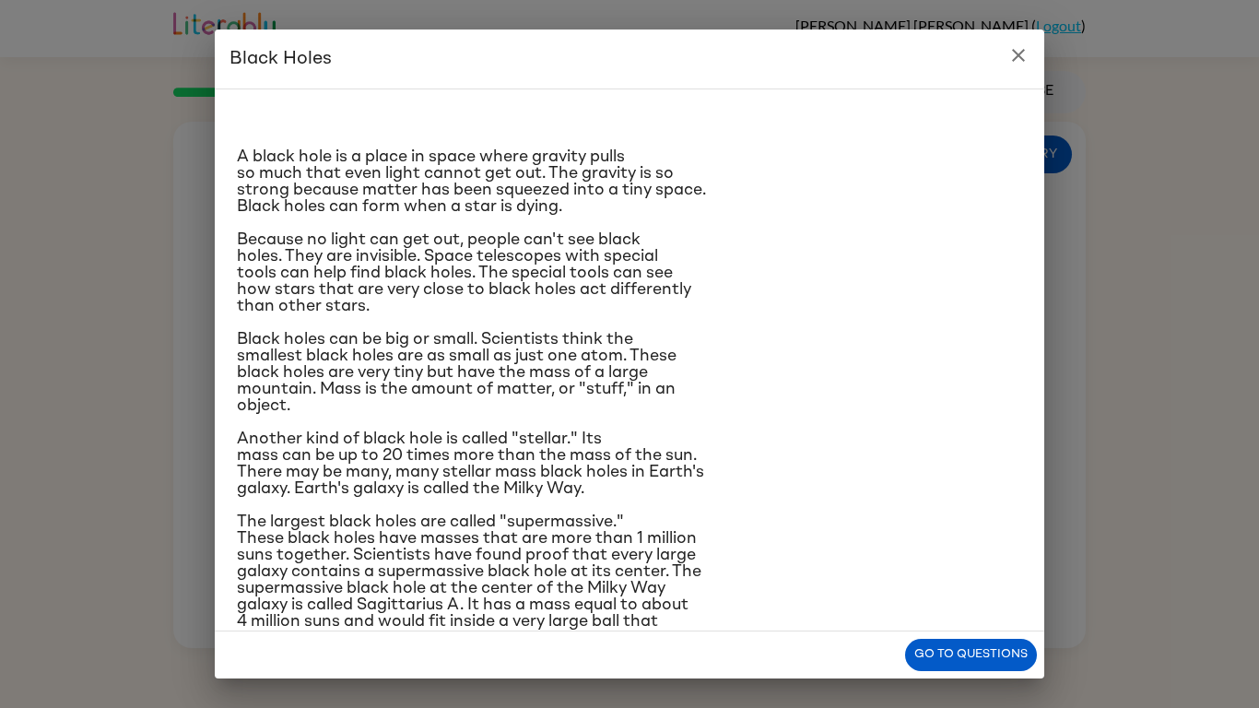
click at [1018, 49] on icon "close" at bounding box center [1018, 55] width 22 height 22
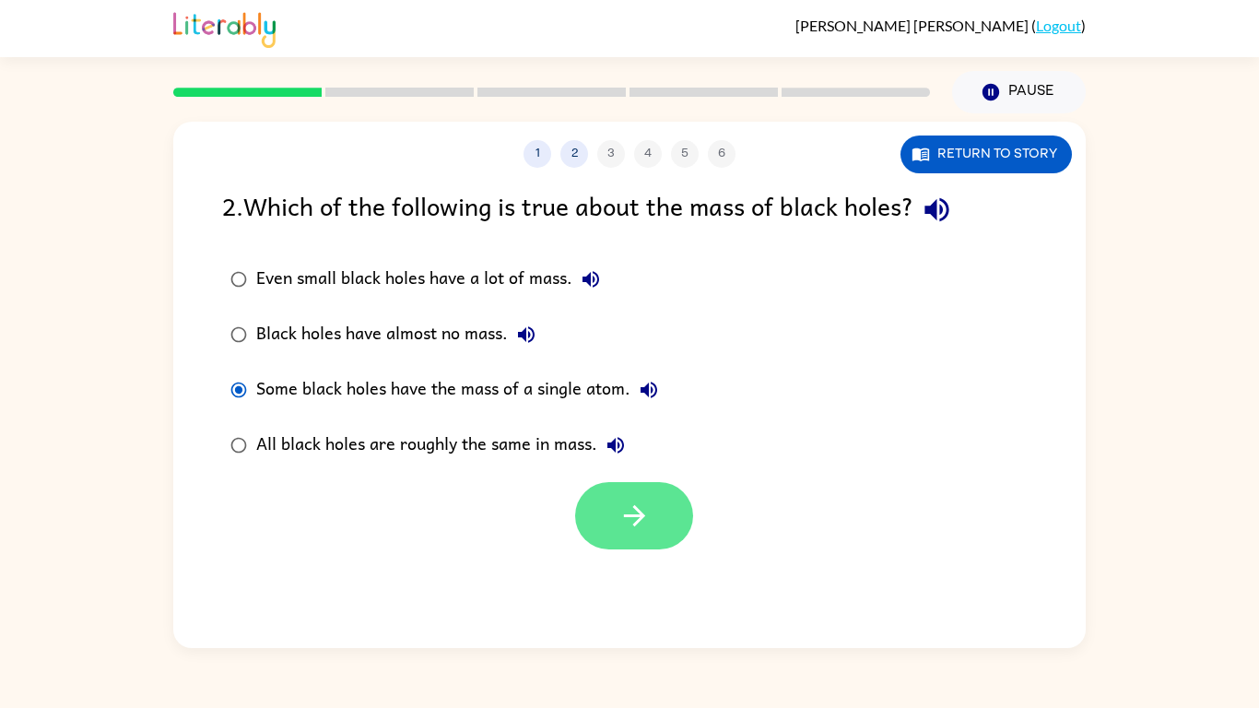
click at [653, 521] on button "button" at bounding box center [634, 515] width 118 height 67
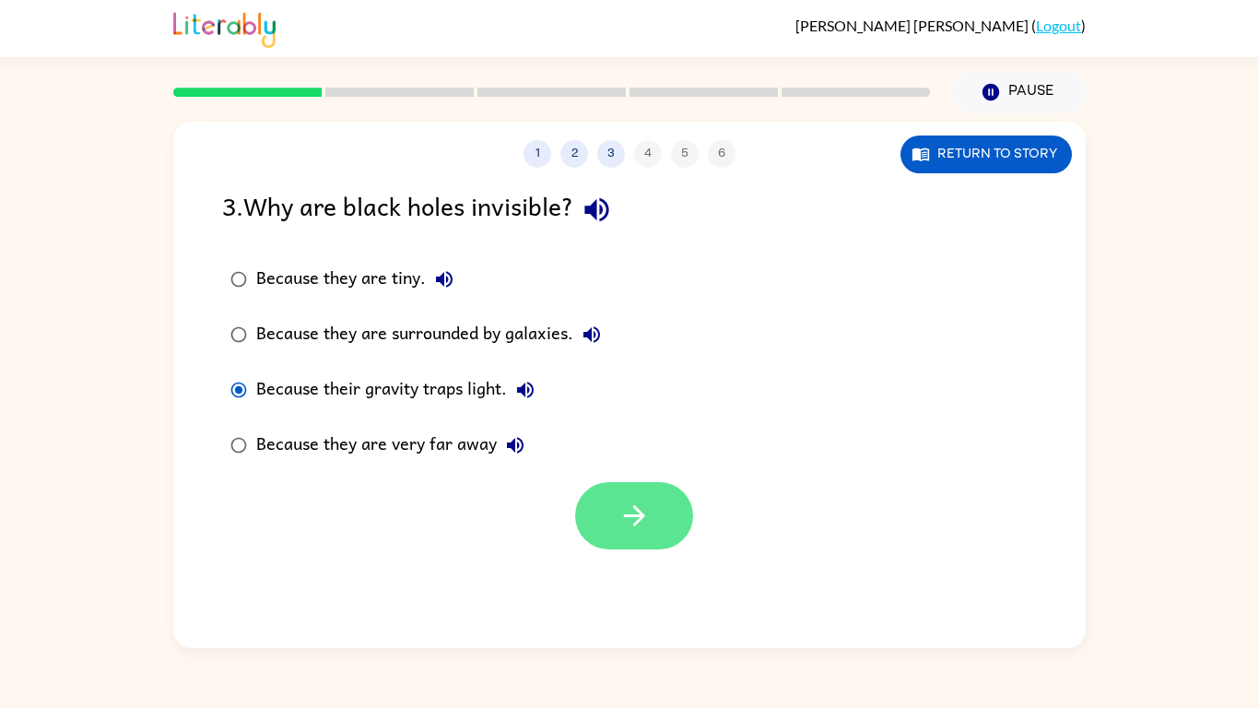
click at [666, 536] on button "button" at bounding box center [634, 515] width 118 height 67
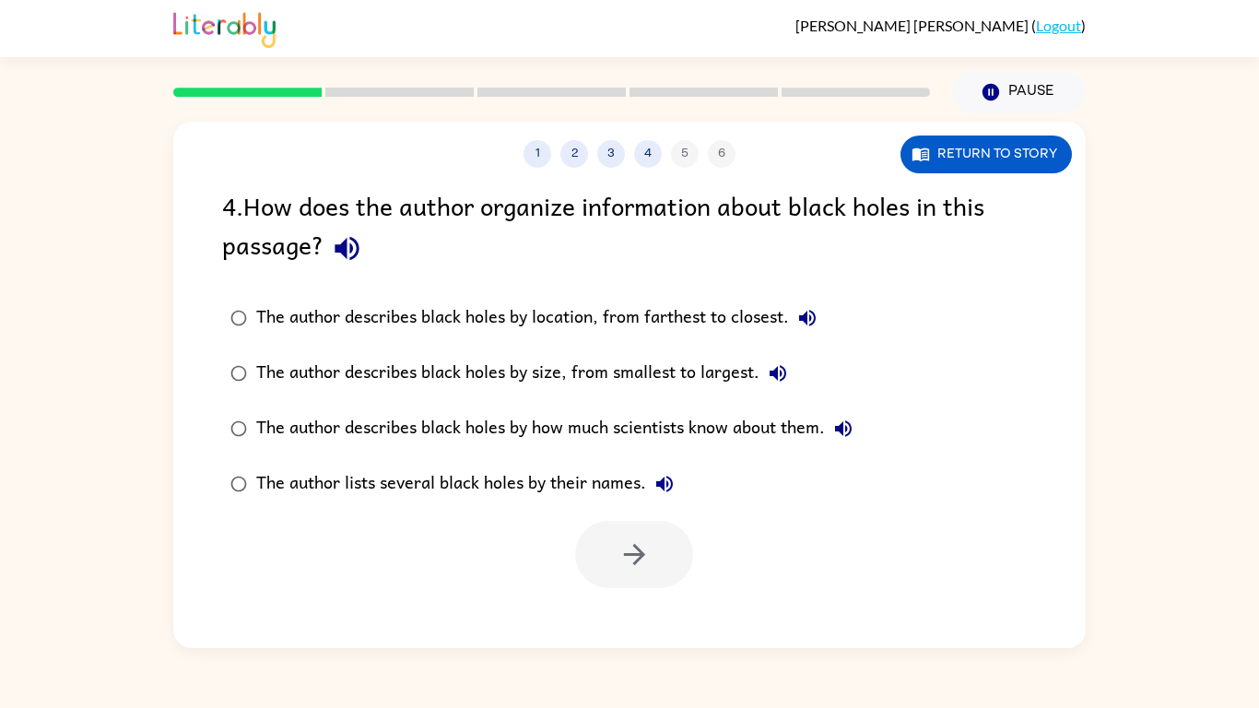
click at [665, 535] on div at bounding box center [634, 554] width 118 height 67
click at [644, 555] on icon "button" at bounding box center [634, 554] width 32 height 32
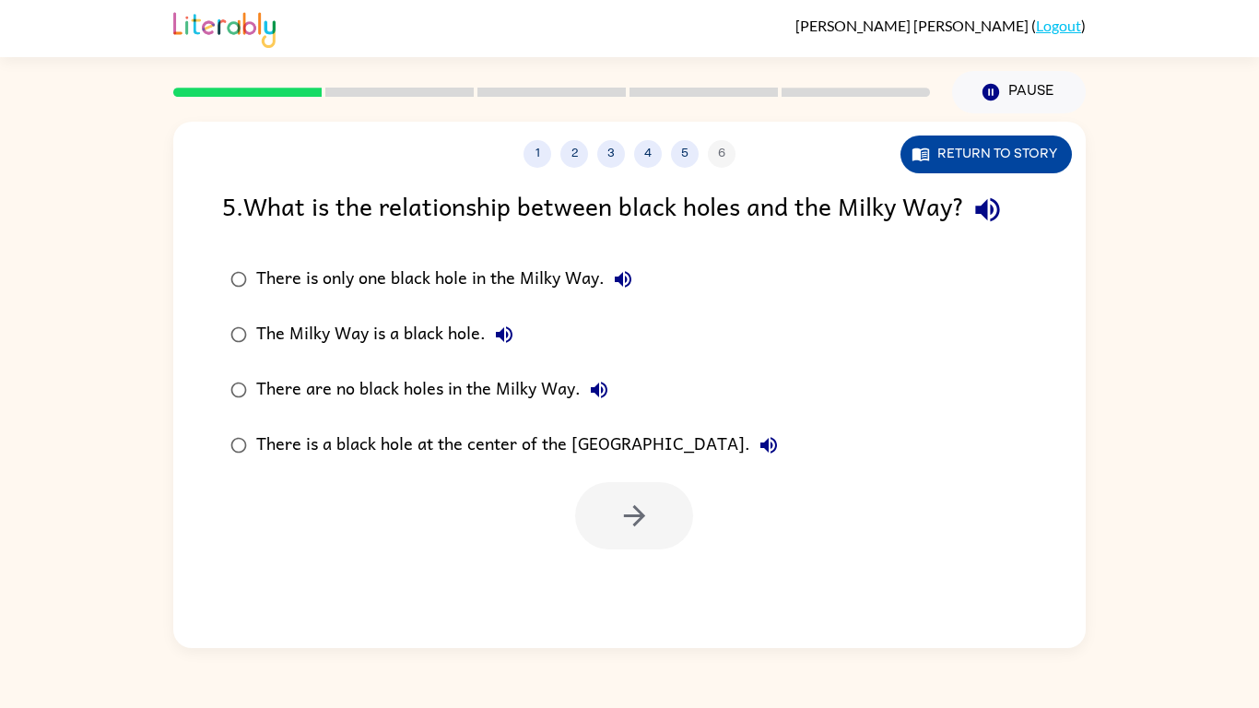
click at [947, 158] on button "Return to story" at bounding box center [985, 154] width 171 height 38
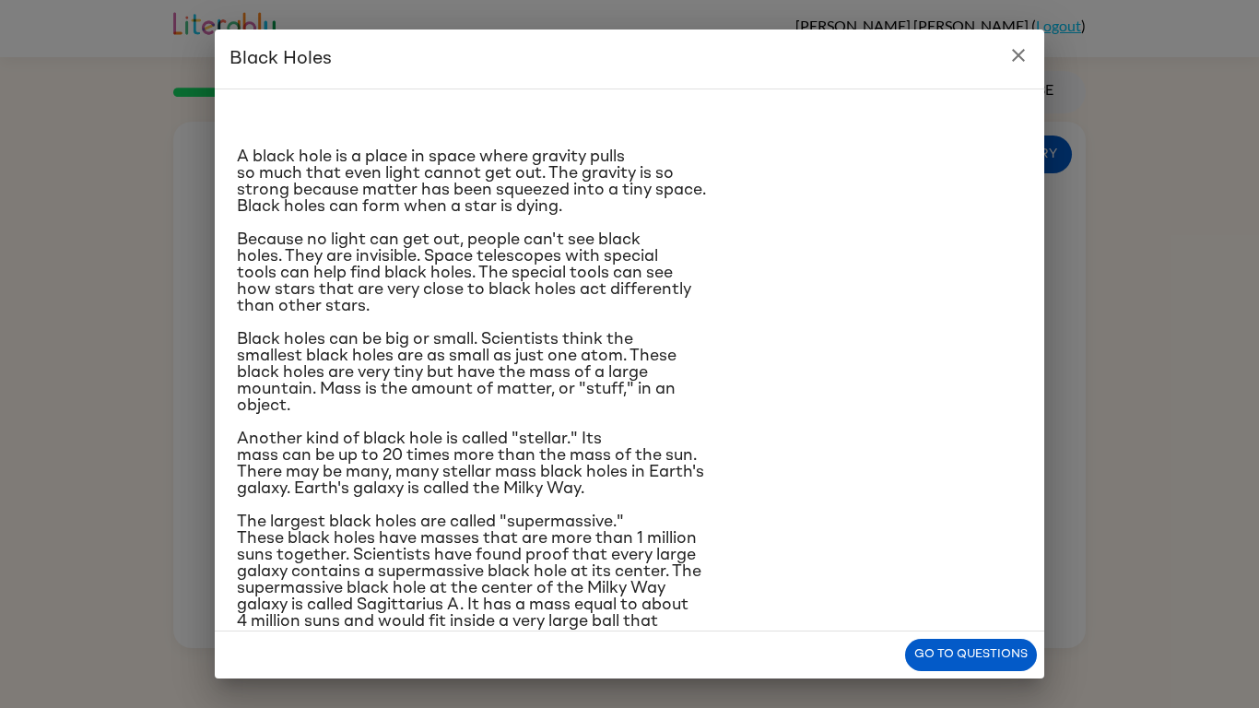
click at [1015, 53] on icon "close" at bounding box center [1018, 55] width 22 height 22
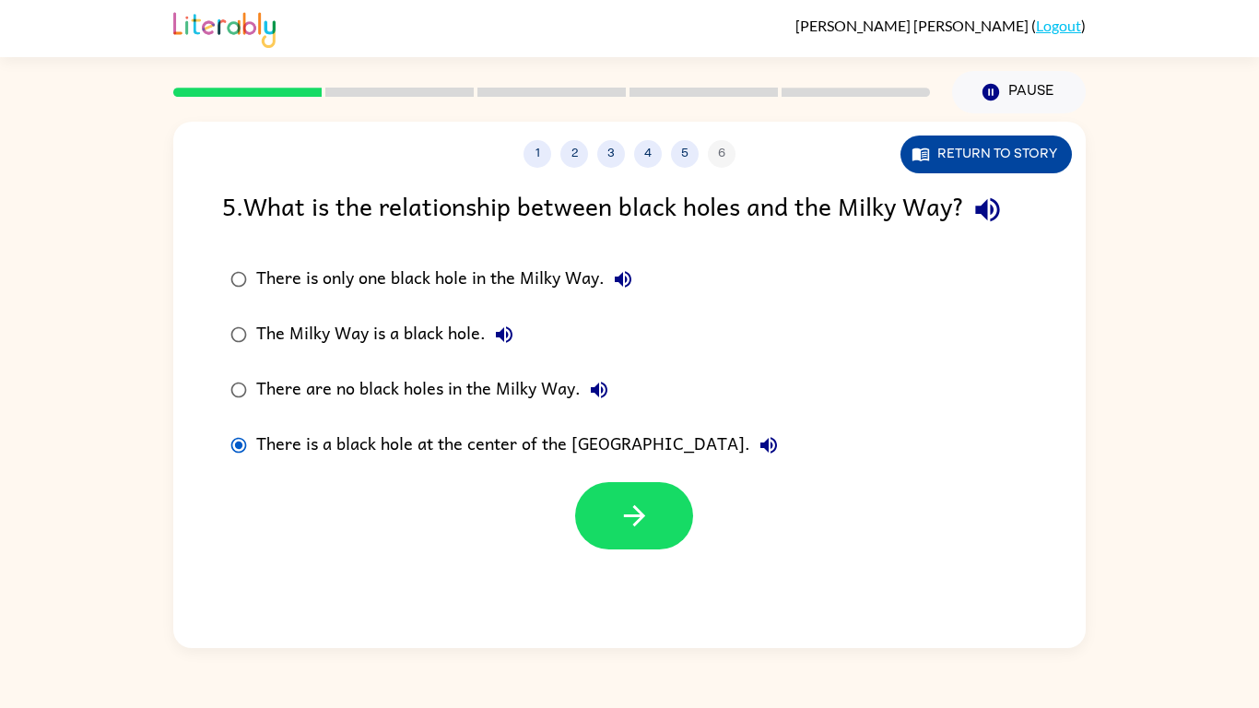
click at [944, 167] on button "Return to story" at bounding box center [985, 154] width 171 height 38
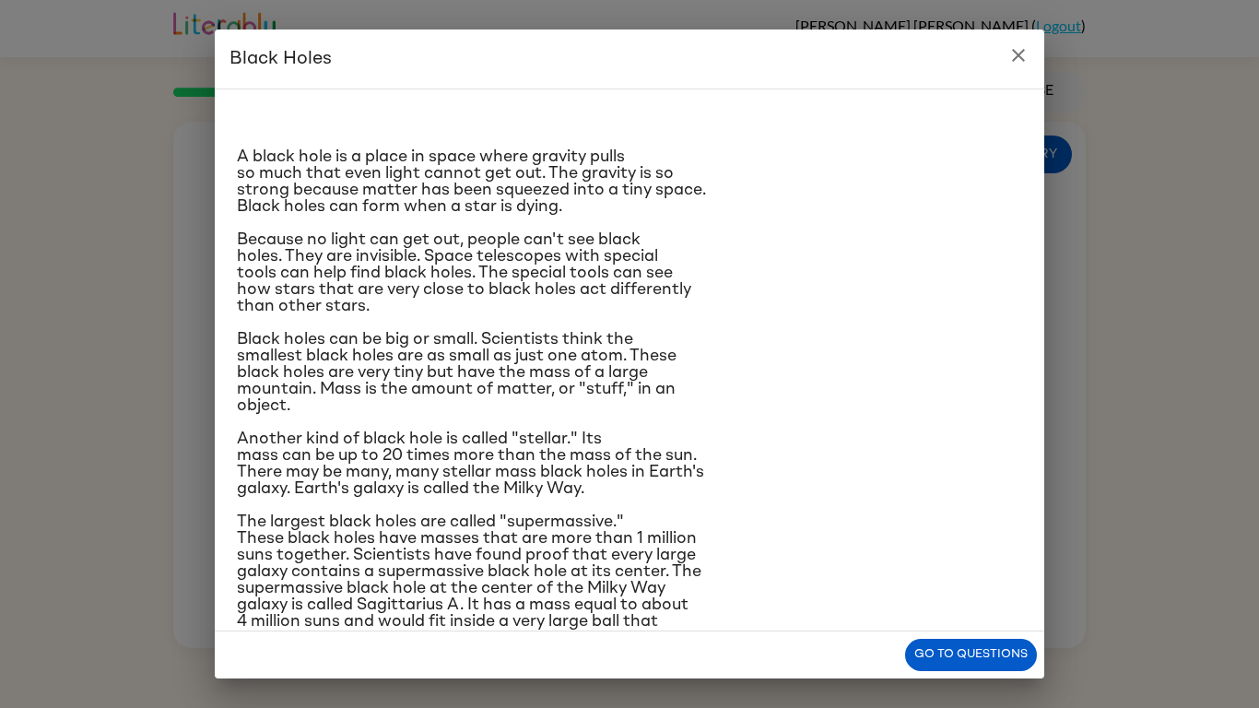
click at [1010, 57] on icon "close" at bounding box center [1018, 55] width 22 height 22
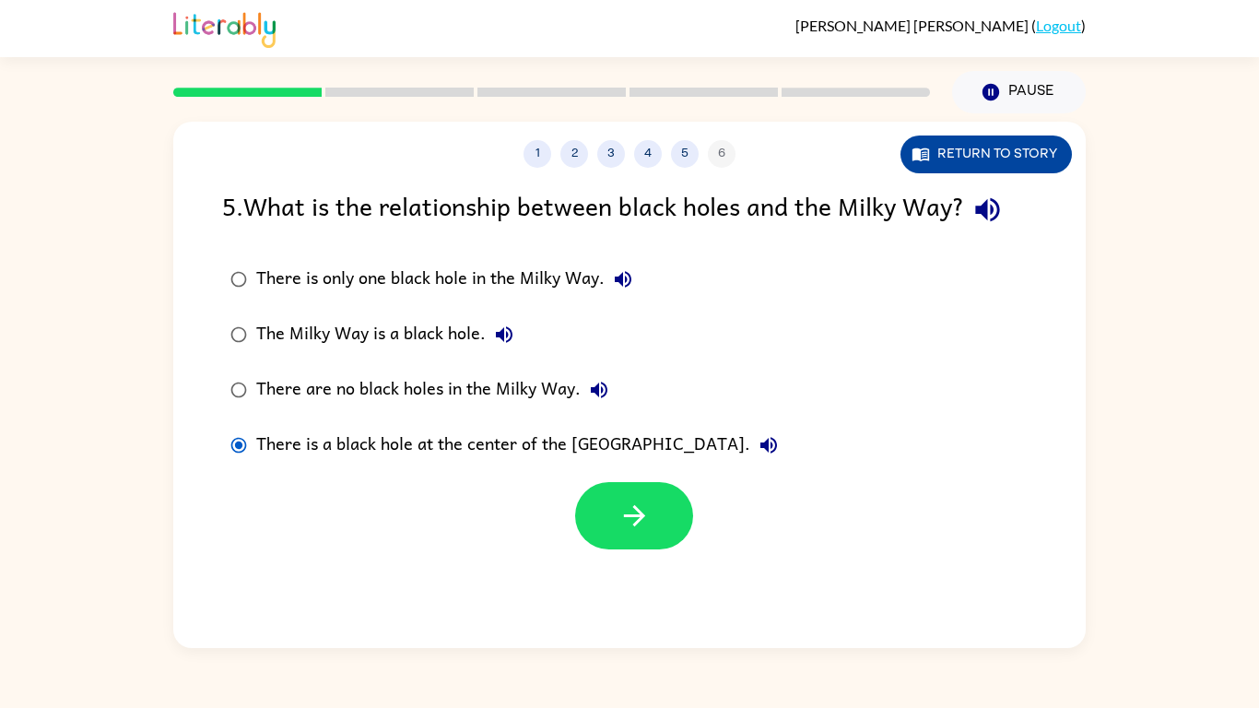
click at [984, 153] on button "Return to story" at bounding box center [985, 154] width 171 height 38
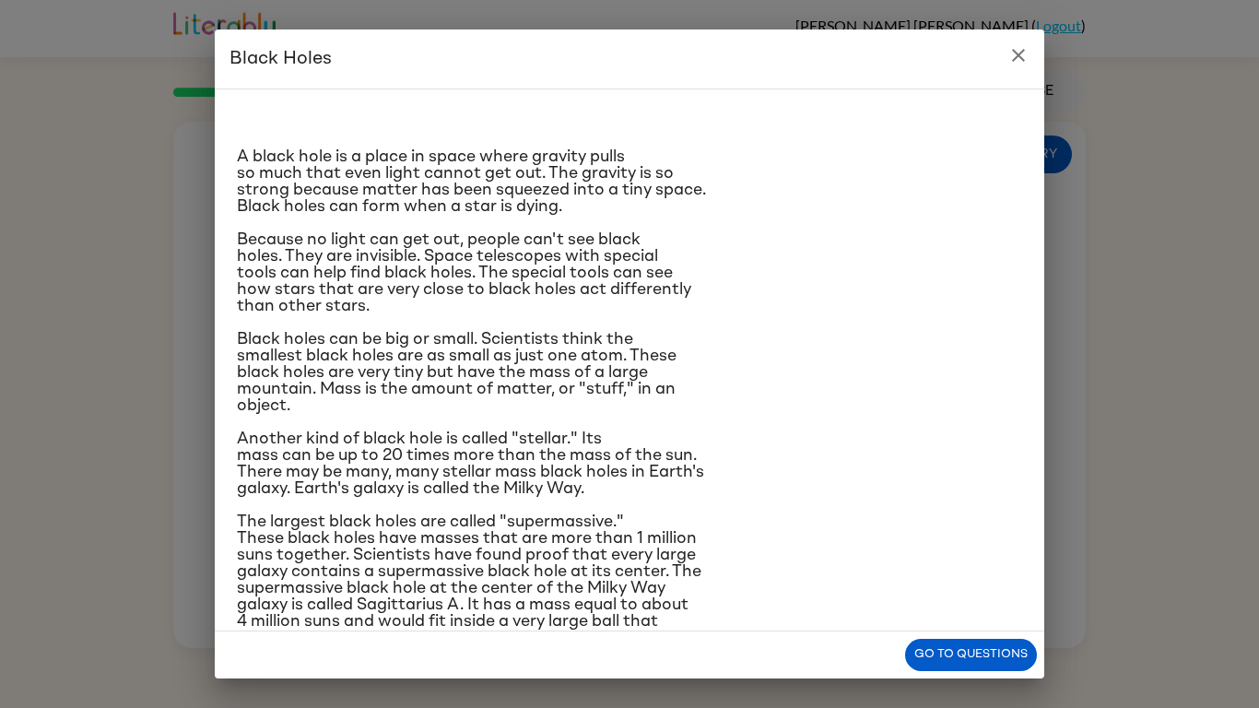
click at [1014, 65] on icon "close" at bounding box center [1018, 55] width 22 height 22
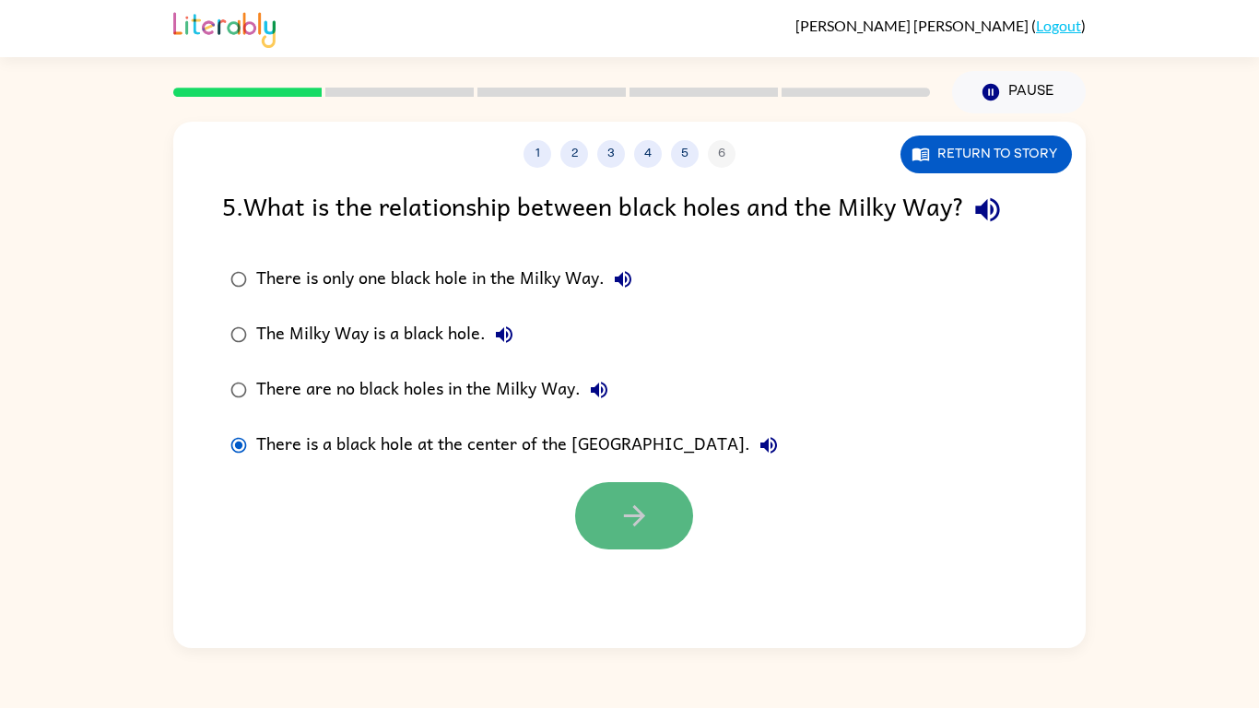
drag, startPoint x: 658, startPoint y: 515, endPoint x: 647, endPoint y: 521, distance: 12.4
click at [647, 521] on button "button" at bounding box center [634, 515] width 118 height 67
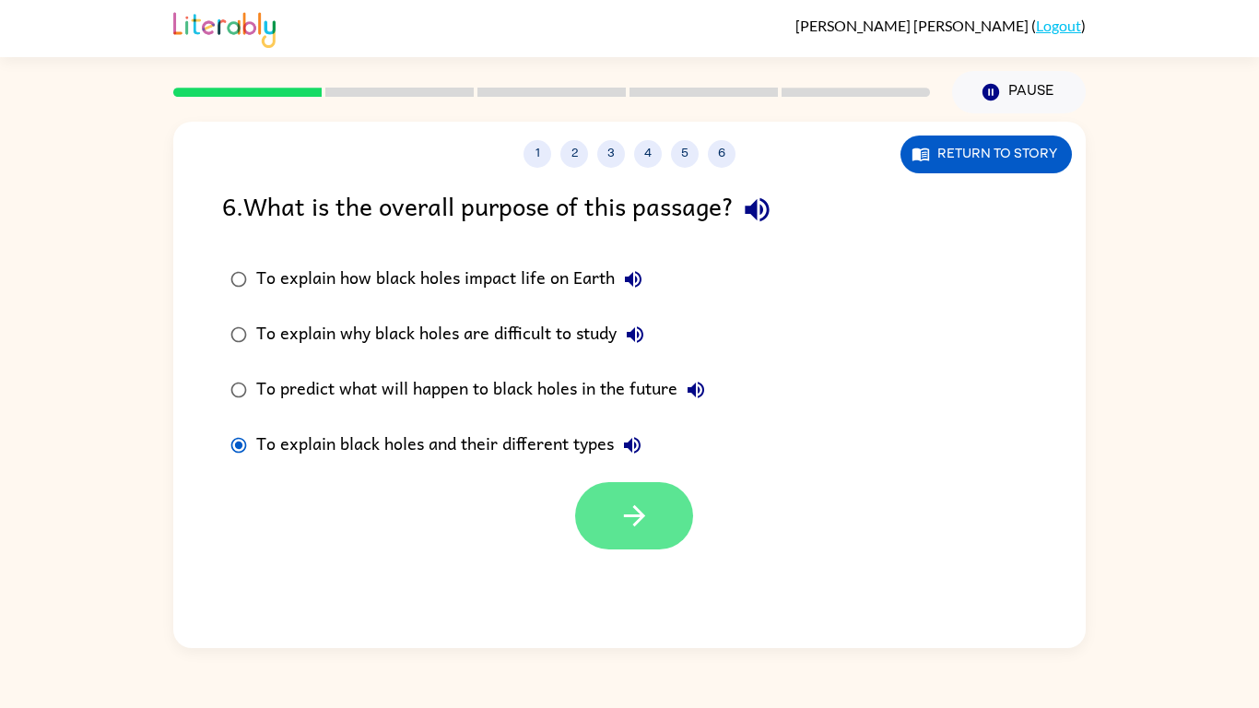
click at [626, 503] on icon "button" at bounding box center [634, 516] width 32 height 32
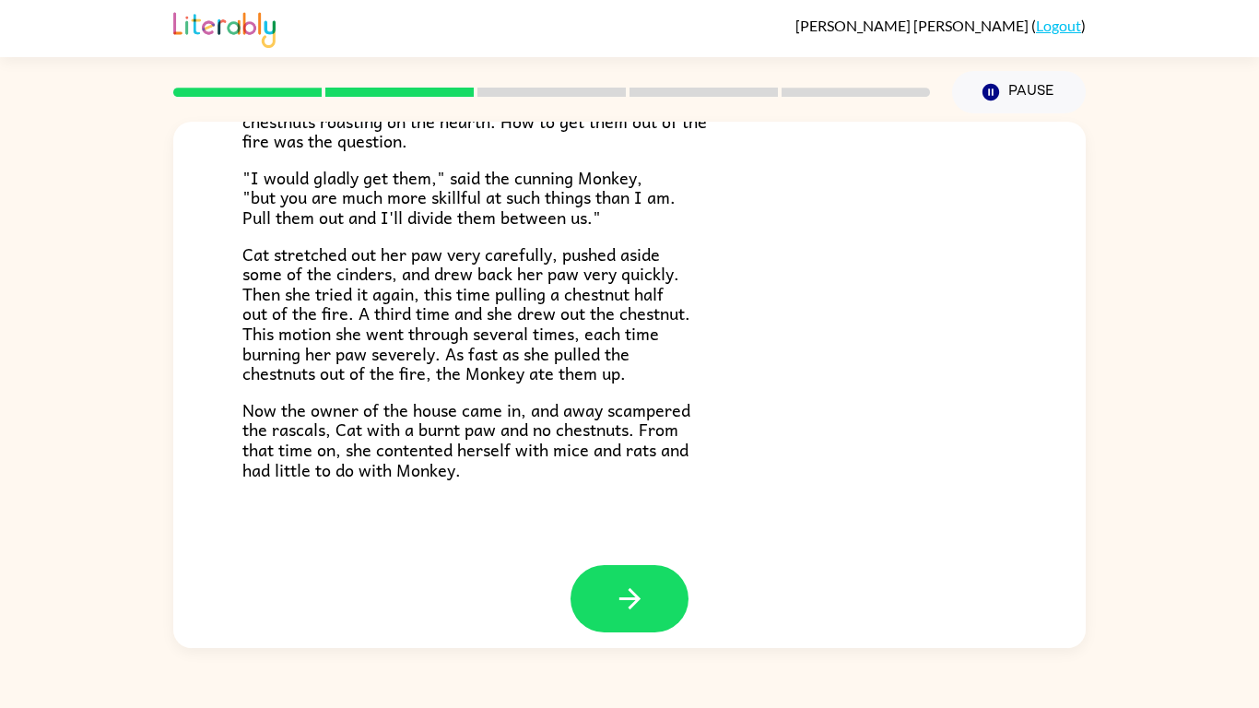
scroll to position [310, 0]
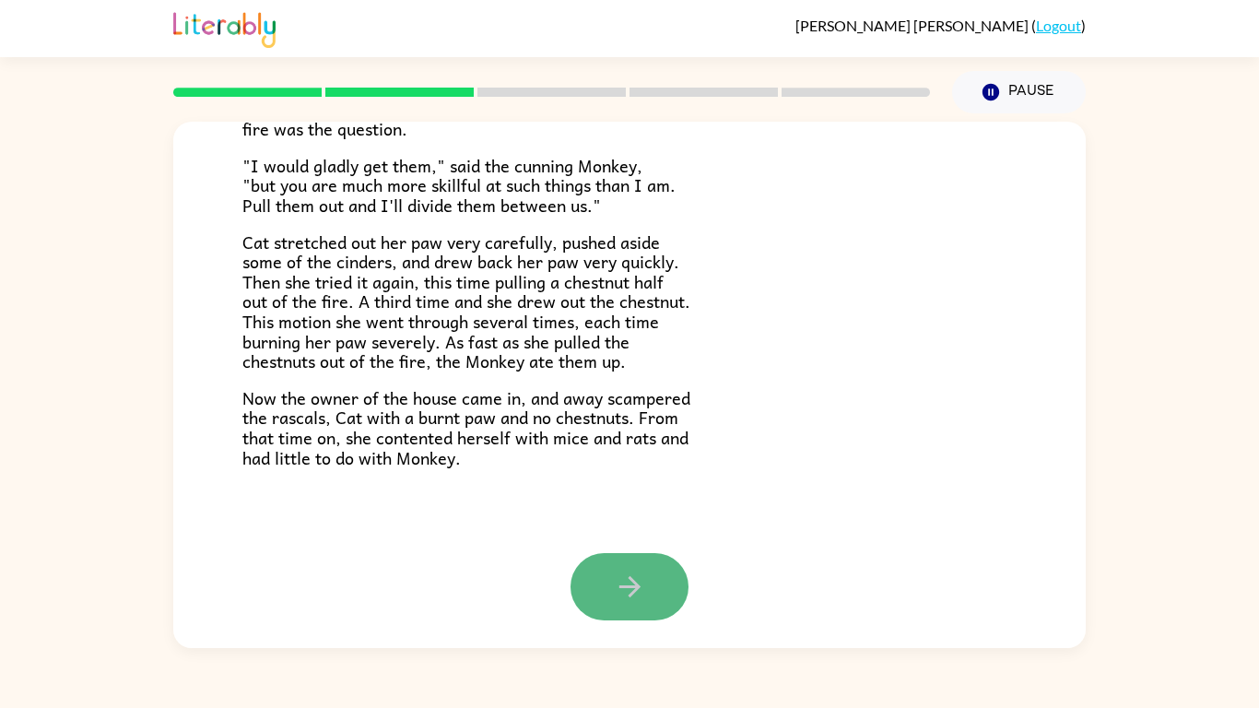
click at [617, 591] on icon "button" at bounding box center [630, 587] width 32 height 32
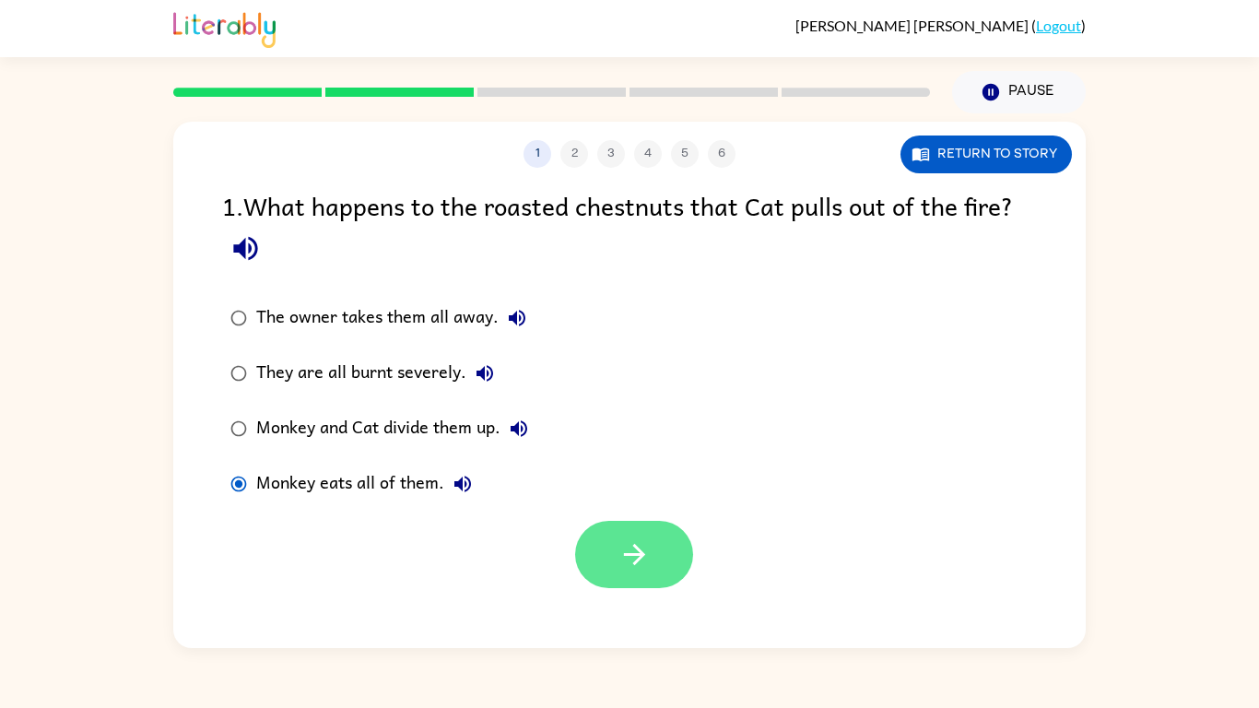
click at [585, 560] on button "button" at bounding box center [634, 554] width 118 height 67
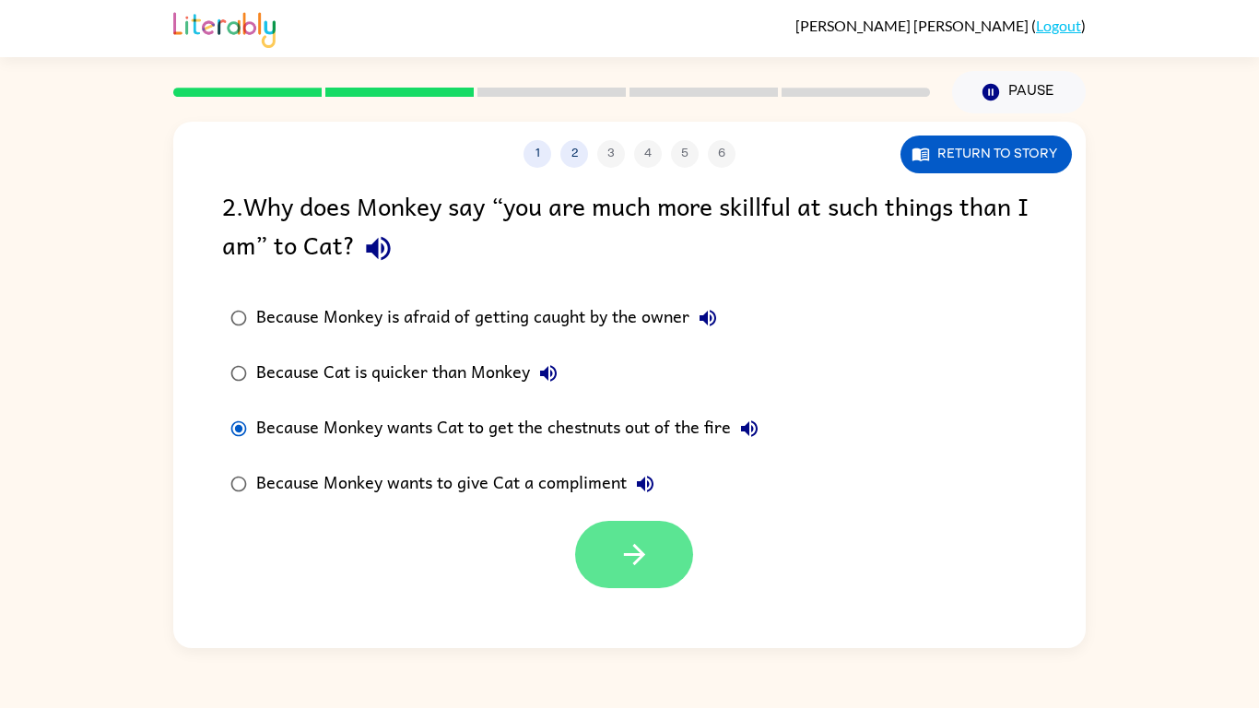
click at [637, 566] on icon "button" at bounding box center [634, 554] width 32 height 32
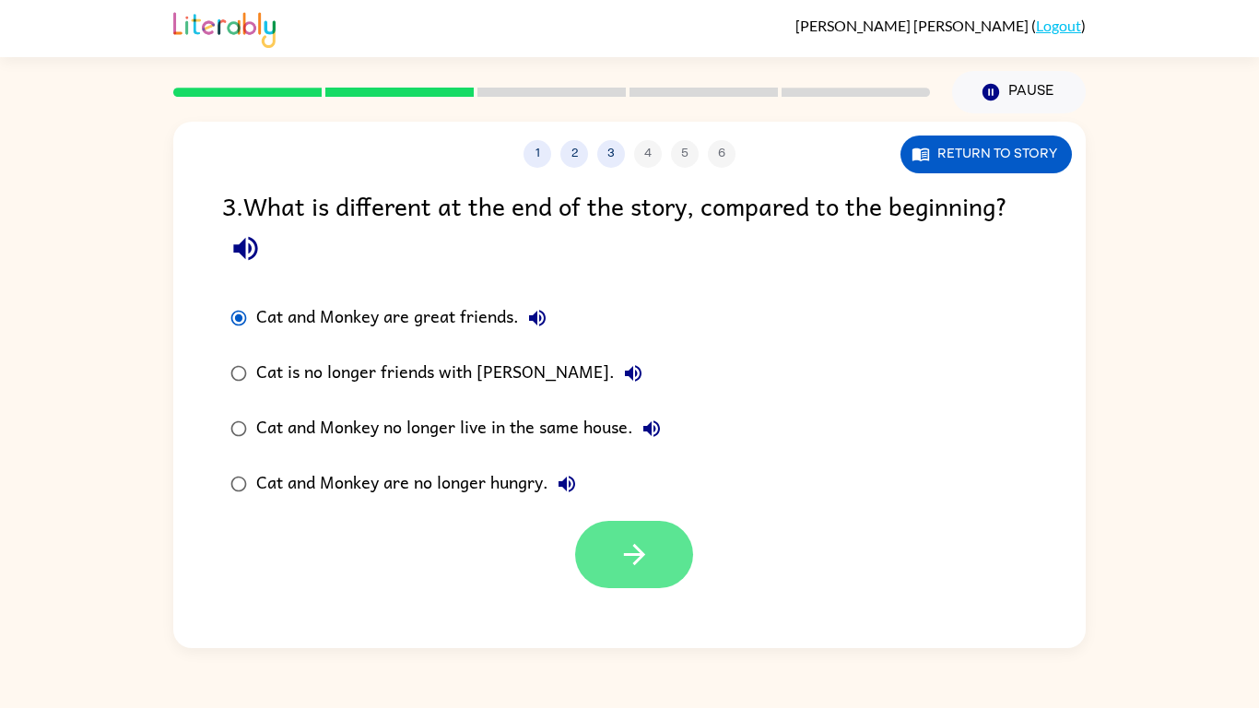
click at [629, 570] on icon "button" at bounding box center [634, 554] width 32 height 32
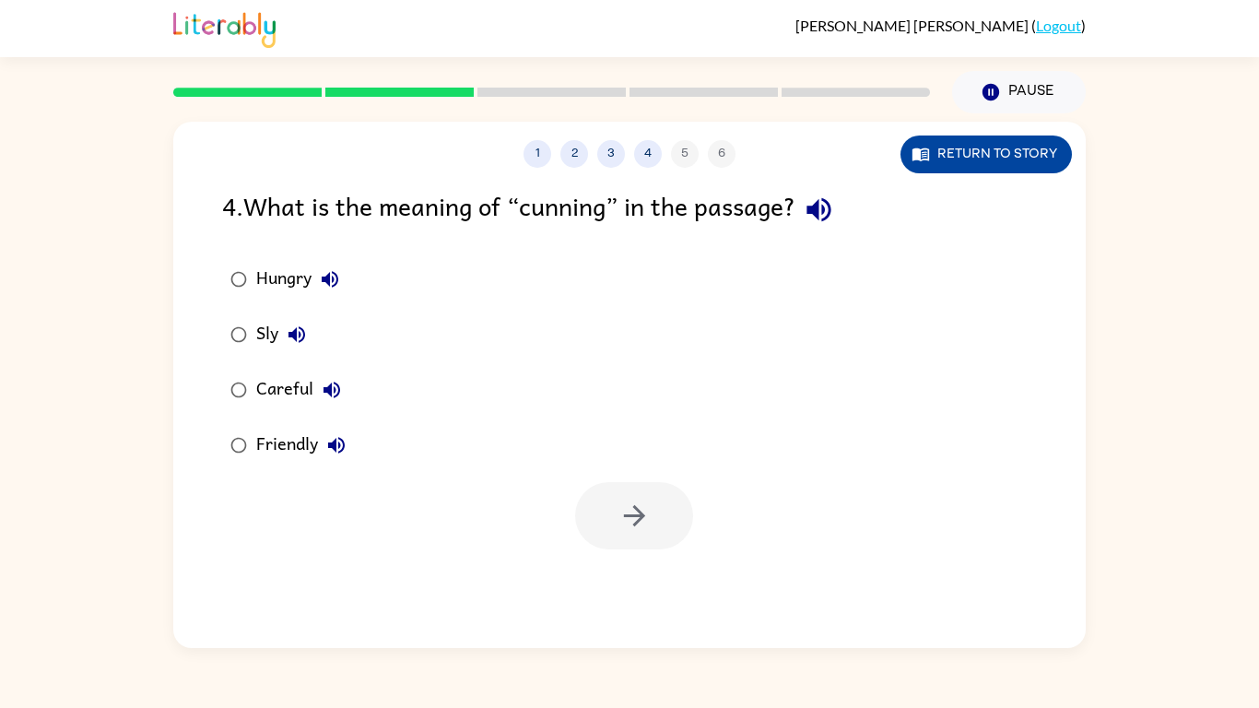
click at [1025, 153] on button "Return to story" at bounding box center [985, 154] width 171 height 38
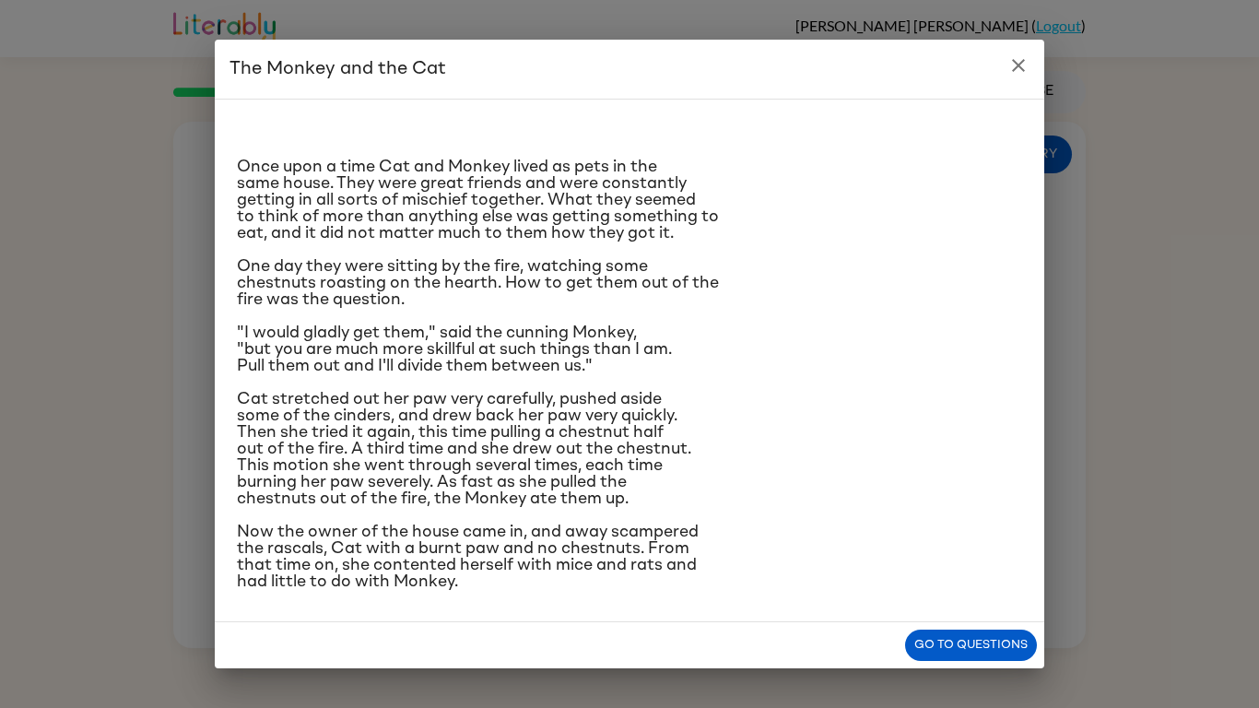
click at [1030, 70] on button "close" at bounding box center [1018, 65] width 37 height 37
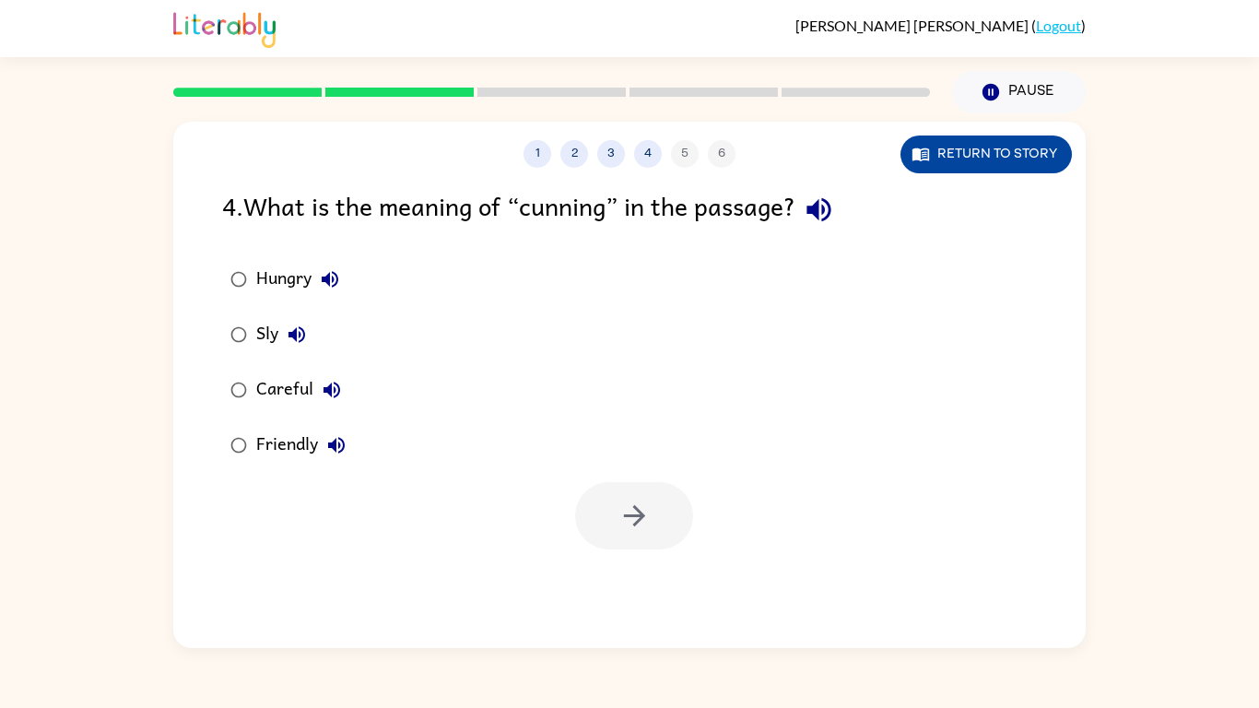
click at [950, 149] on button "Return to story" at bounding box center [985, 154] width 171 height 38
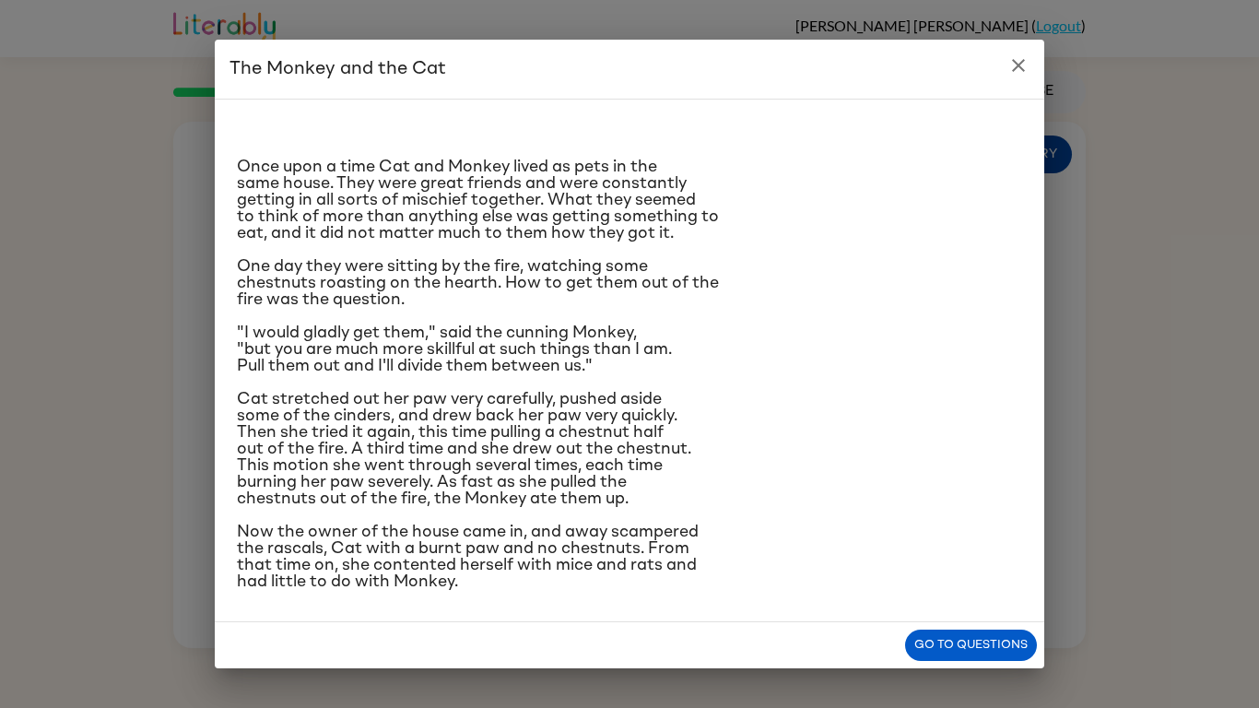
click at [950, 149] on div "​​Once upon a time Cat and Monkey lived as pets in the same house. They were gr…" at bounding box center [629, 352] width 785 height 476
click at [1014, 66] on icon "close" at bounding box center [1018, 65] width 22 height 22
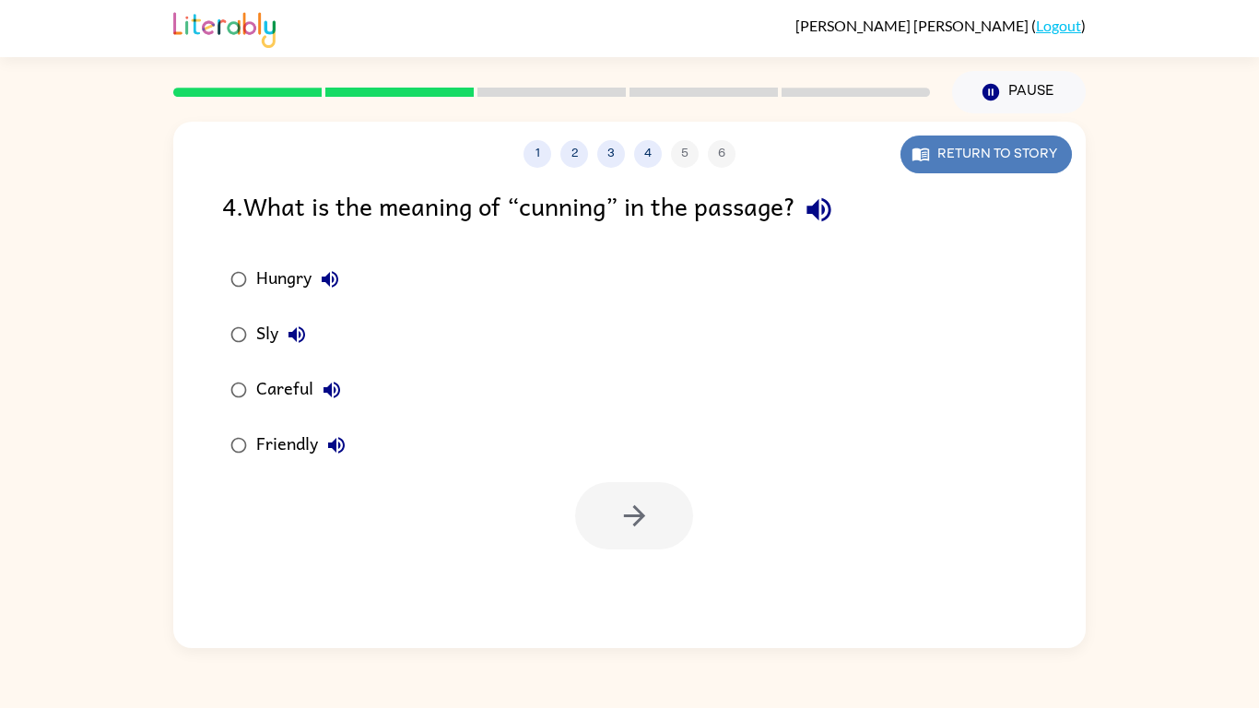
click at [981, 151] on button "Return to story" at bounding box center [985, 154] width 171 height 38
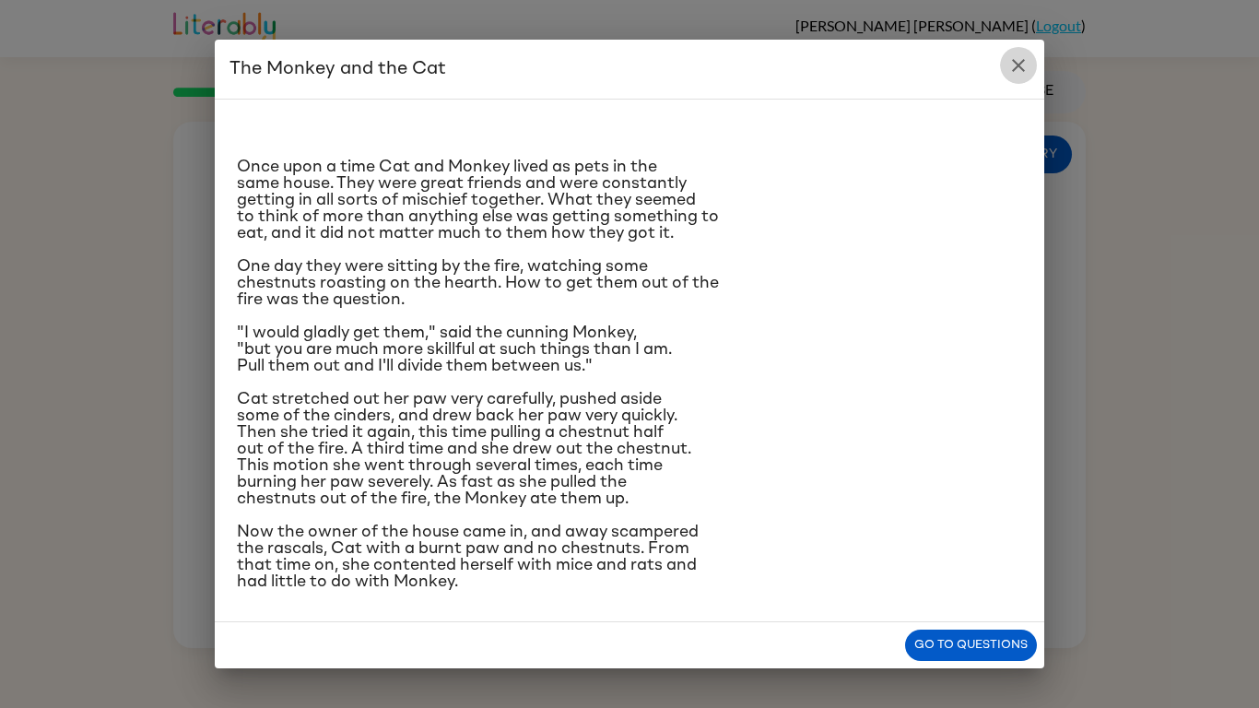
click at [1022, 64] on icon "close" at bounding box center [1018, 65] width 22 height 22
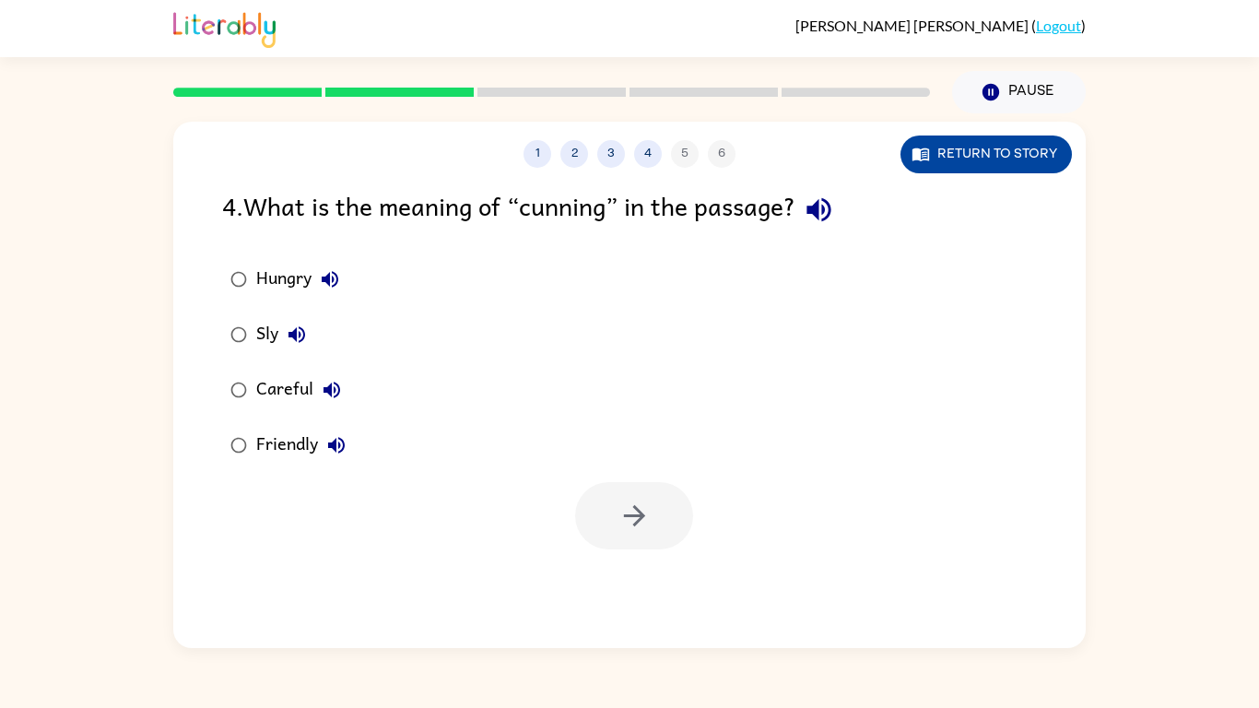
click at [1024, 152] on button "Return to story" at bounding box center [985, 154] width 171 height 38
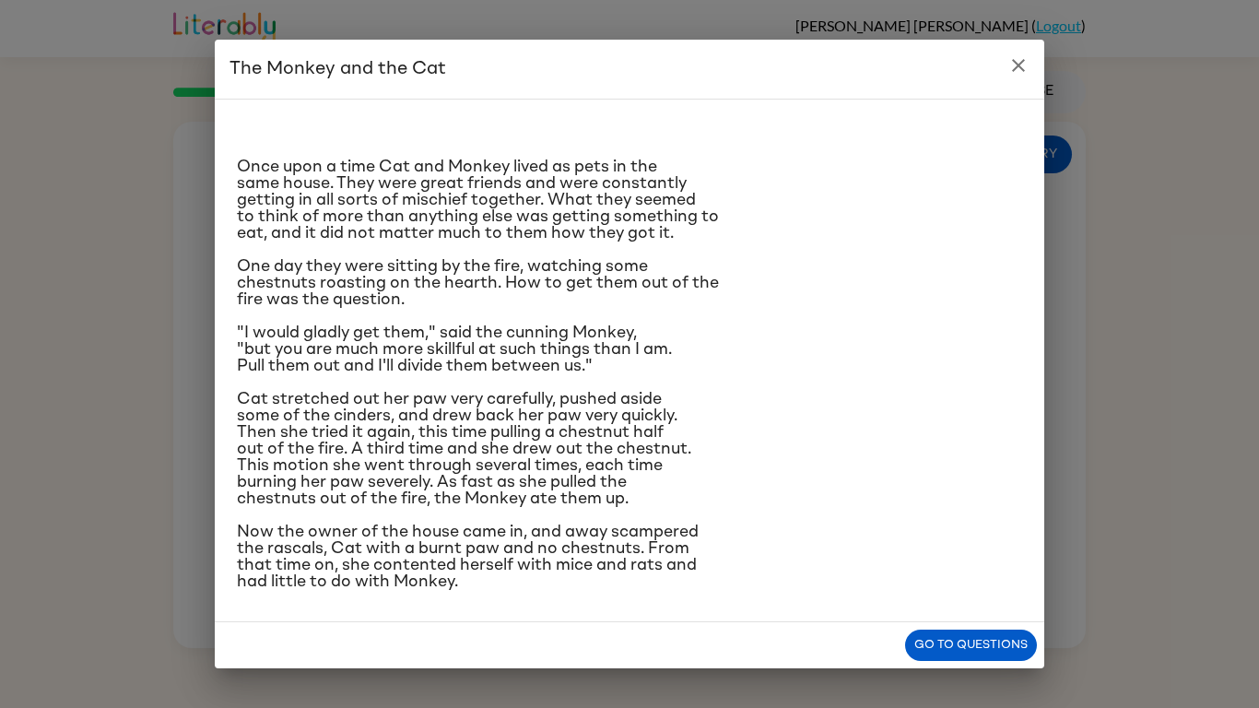
click at [1009, 72] on icon "close" at bounding box center [1018, 65] width 22 height 22
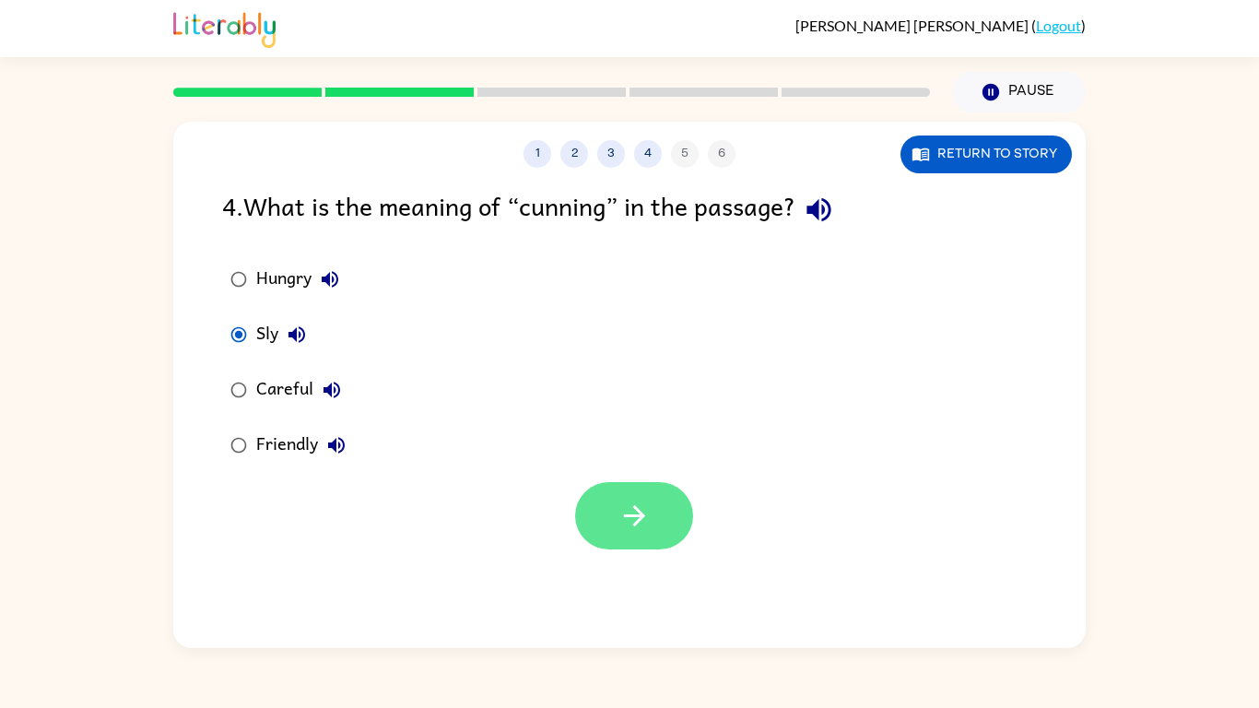
click at [618, 525] on icon "button" at bounding box center [634, 516] width 32 height 32
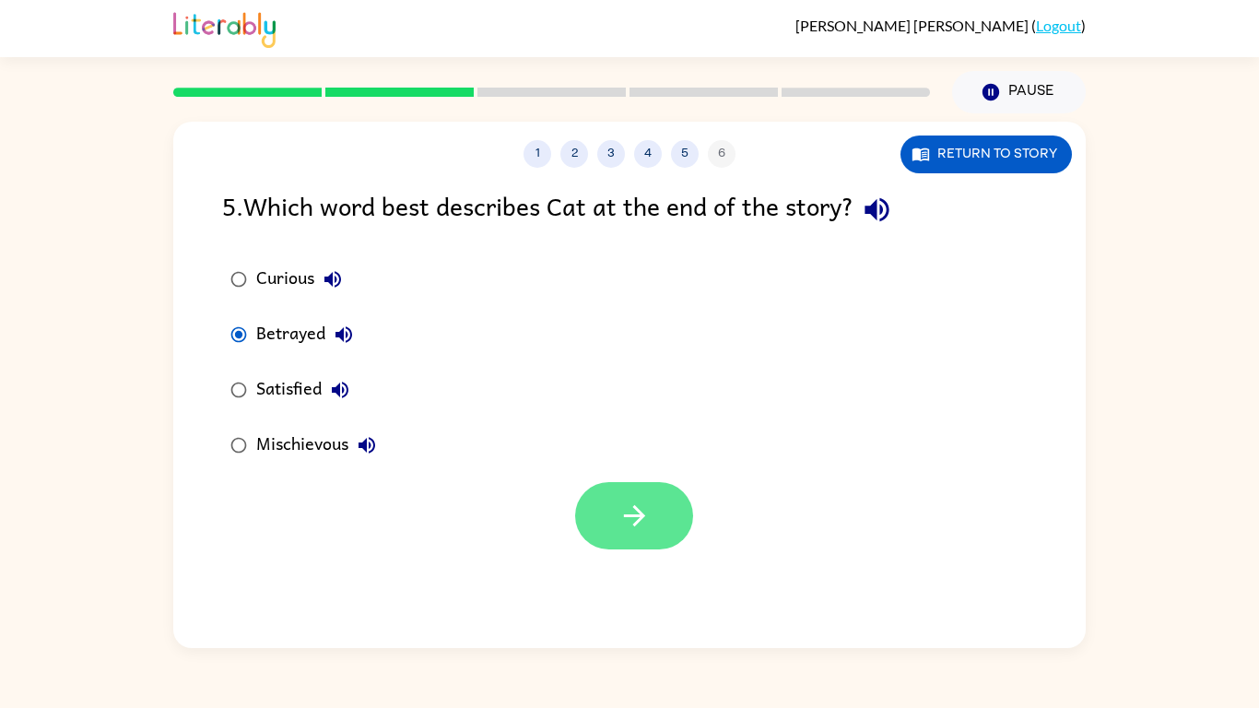
click at [651, 511] on button "button" at bounding box center [634, 515] width 118 height 67
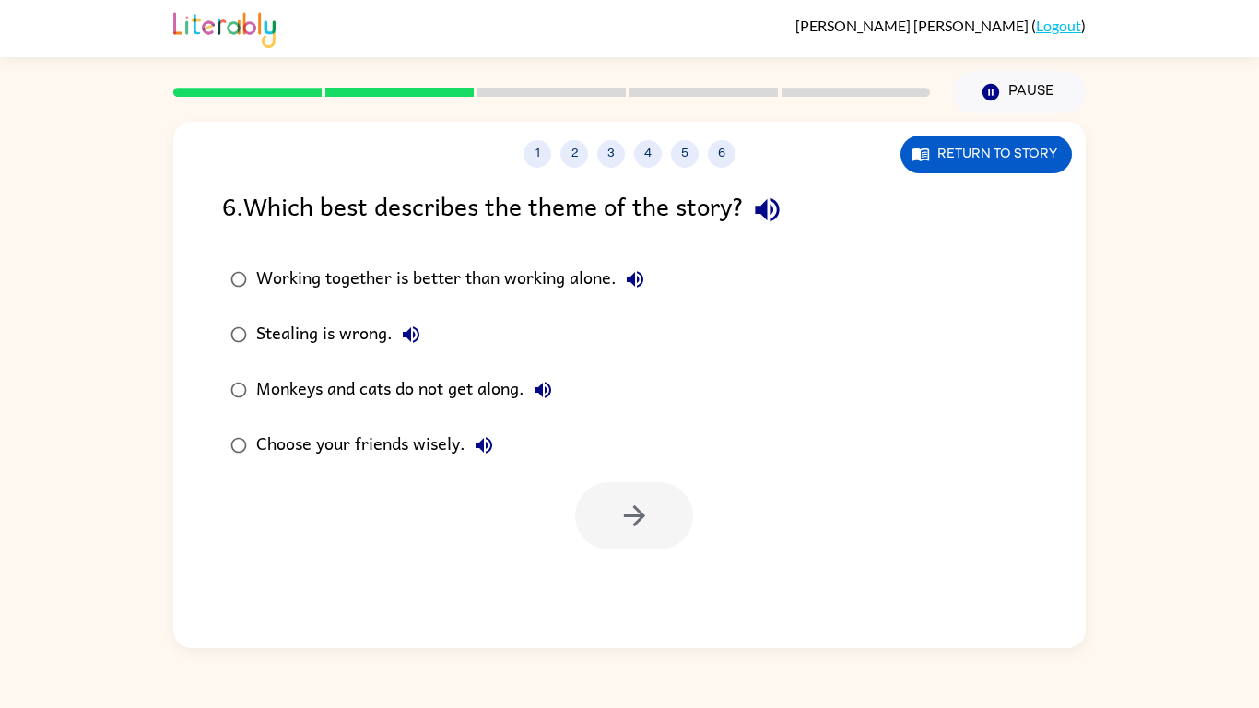
click at [241, 425] on label "Choose your friends wisely." at bounding box center [437, 445] width 451 height 55
click at [636, 500] on icon "button" at bounding box center [634, 516] width 32 height 32
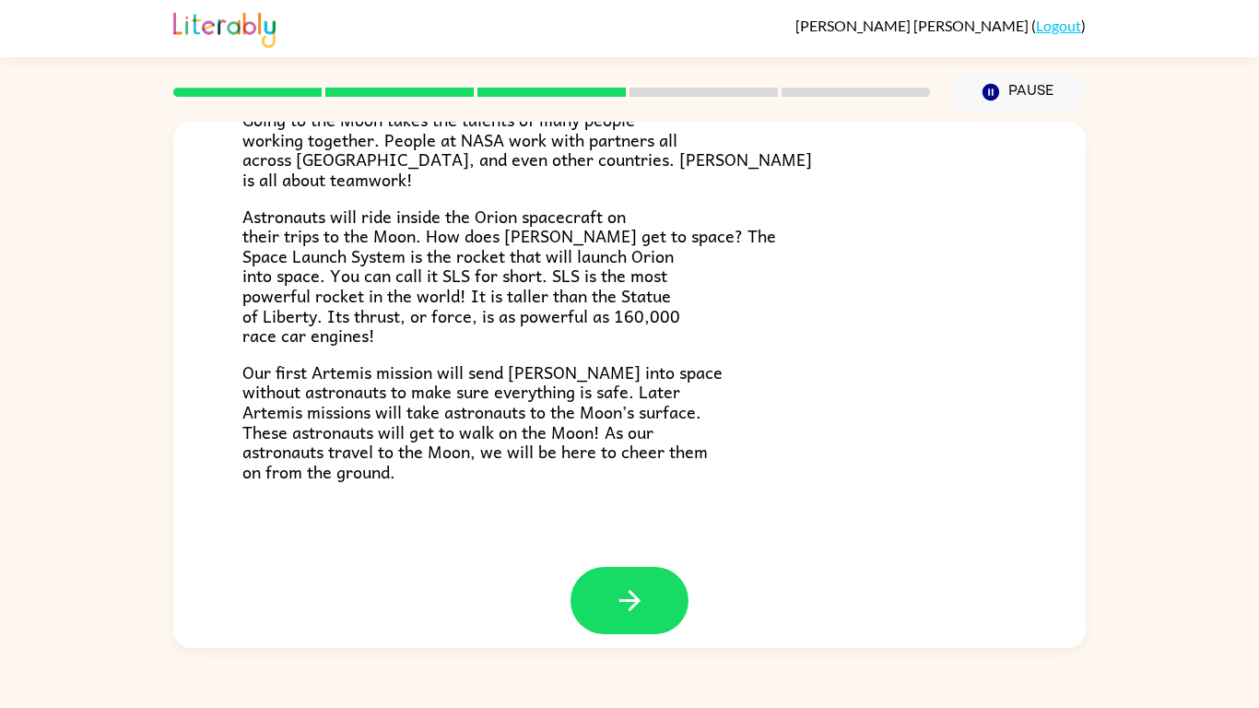
scroll to position [349, 0]
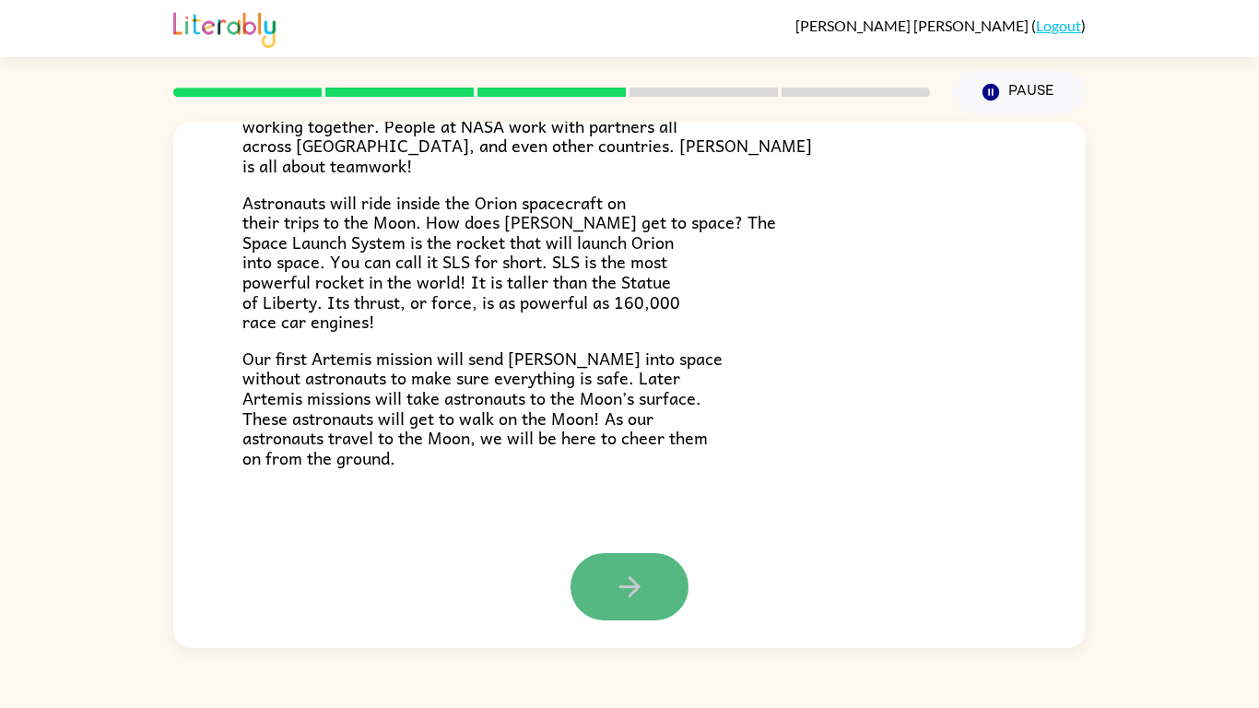
click at [629, 556] on button "button" at bounding box center [630, 586] width 118 height 67
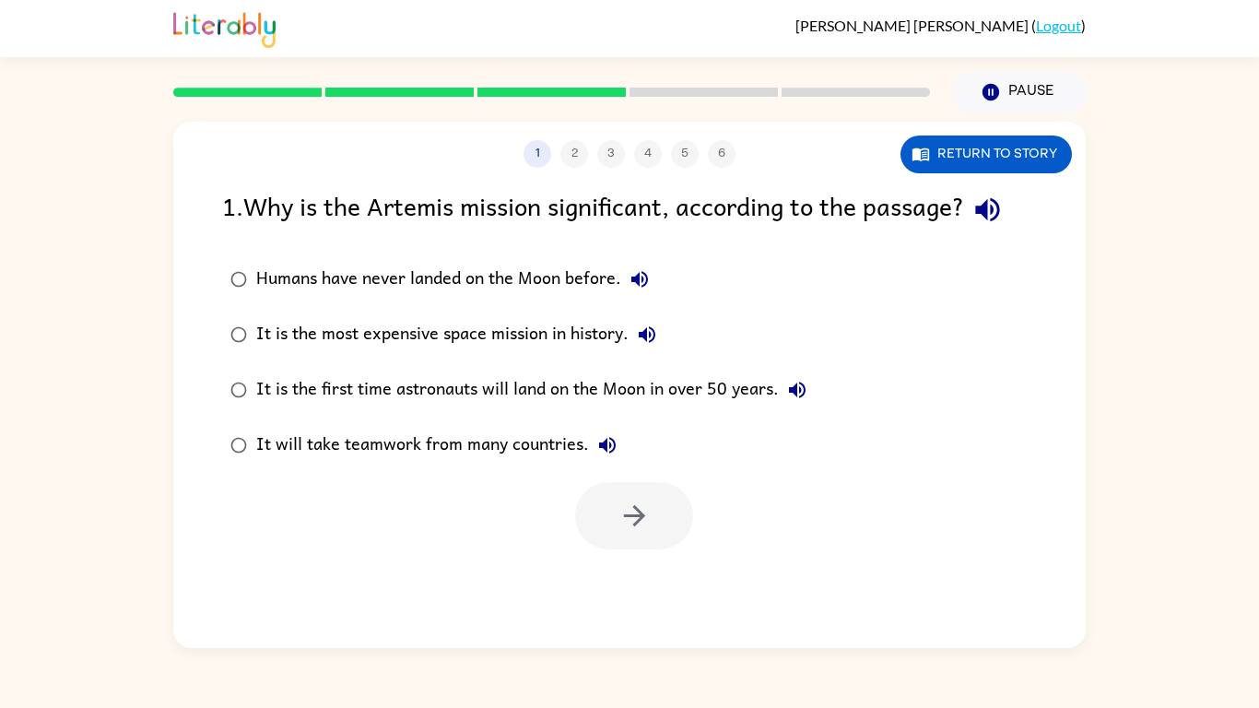
scroll to position [0, 0]
click at [1012, 169] on button "Return to story" at bounding box center [985, 154] width 171 height 38
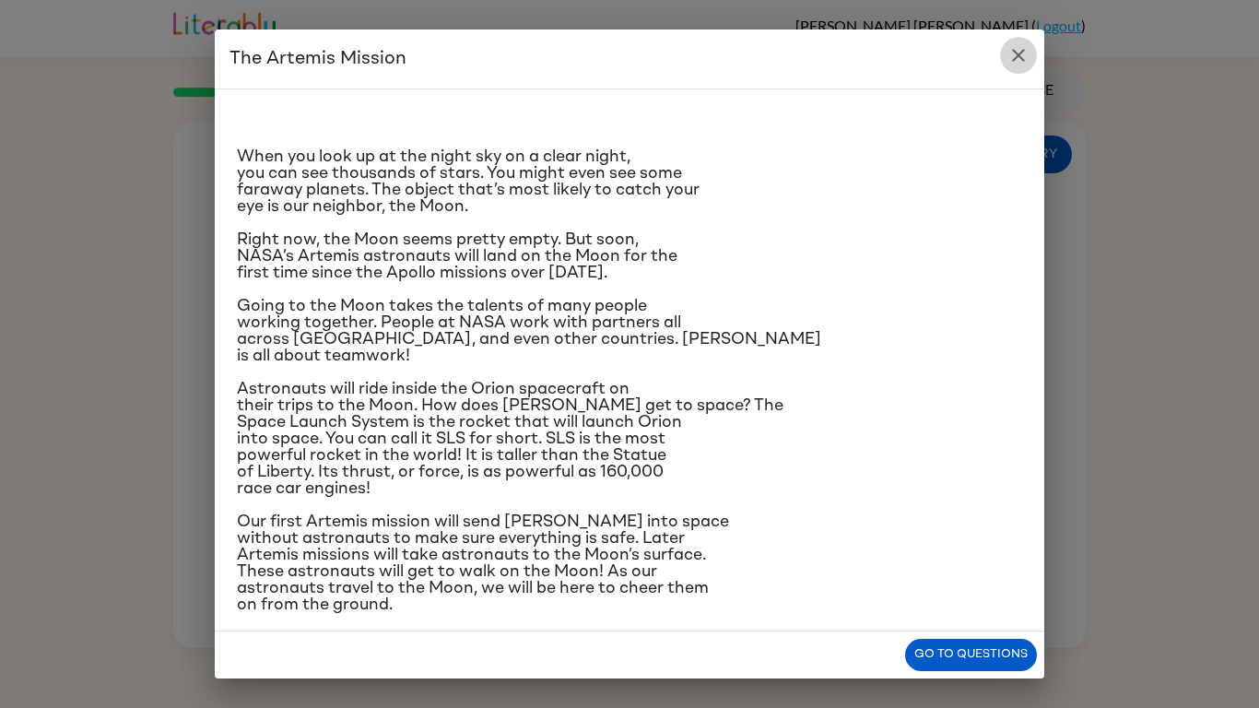
click at [1028, 52] on icon "close" at bounding box center [1018, 55] width 22 height 22
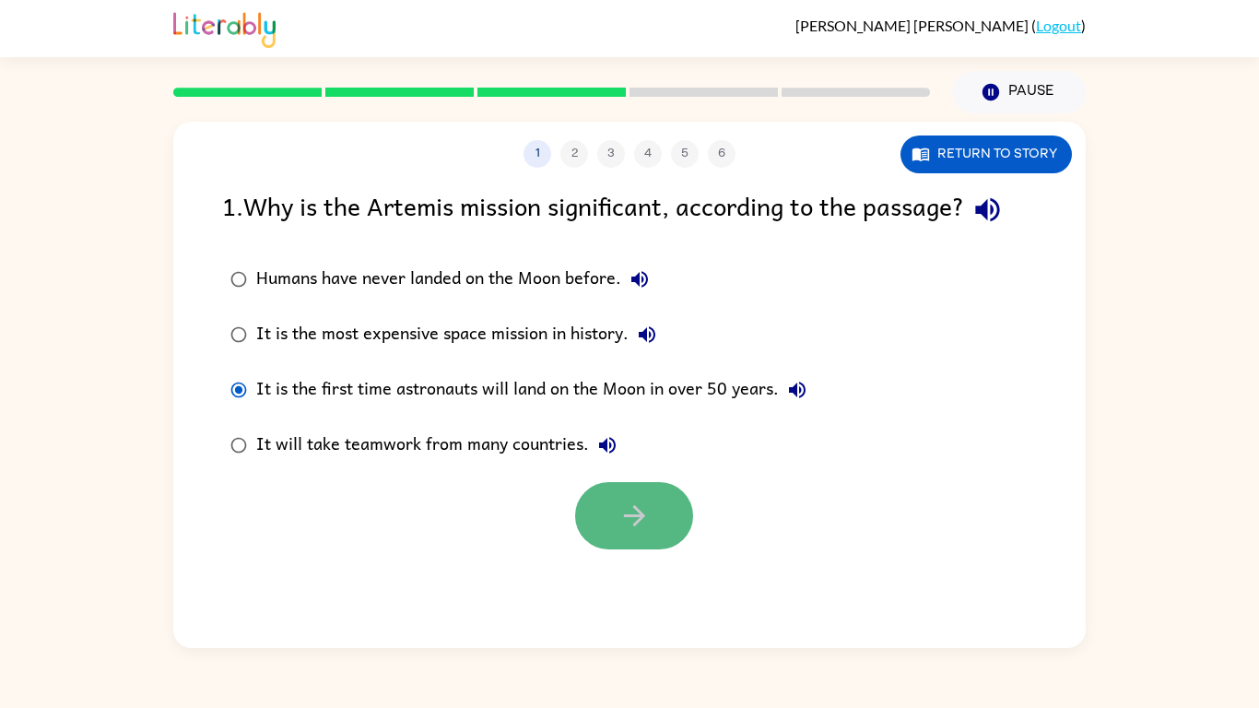
click at [598, 525] on button "button" at bounding box center [634, 515] width 118 height 67
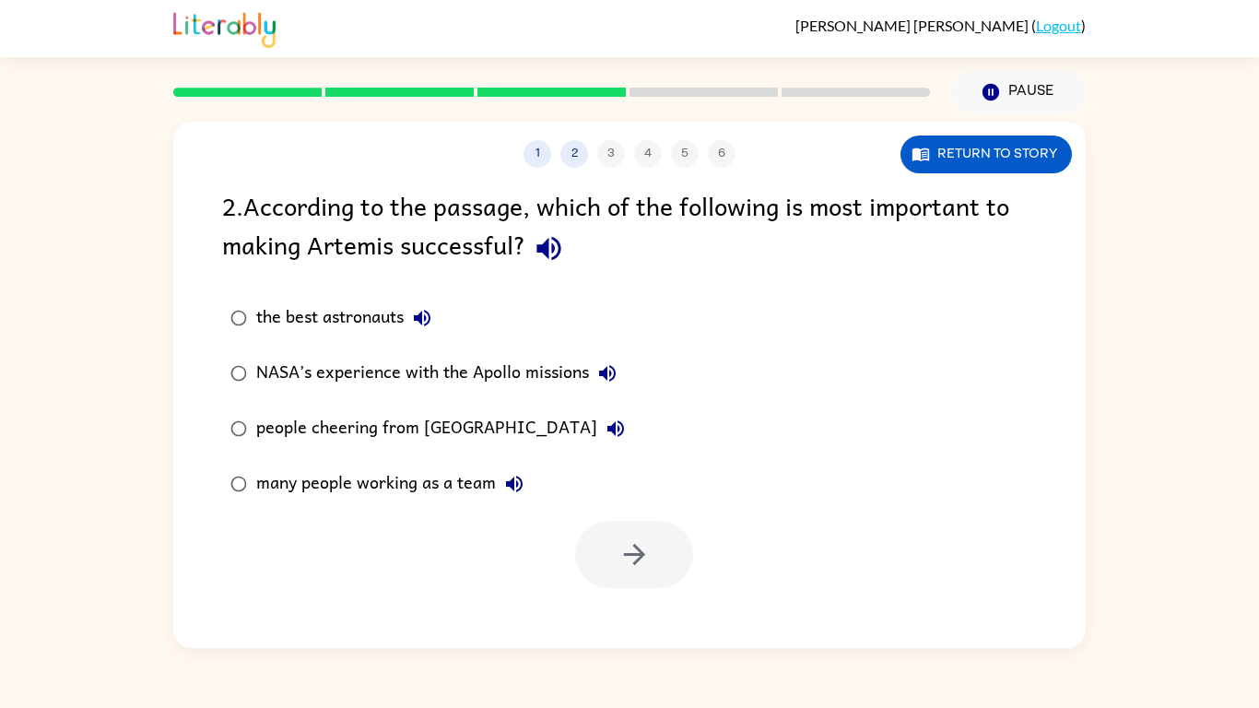
click at [389, 88] on icon at bounding box center [399, 92] width 148 height 9
click at [386, 94] on rect at bounding box center [399, 92] width 148 height 9
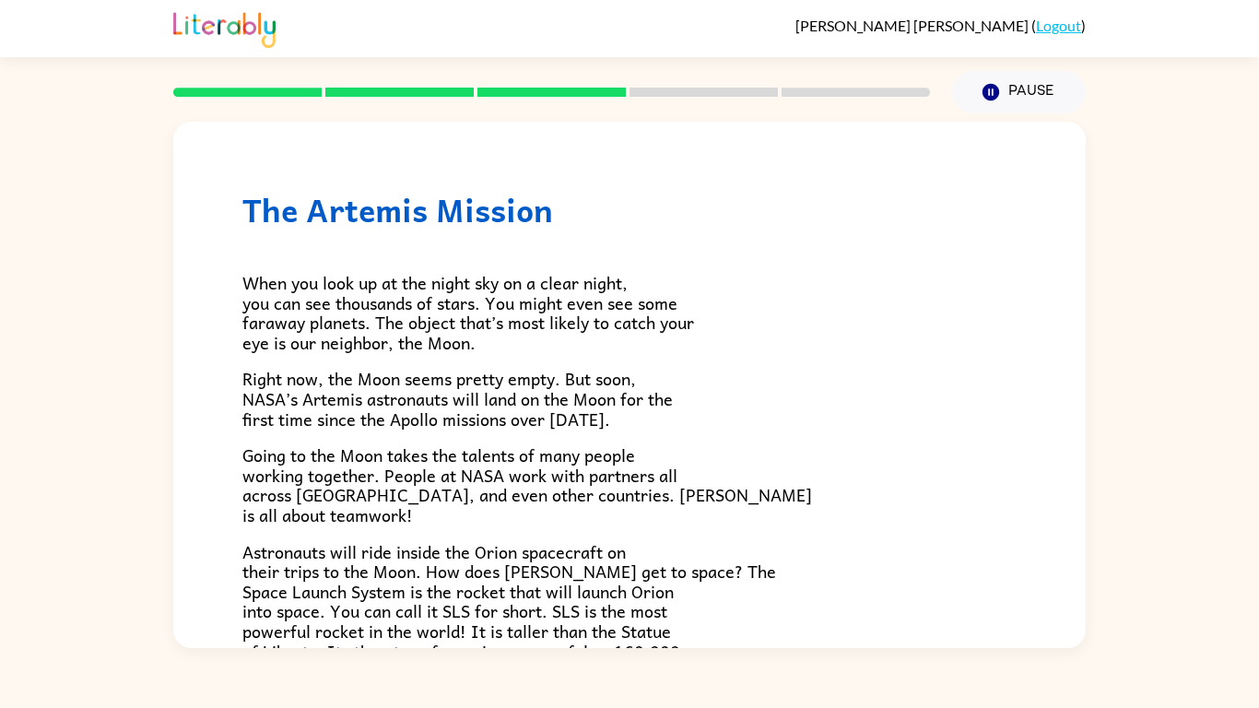
scroll to position [349, 0]
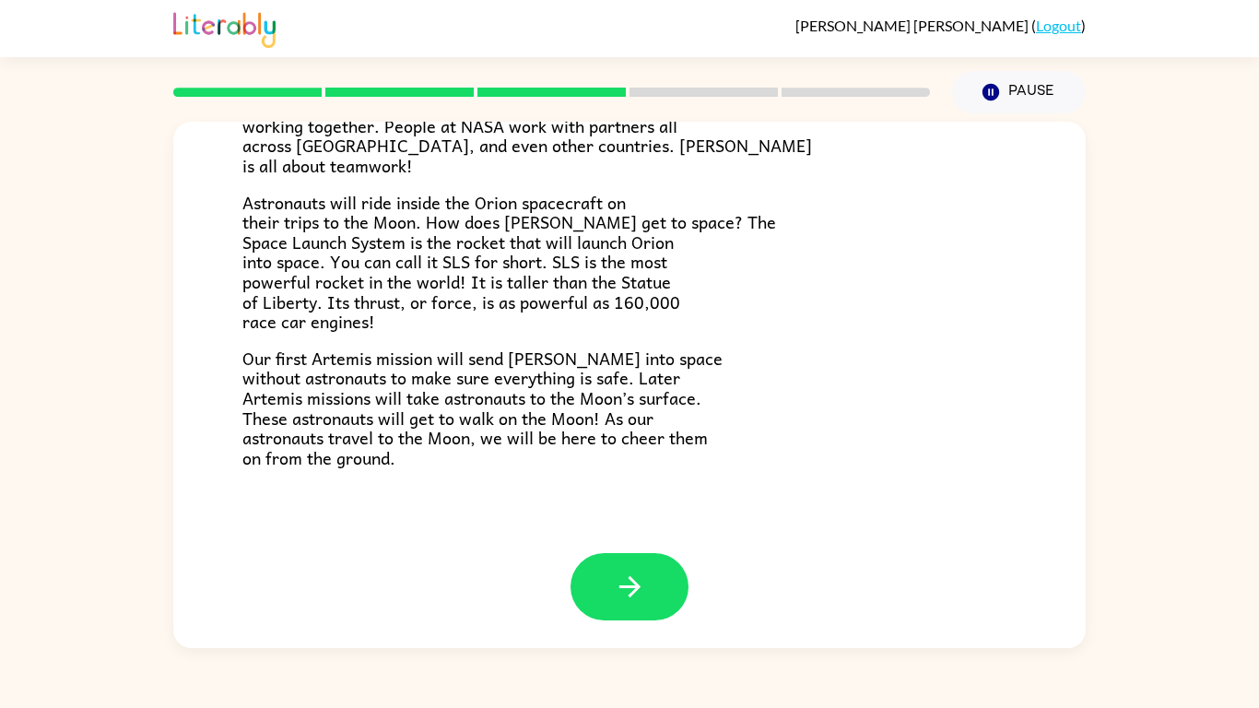
click at [633, 539] on div "The Artemis Mission When you look up at the night sky on a clear night, you can…" at bounding box center [629, 162] width 912 height 781
click at [647, 595] on button "button" at bounding box center [630, 586] width 118 height 67
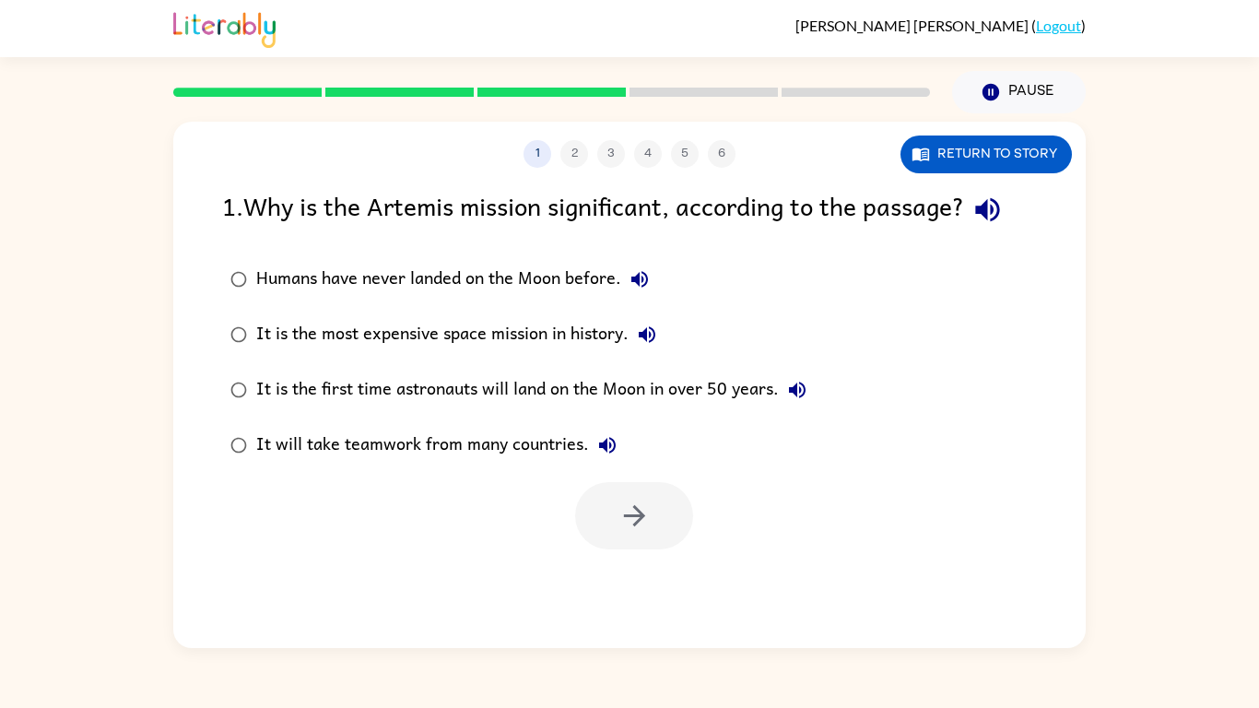
scroll to position [0, 0]
click at [271, 384] on div "It is the first time astronauts will land on the Moon in over 50 years." at bounding box center [535, 389] width 559 height 37
click at [596, 522] on button "button" at bounding box center [634, 515] width 118 height 67
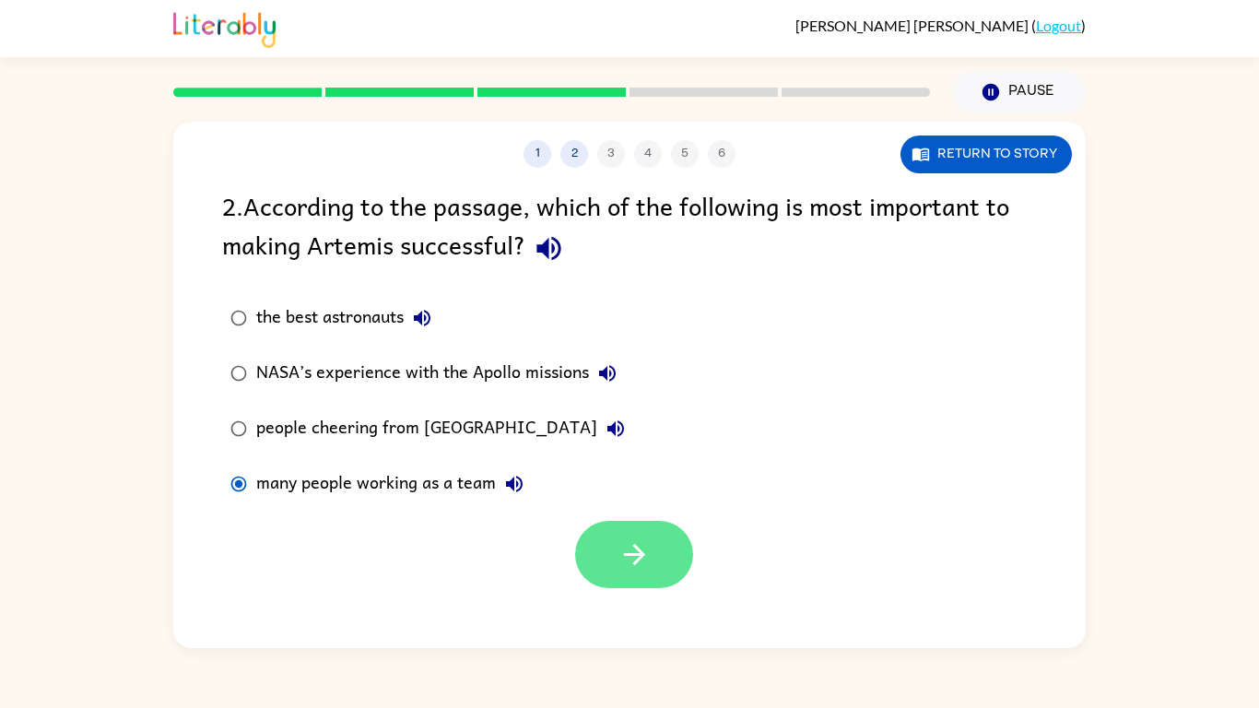
click at [635, 547] on icon "button" at bounding box center [633, 554] width 21 height 21
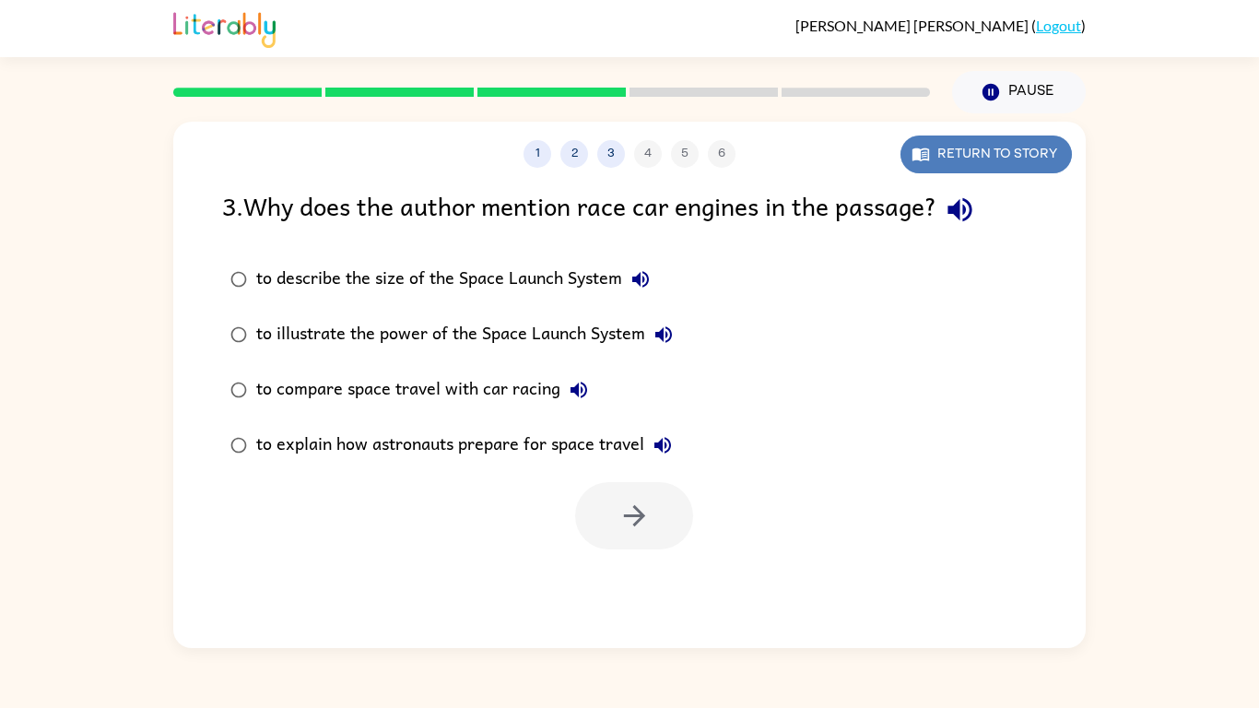
click at [947, 159] on button "Return to story" at bounding box center [985, 154] width 171 height 38
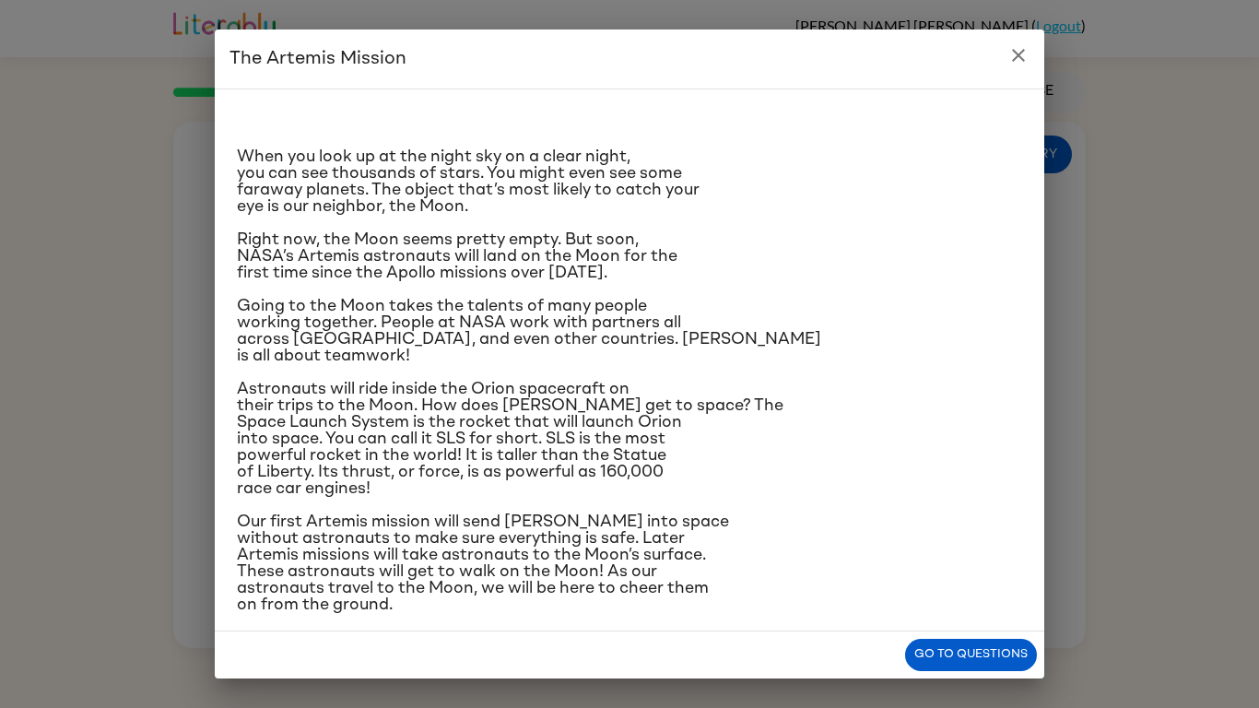
click at [1007, 63] on icon "close" at bounding box center [1018, 55] width 22 height 22
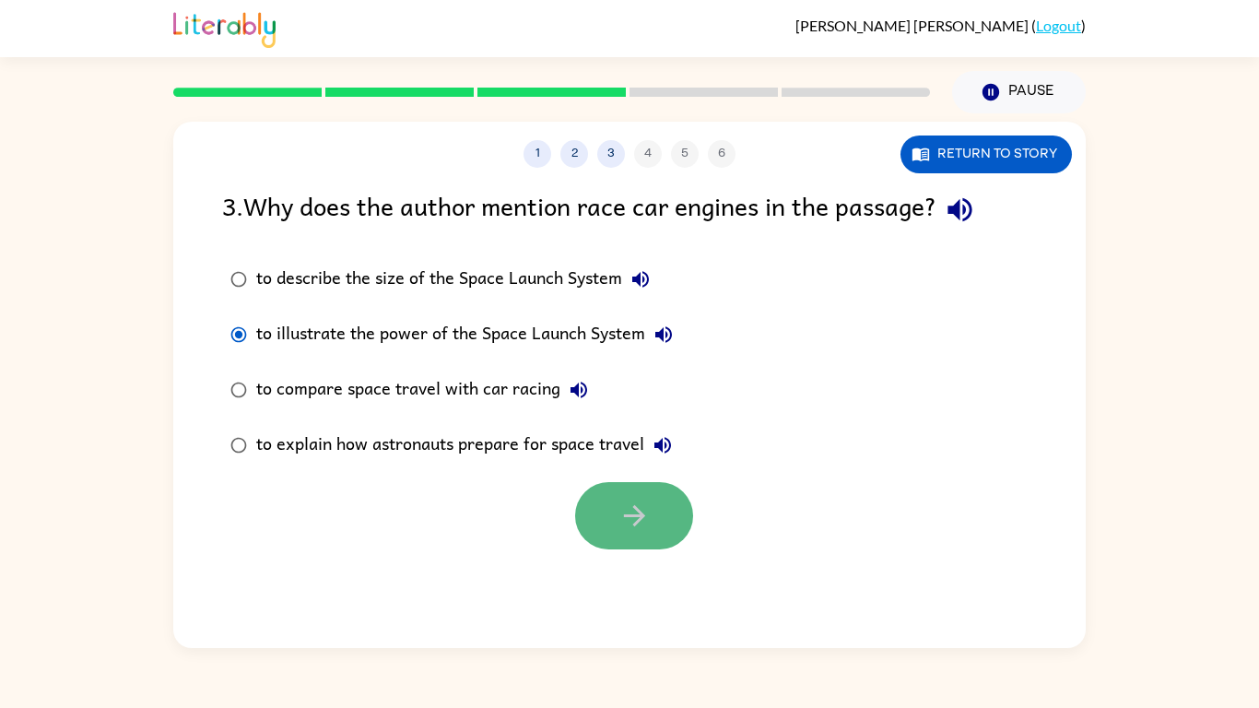
click at [623, 522] on icon "button" at bounding box center [634, 516] width 32 height 32
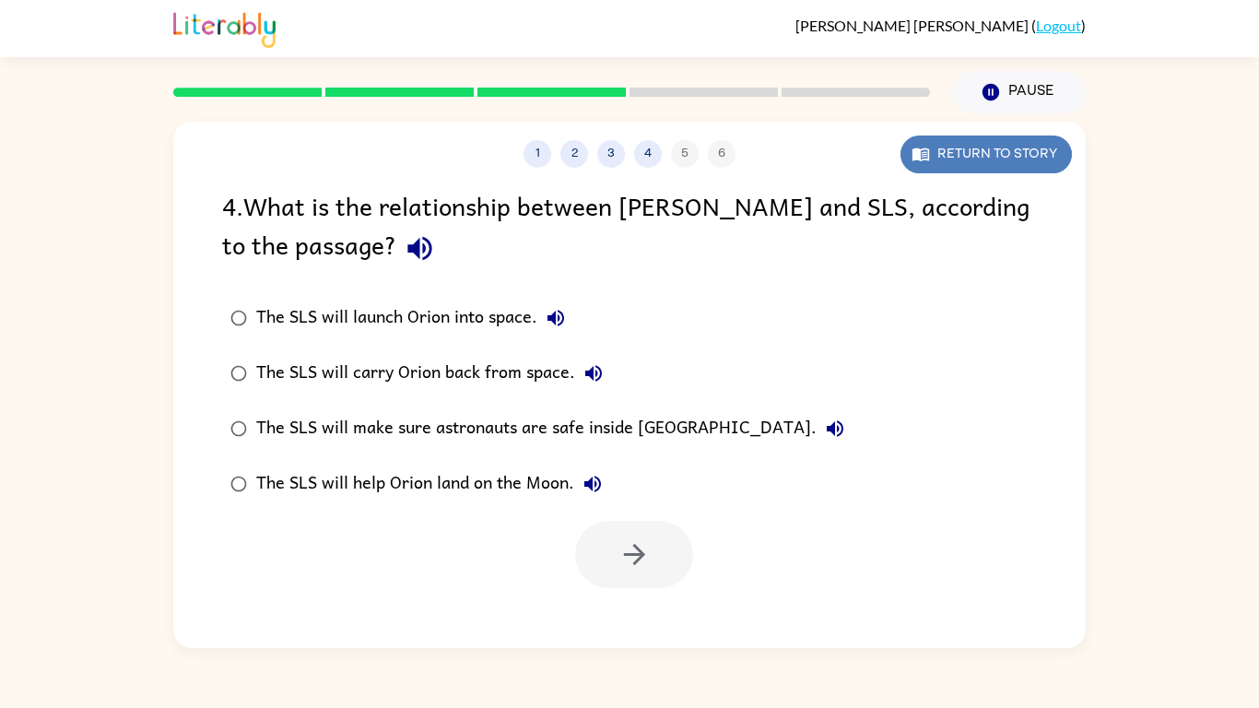
click at [942, 147] on button "Return to story" at bounding box center [985, 154] width 171 height 38
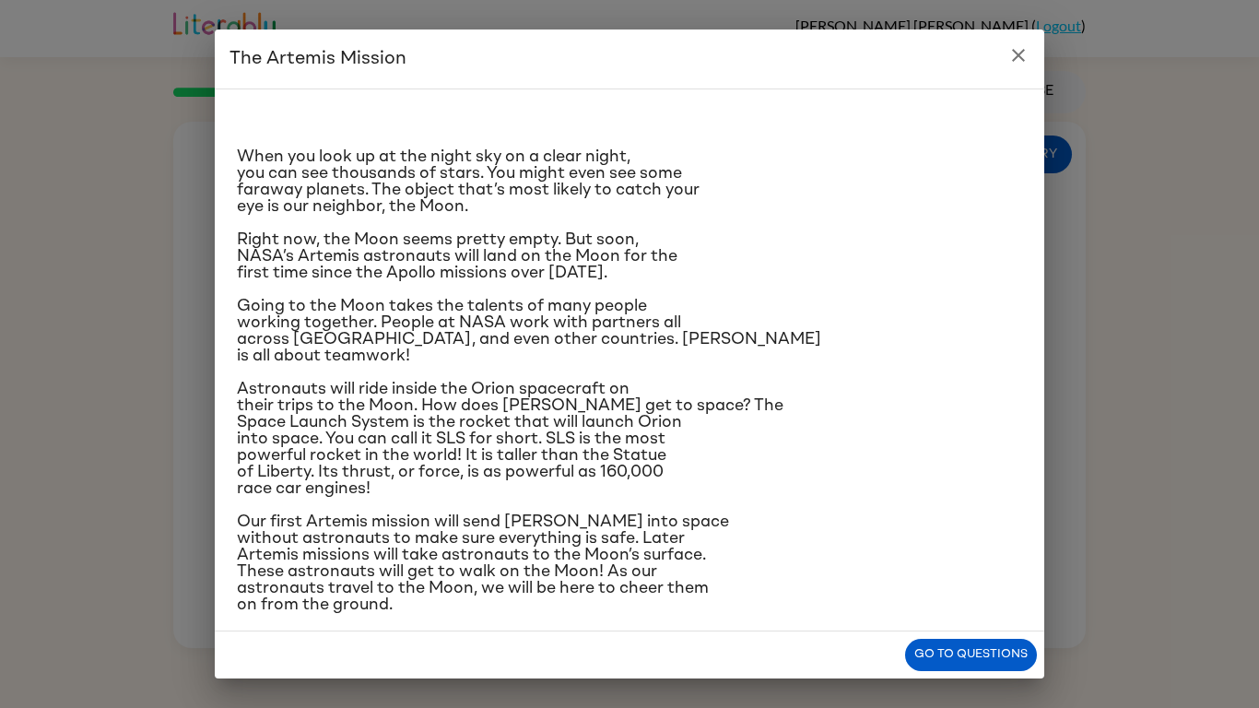
click at [1013, 53] on icon "close" at bounding box center [1018, 55] width 22 height 22
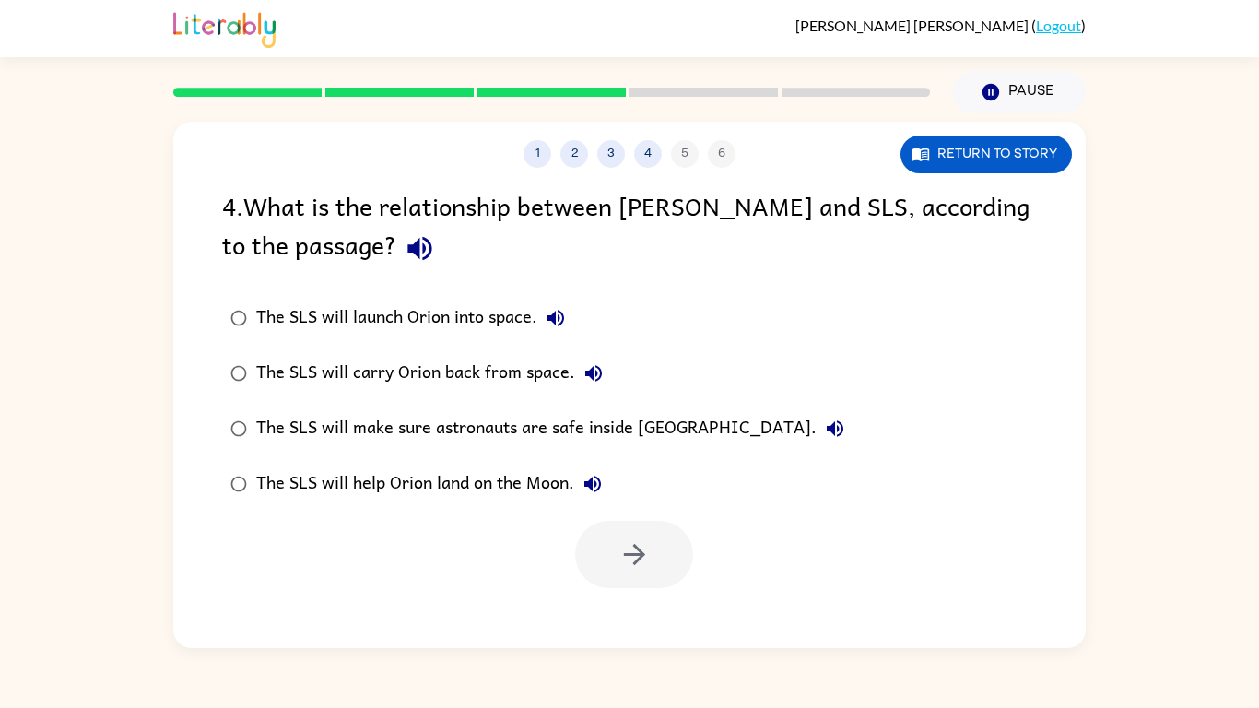
click at [295, 316] on div "The SLS will launch Orion into space." at bounding box center [415, 318] width 318 height 37
click at [638, 567] on icon "button" at bounding box center [634, 554] width 32 height 32
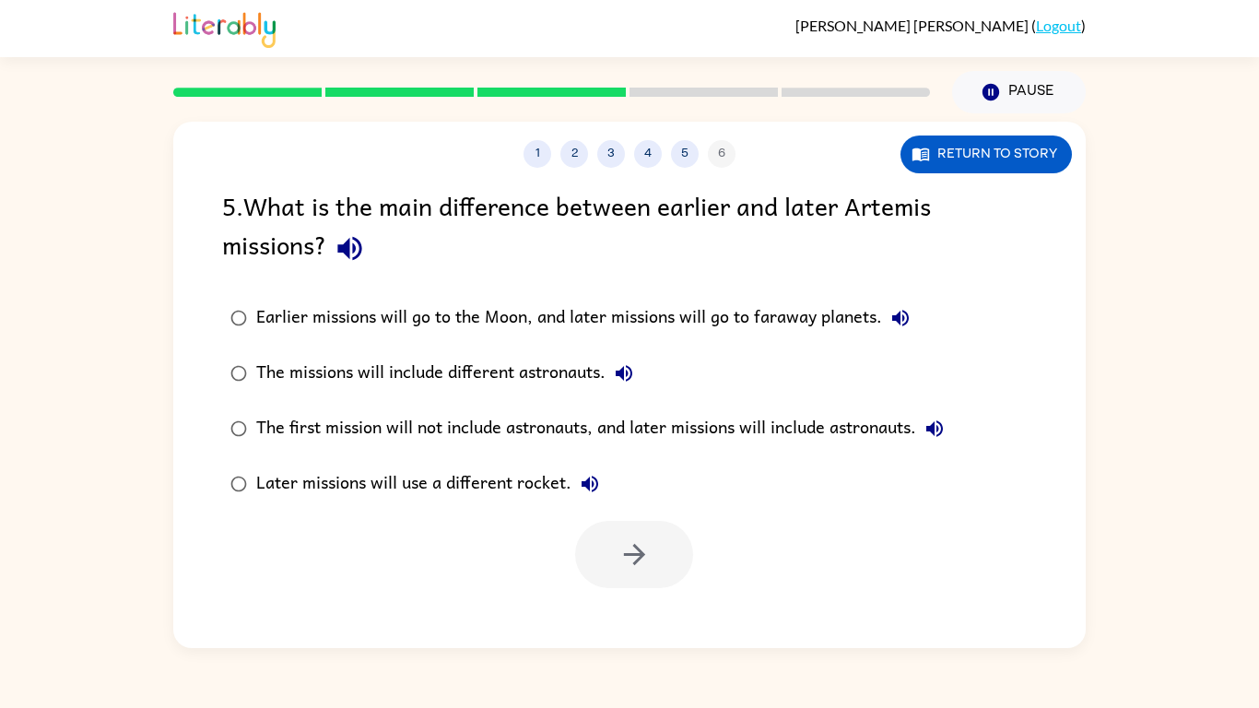
click at [313, 423] on div "The first mission will not include astronauts, and later missions will include …" at bounding box center [604, 428] width 697 height 37
click at [312, 482] on div "Later missions will use a different rocket." at bounding box center [432, 483] width 352 height 37
drag, startPoint x: 957, startPoint y: 163, endPoint x: 432, endPoint y: 340, distance: 553.5
click at [432, 340] on div "1 2 3 4 5 6 Return to story 5 . What is the main difference between earlier and…" at bounding box center [629, 385] width 912 height 526
click at [418, 322] on div "Earlier missions will go to the Moon, and later missions will go to faraway pla…" at bounding box center [587, 318] width 663 height 37
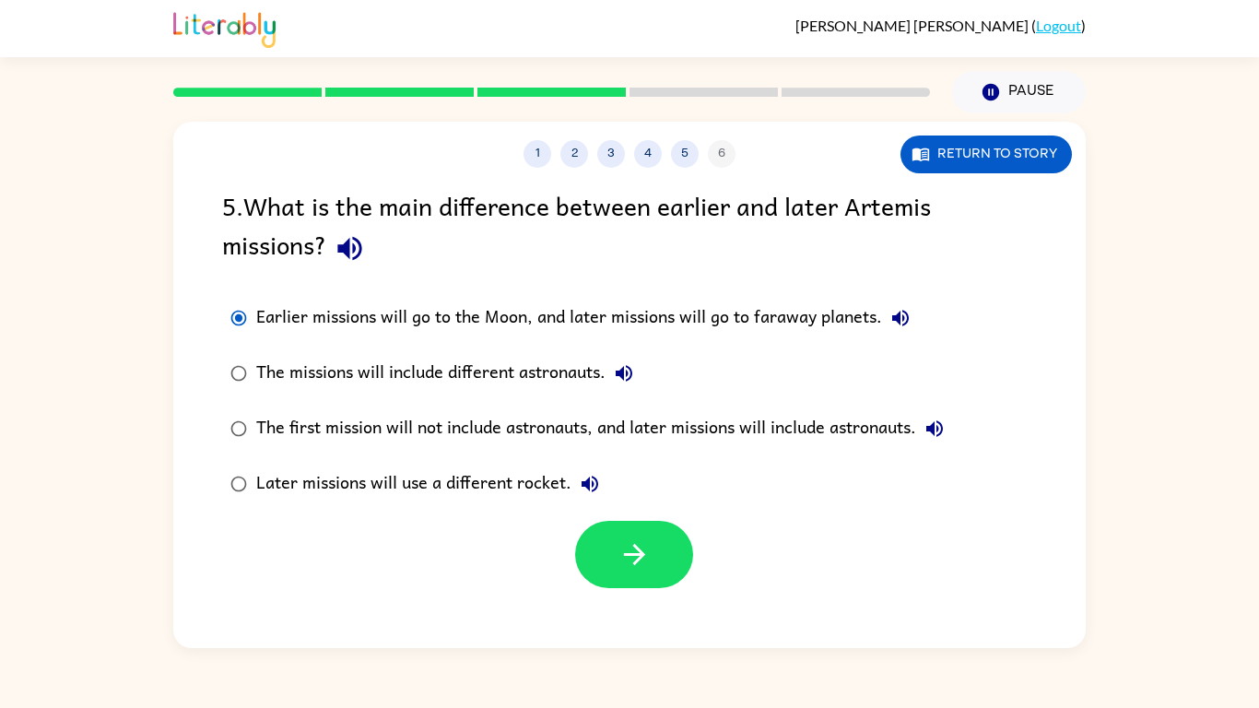
click at [353, 488] on div "Later missions will use a different rocket." at bounding box center [432, 483] width 352 height 37
click at [644, 524] on button "button" at bounding box center [634, 554] width 118 height 67
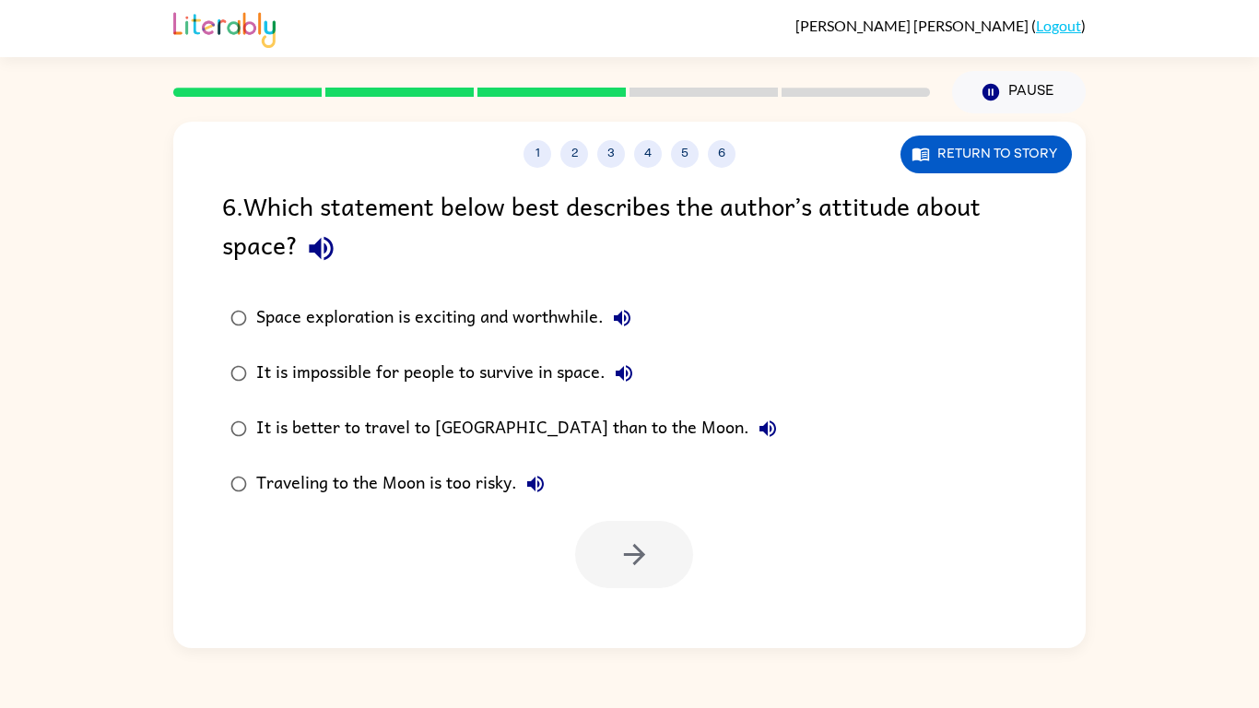
click at [389, 320] on div "Space exploration is exciting and worthwhile." at bounding box center [448, 318] width 384 height 37
click at [664, 545] on button "button" at bounding box center [634, 554] width 118 height 67
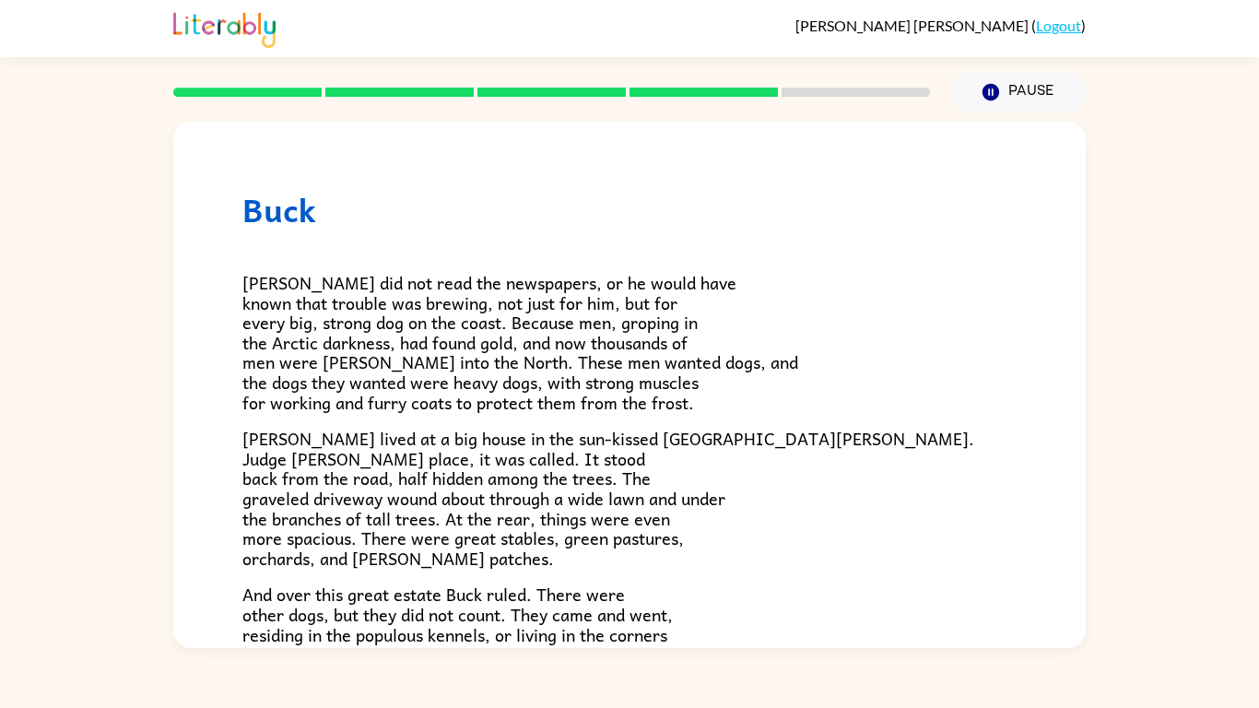
click at [582, 577] on div "Buck did not read the newspapers, or he would have known that trouble was brewi…" at bounding box center [629, 525] width 774 height 592
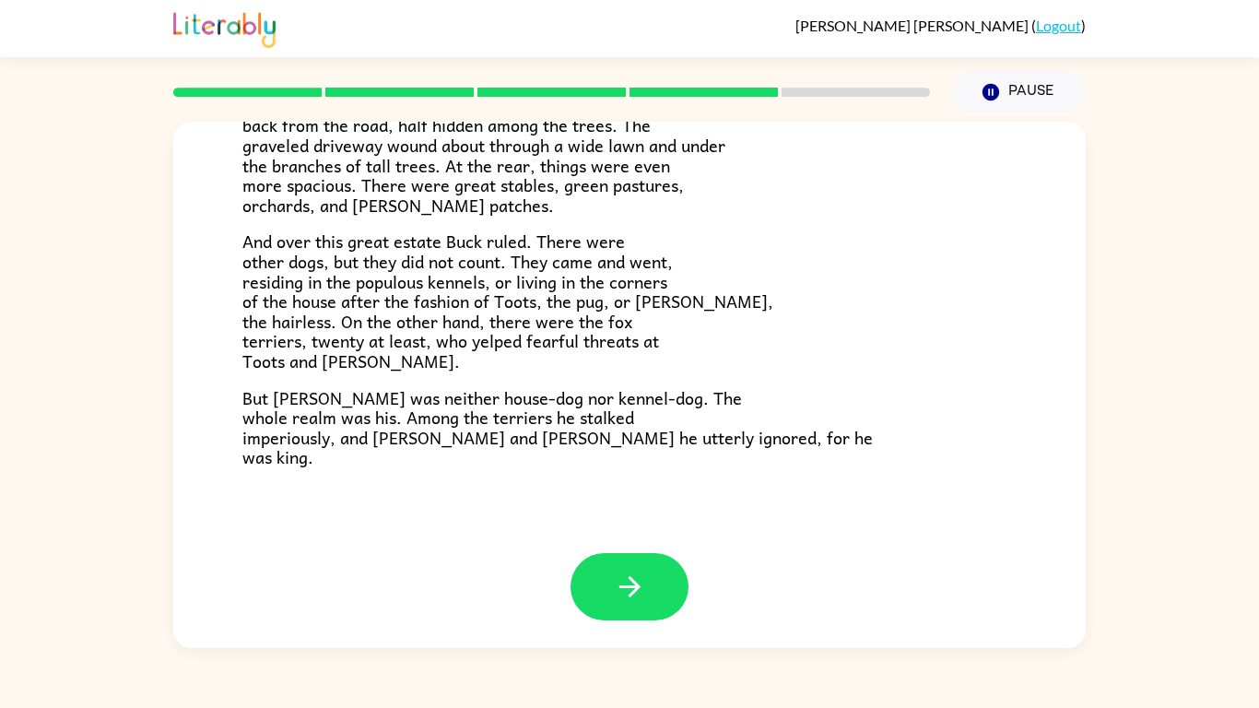
scroll to position [353, 0]
click at [613, 568] on button "button" at bounding box center [630, 586] width 118 height 67
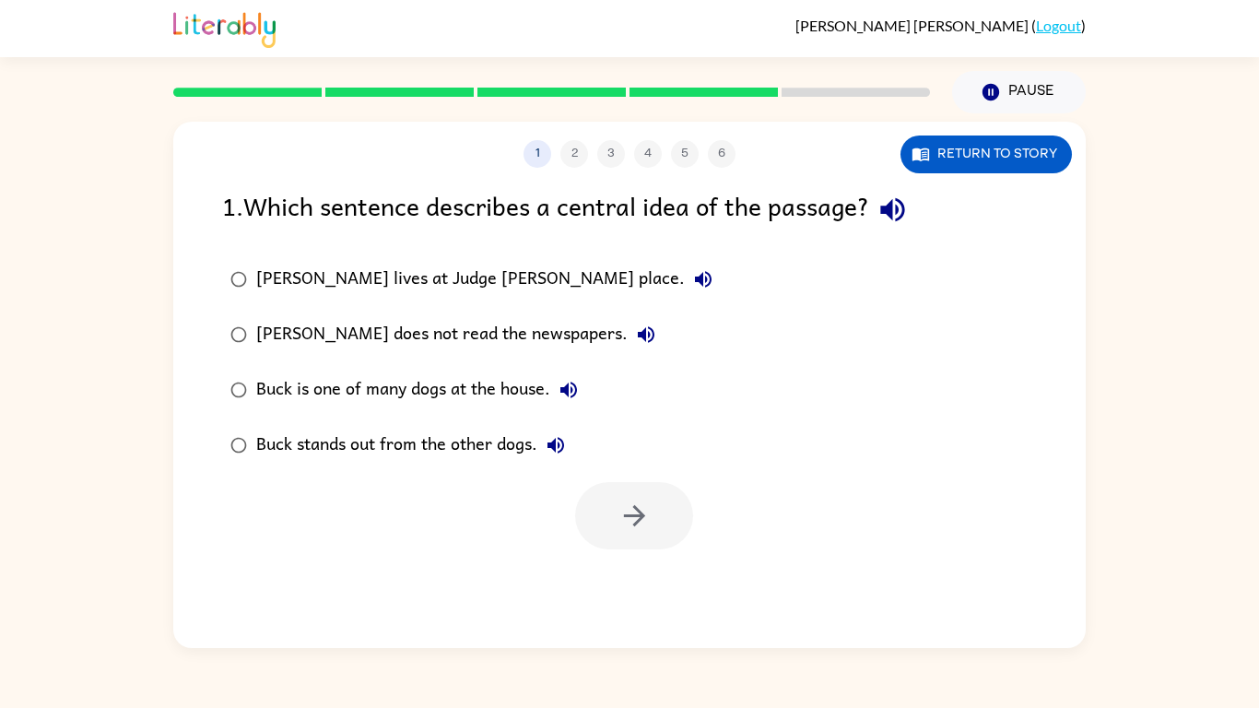
click at [392, 445] on div "Buck stands out from the other dogs." at bounding box center [415, 445] width 318 height 37
click at [613, 505] on button "button" at bounding box center [634, 515] width 118 height 67
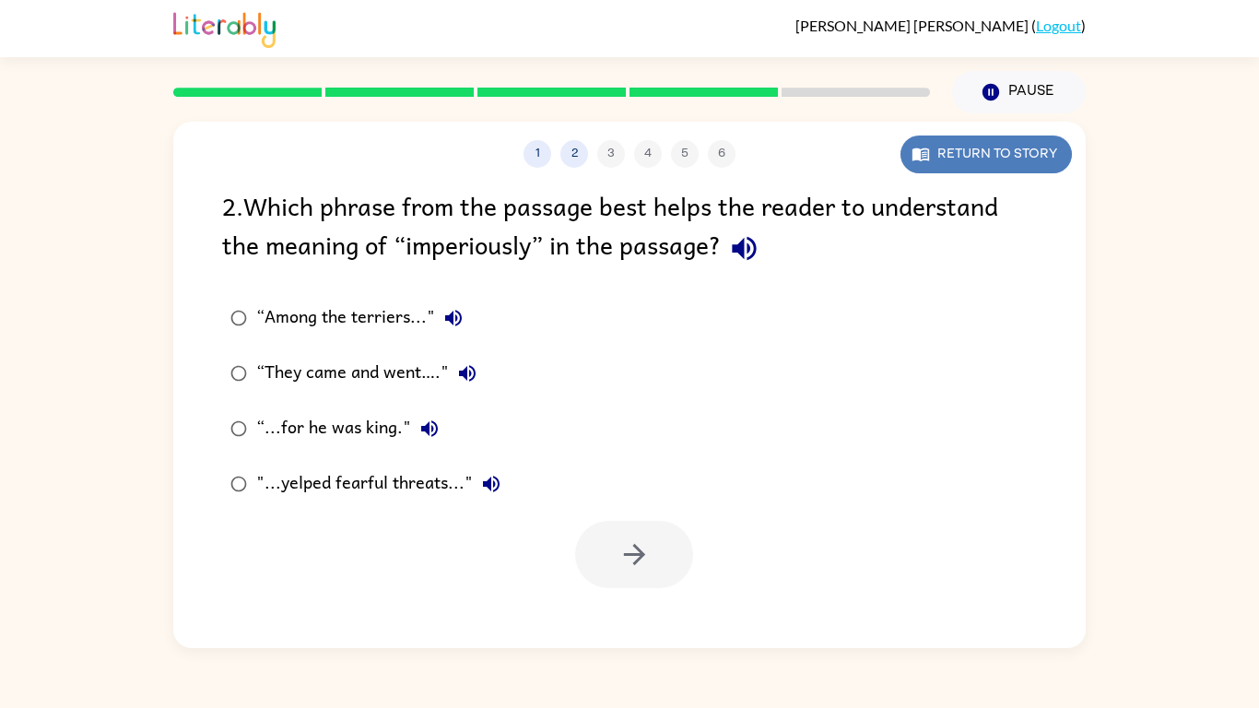
click at [950, 154] on button "Return to story" at bounding box center [985, 154] width 171 height 38
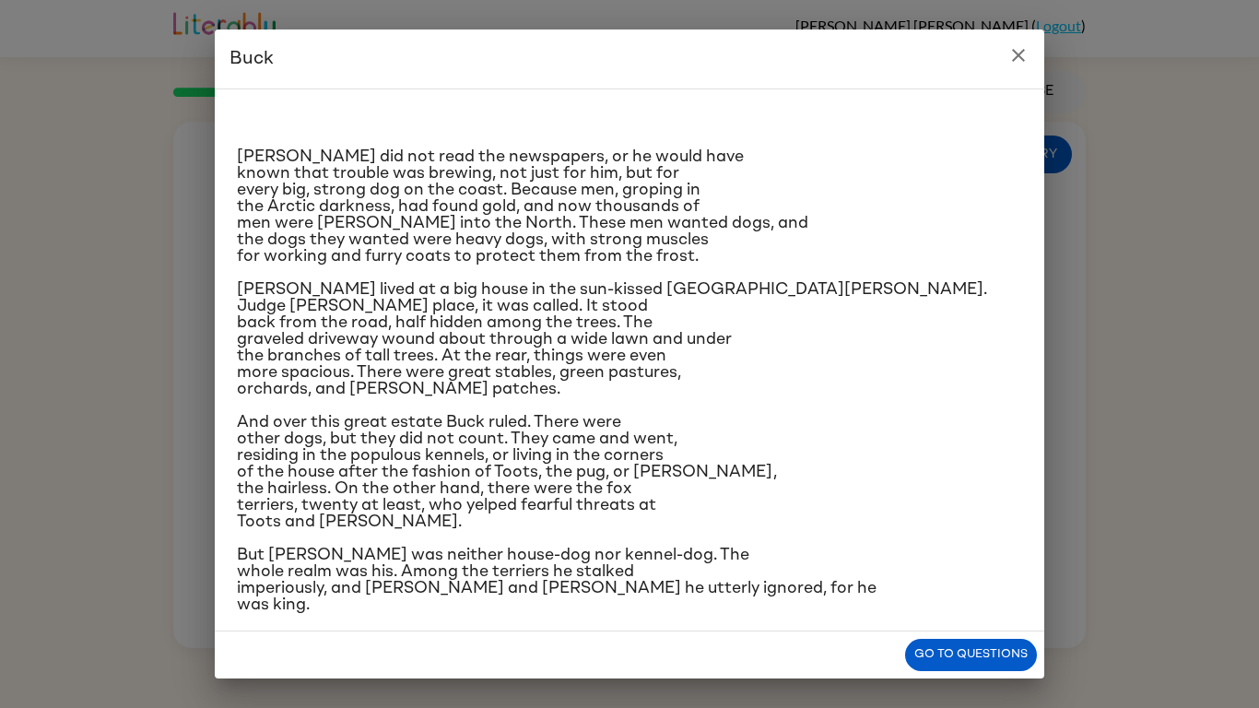
click at [1023, 60] on icon "close" at bounding box center [1018, 55] width 13 height 13
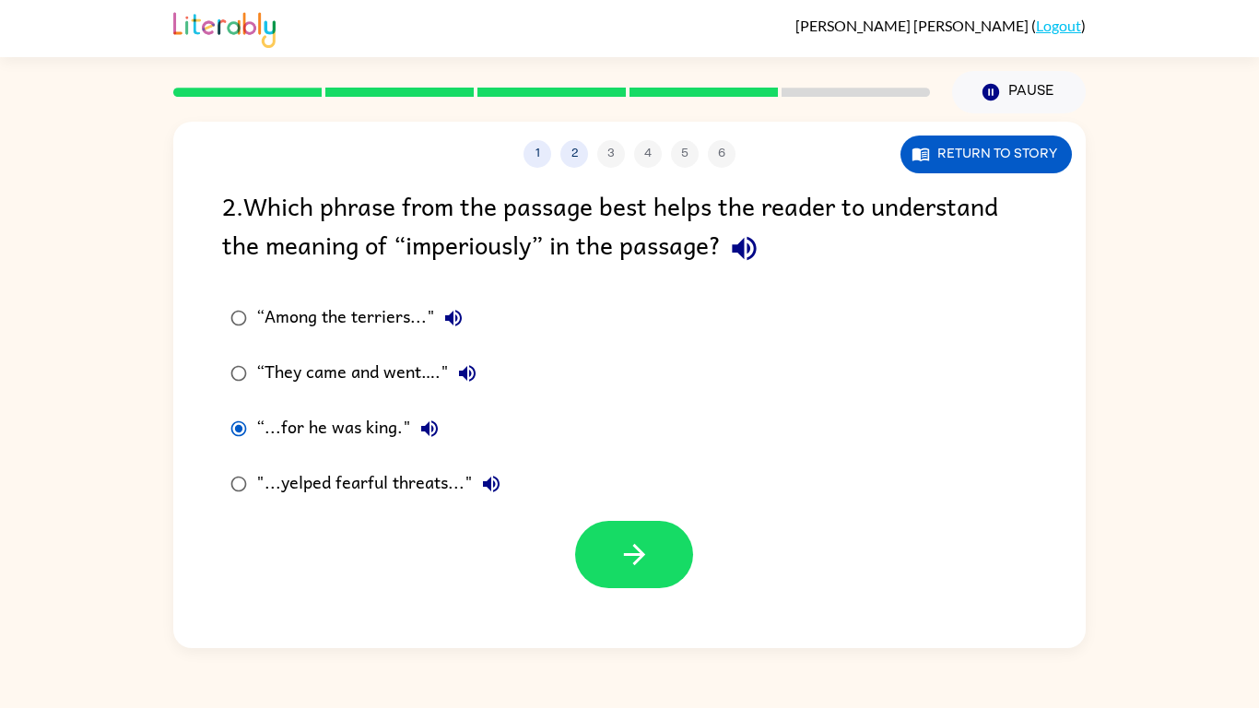
click at [319, 316] on div "“Among the terriers..."" at bounding box center [364, 318] width 216 height 37
click at [645, 546] on icon "button" at bounding box center [634, 554] width 32 height 32
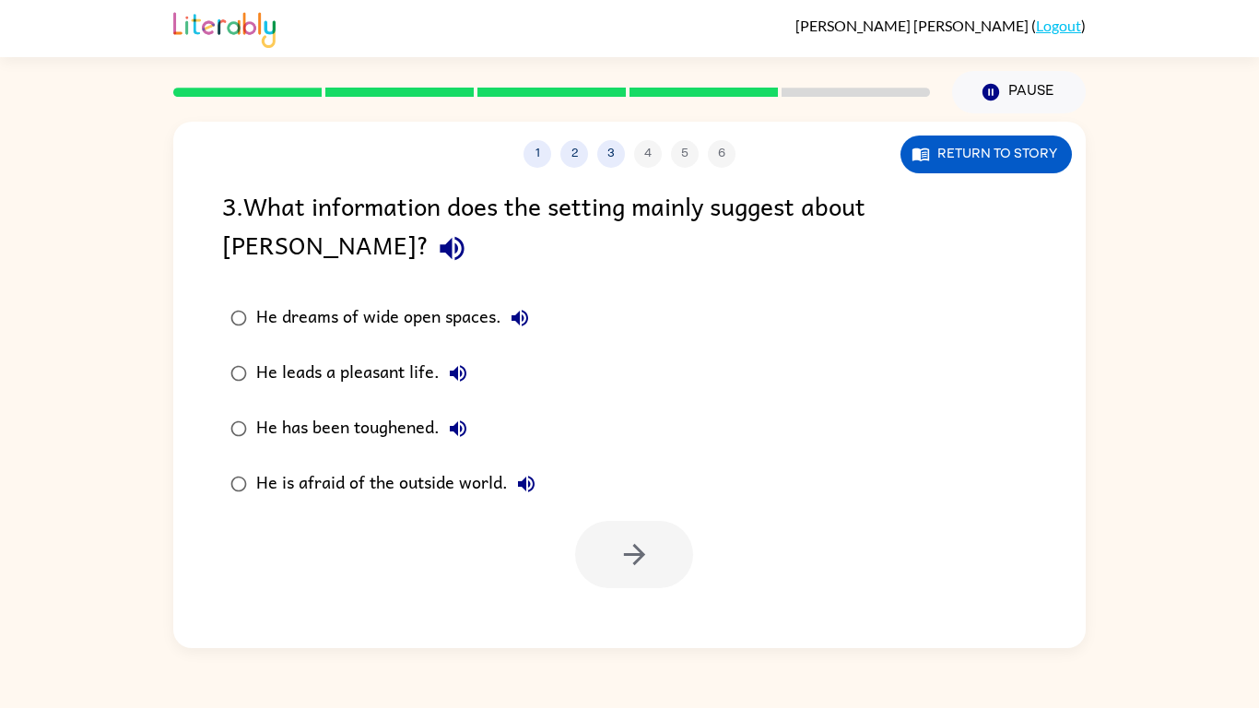
click at [286, 353] on label "He leads a pleasant life." at bounding box center [383, 373] width 342 height 55
click at [610, 521] on button "button" at bounding box center [634, 554] width 118 height 67
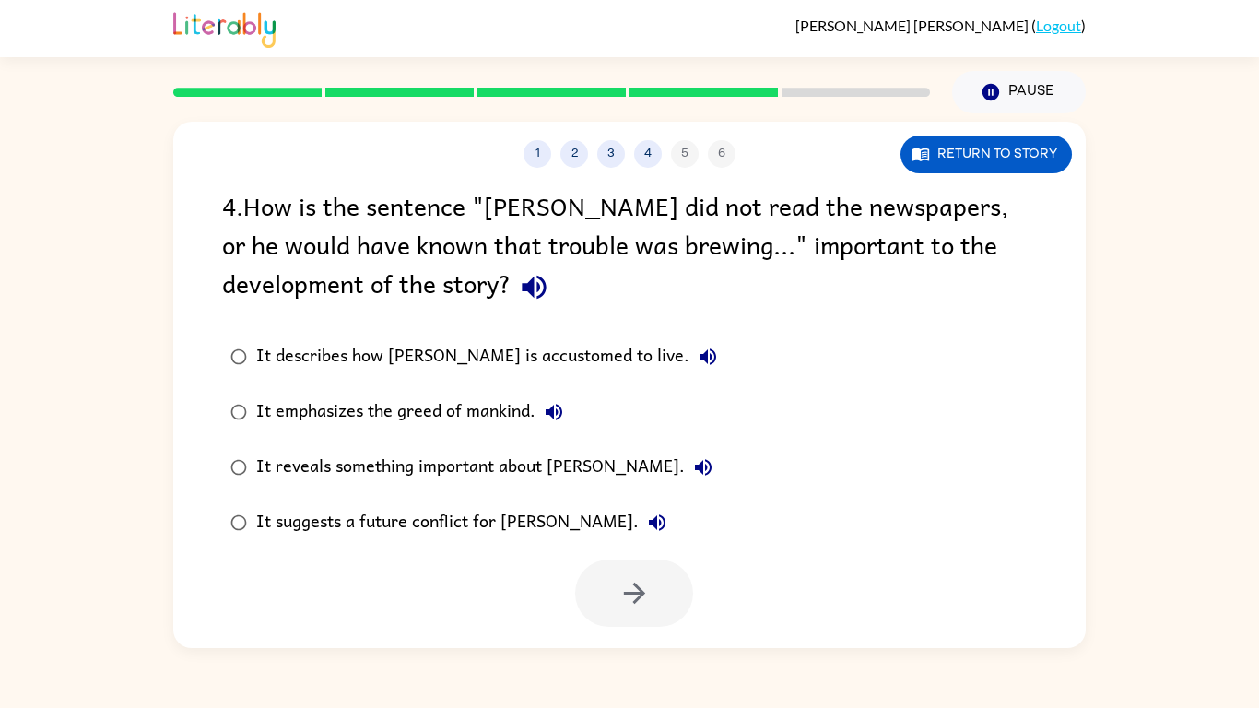
click at [310, 372] on div "It describes how Buck is accustomed to live." at bounding box center [491, 356] width 470 height 37
click at [397, 458] on div "It reveals something important about Buck." at bounding box center [488, 467] width 465 height 37
click at [605, 622] on button "button" at bounding box center [634, 592] width 118 height 67
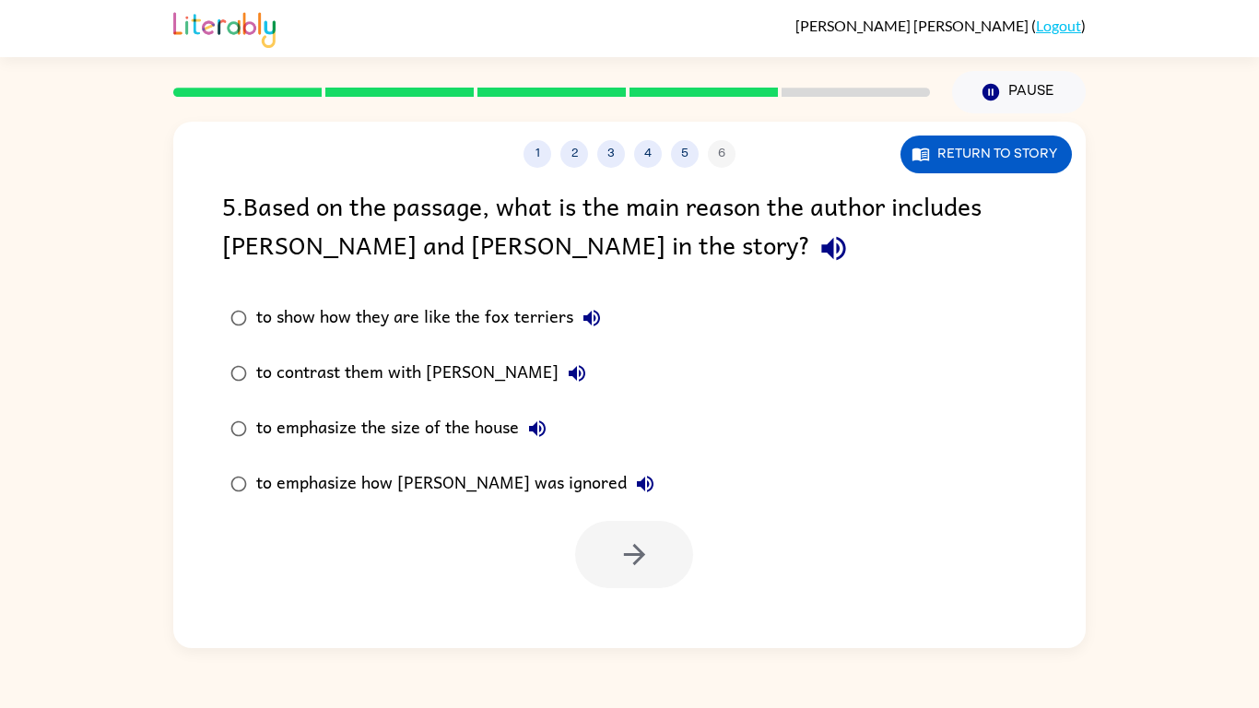
click at [324, 376] on div "to contrast them with Buck" at bounding box center [425, 373] width 339 height 37
click at [624, 538] on icon "button" at bounding box center [634, 554] width 32 height 32
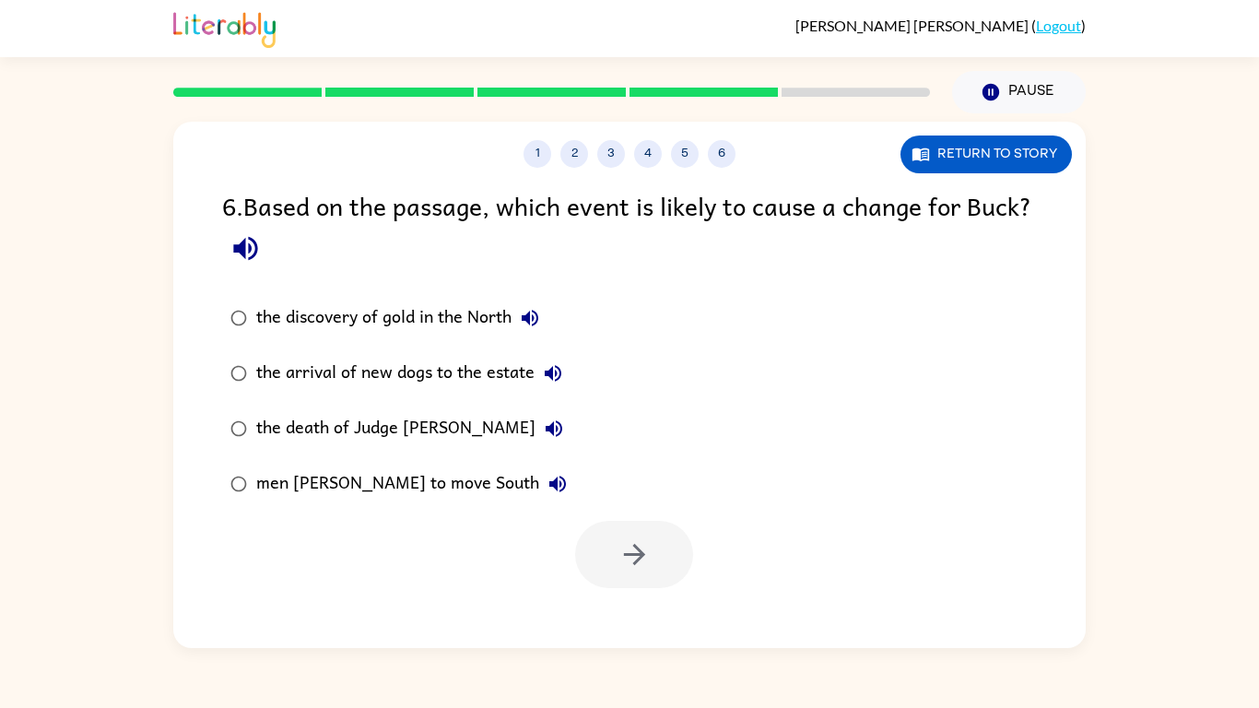
click at [350, 425] on div "the death of Judge Miller" at bounding box center [414, 428] width 316 height 37
click at [402, 489] on div "men rushing to move South" at bounding box center [416, 483] width 320 height 37
click at [620, 558] on icon "button" at bounding box center [634, 554] width 32 height 32
